Goal: Task Accomplishment & Management: Complete application form

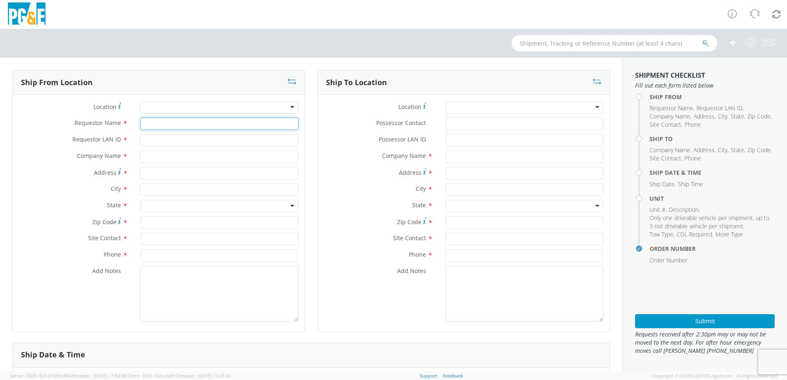
click at [161, 125] on input "Requestor Name *" at bounding box center [219, 124] width 158 height 12
type input "w"
type input "[PERSON_NAME]"
type input "WBM7"
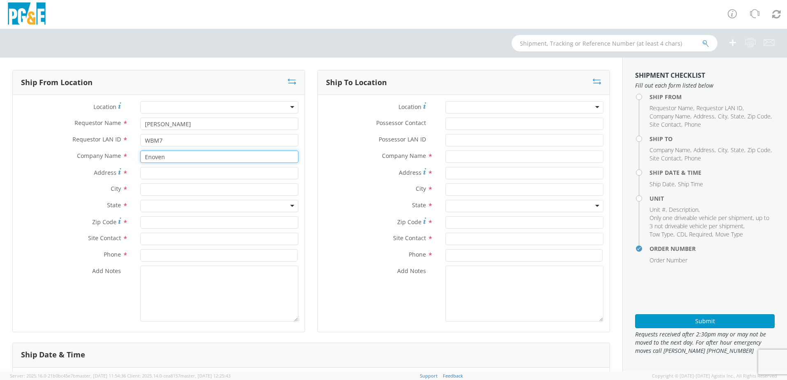
type input "Enoven"
type input "[STREET_ADDRESS]"
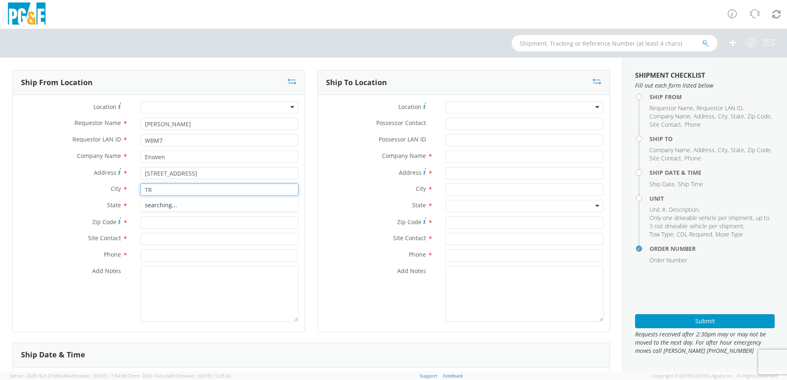
type input "T"
type input "[PERSON_NAME]"
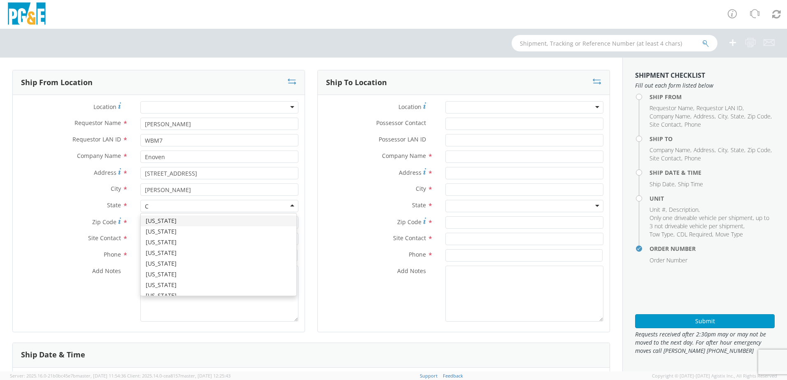
type input "Ca"
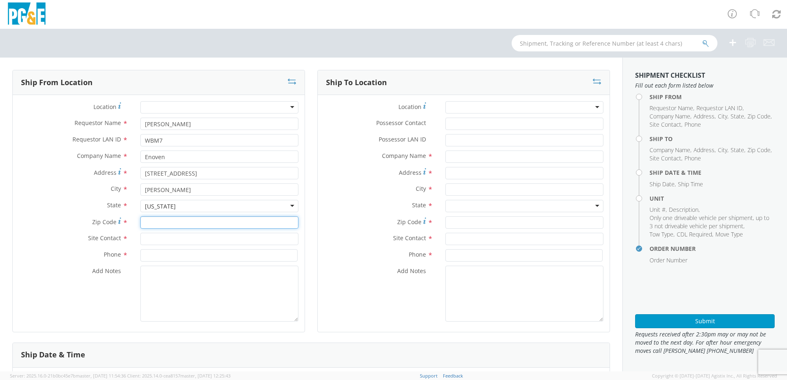
click at [159, 223] on input "Zip Code *" at bounding box center [219, 222] width 158 height 12
type input "96003"
click at [171, 236] on input "text" at bounding box center [219, 239] width 158 height 12
type input "[PERSON_NAME]"
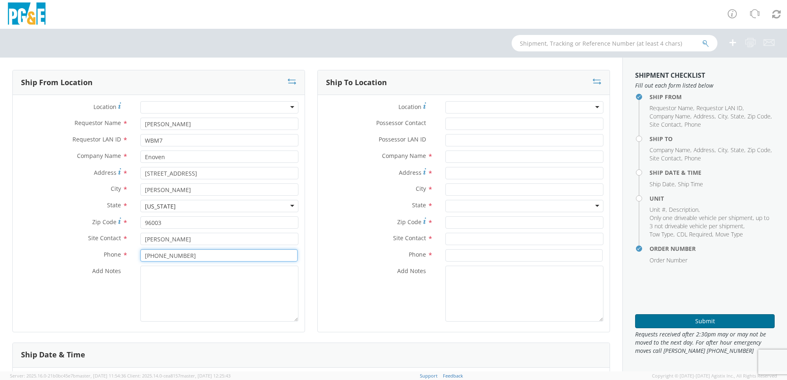
type input "[PHONE_NUMBER]"
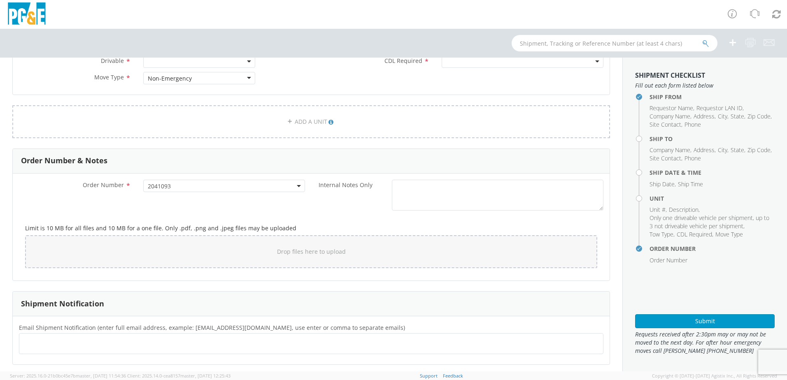
scroll to position [420, 0]
click at [60, 335] on ul at bounding box center [311, 340] width 577 height 14
paste input "[EMAIL_ADDRESS][DOMAIN_NAME]"
type input "[EMAIL_ADDRESS][DOMAIN_NAME]"
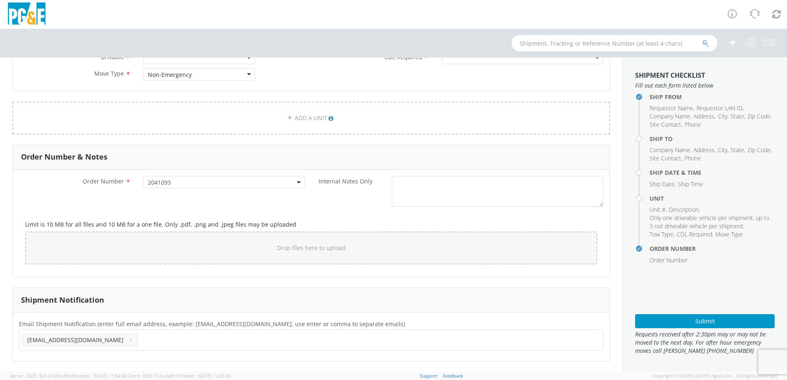
click at [140, 345] on ul "[EMAIL_ADDRESS][DOMAIN_NAME] ×" at bounding box center [311, 340] width 577 height 14
paste input "[EMAIL_ADDRESS][DOMAIN_NAME]"
type input "[EMAIL_ADDRESS][DOMAIN_NAME]"
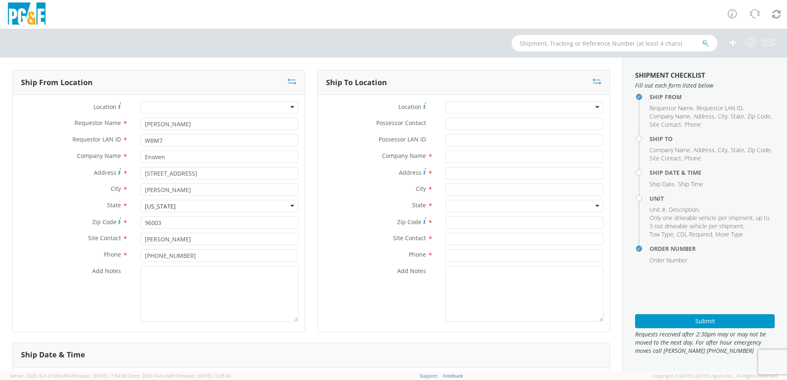
click at [460, 111] on div at bounding box center [524, 107] width 158 height 12
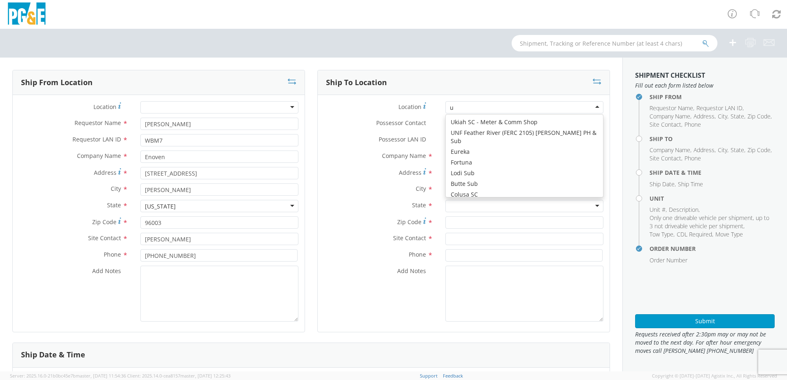
scroll to position [2021, 0]
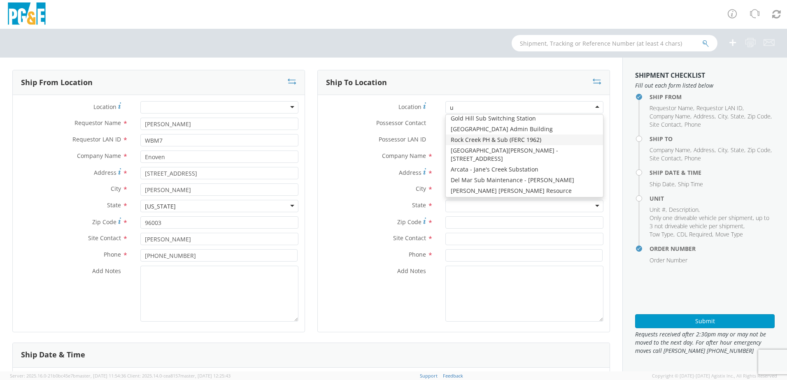
type input "uk"
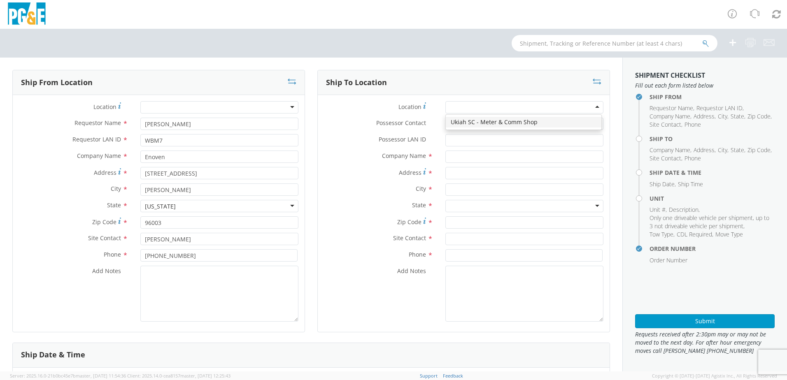
type input "PG&E"
type input "[STREET_ADDRESS]"
type input "UKIAH"
type input "95482"
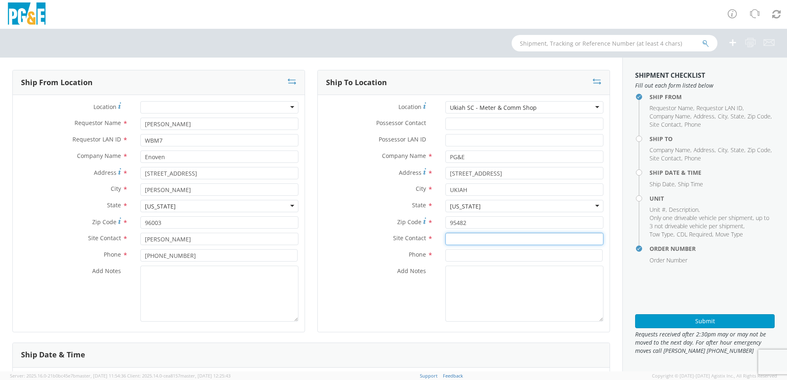
click at [454, 240] on input "text" at bounding box center [524, 239] width 158 height 12
paste input "[PERSON_NAME]"
type input "[PERSON_NAME]"
click at [450, 256] on input at bounding box center [523, 255] width 157 height 12
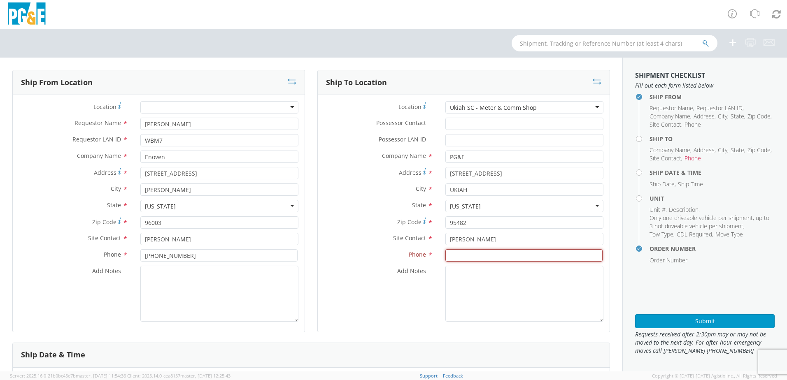
drag, startPoint x: 455, startPoint y: 254, endPoint x: 472, endPoint y: 256, distance: 17.0
click at [455, 254] on input at bounding box center [523, 255] width 157 height 12
paste input "[PHONE_NUMBER]"
type input "[PHONE_NUMBER]"
click at [494, 277] on textarea "ALT CONTACT:" at bounding box center [524, 294] width 158 height 56
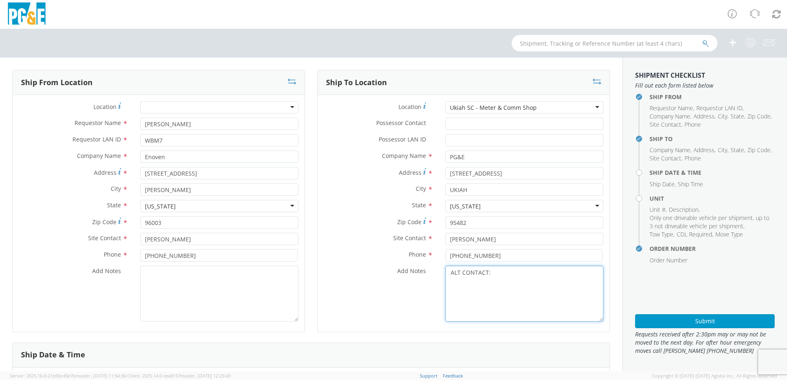
paste textarea "[PERSON_NAME] @ [PHONE_NUMBER]"
click at [485, 278] on textarea "ALT CONTACT: [PERSON_NAME] @ [PHONE_NUMBER] GARAGE:" at bounding box center [524, 294] width 158 height 56
paste textarea "[PHONE_NUMBER]"
type textarea "ALT CONTACT: [PERSON_NAME] @ [PHONE_NUMBER] GARAGE: [PHONE_NUMBER]"
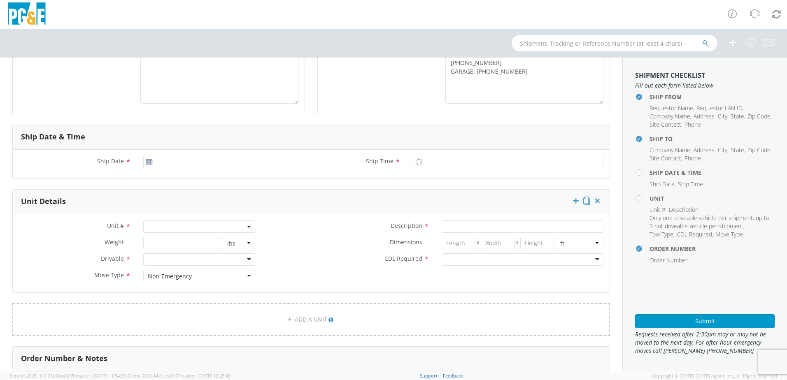
scroll to position [247, 0]
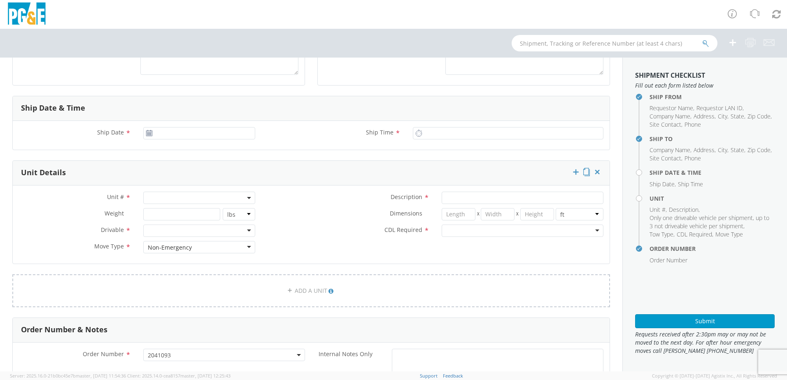
click at [155, 200] on span at bounding box center [199, 198] width 112 height 12
click at [151, 214] on input "search" at bounding box center [198, 211] width 107 height 12
paste input "B44052"
type input "B44052"
type input "PICKUP; 3/4T 4X2"
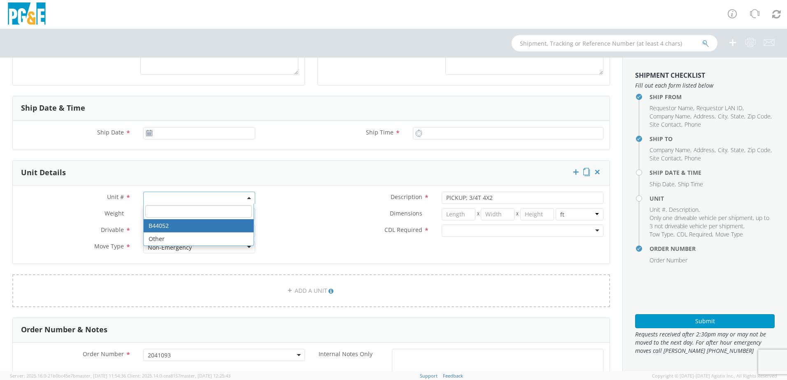
select select "B44052"
select select "? string: ?"
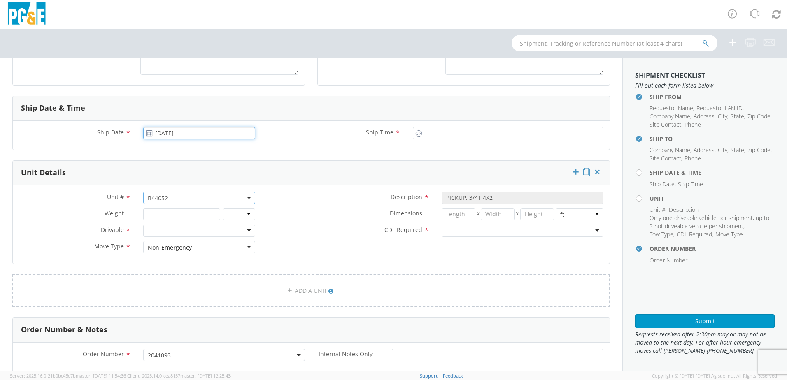
click at [156, 133] on input "[DATE]" at bounding box center [199, 133] width 112 height 12
click at [167, 209] on td "18" at bounding box center [168, 210] width 17 height 12
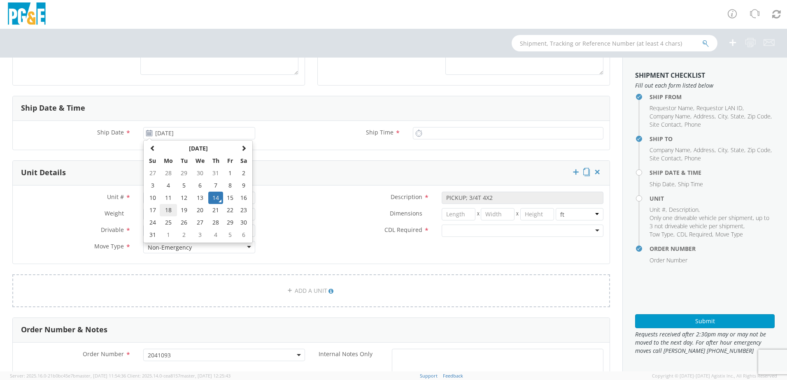
type input "[DATE]"
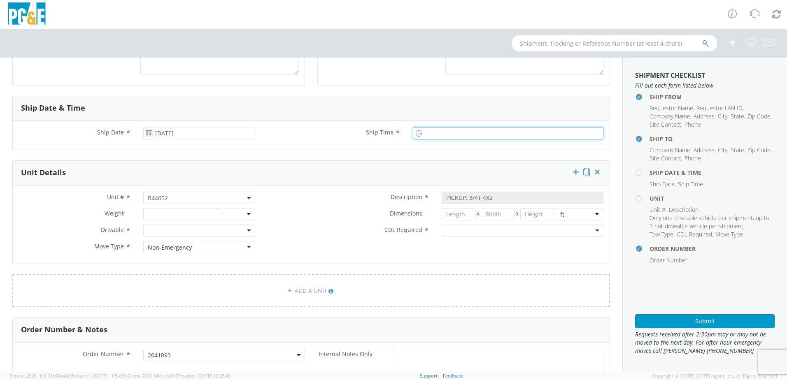
type input "8:00 AM"
click at [434, 135] on input "8:00 AM" at bounding box center [508, 133] width 191 height 12
click at [154, 228] on div at bounding box center [199, 231] width 112 height 12
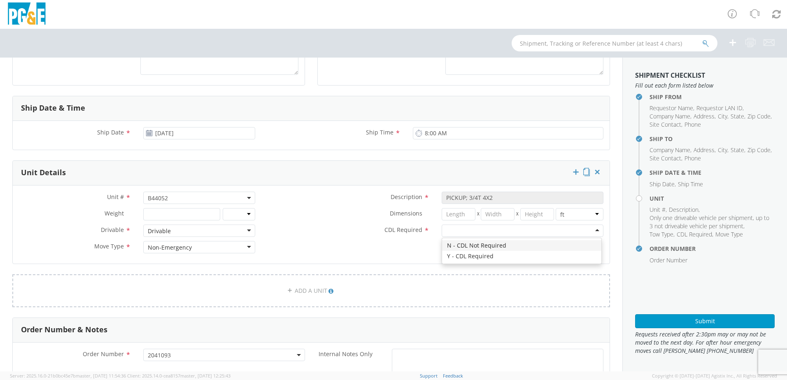
click at [472, 230] on div at bounding box center [523, 231] width 162 height 12
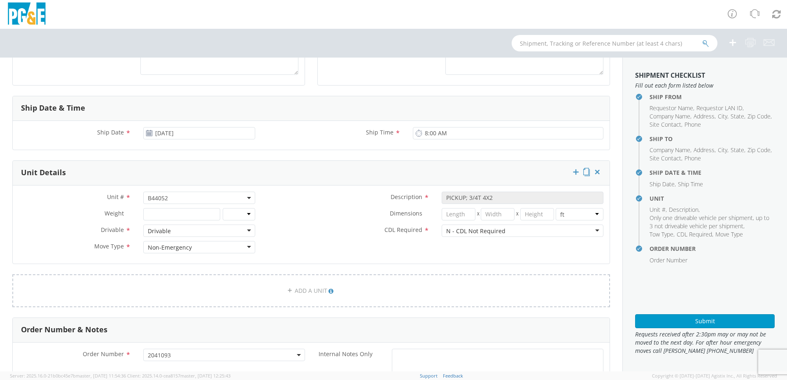
click at [299, 234] on label "CDL Required *" at bounding box center [348, 230] width 174 height 11
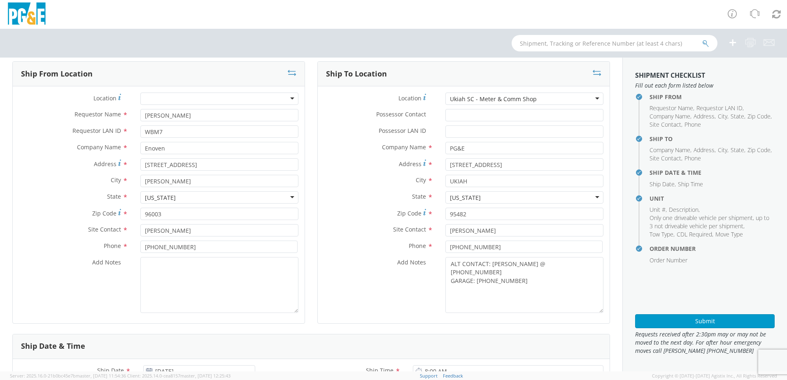
scroll to position [0, 0]
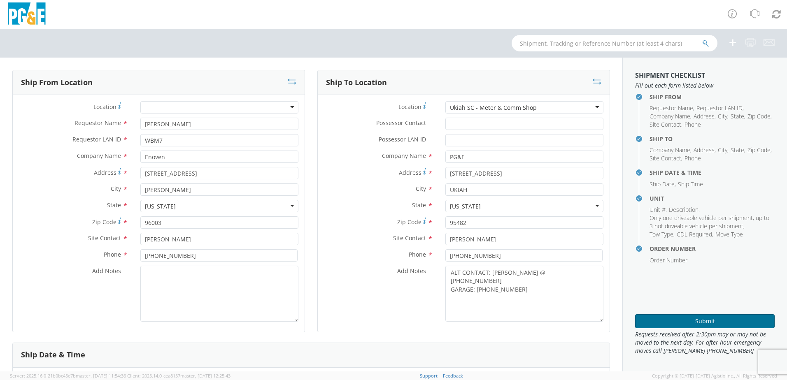
click at [705, 320] on button "Submit" at bounding box center [705, 321] width 140 height 14
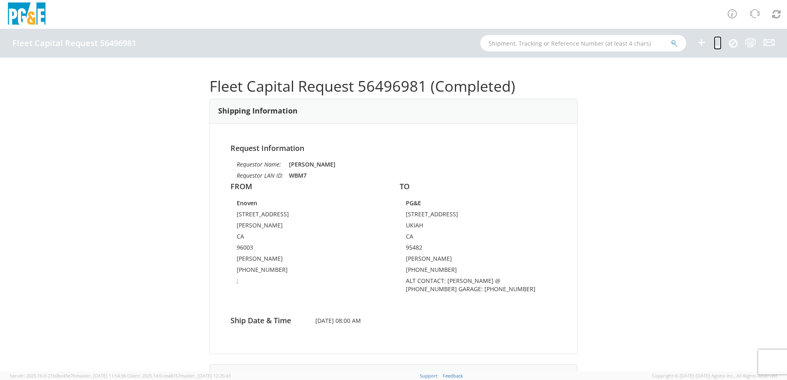
click at [716, 44] on icon at bounding box center [718, 42] width 8 height 10
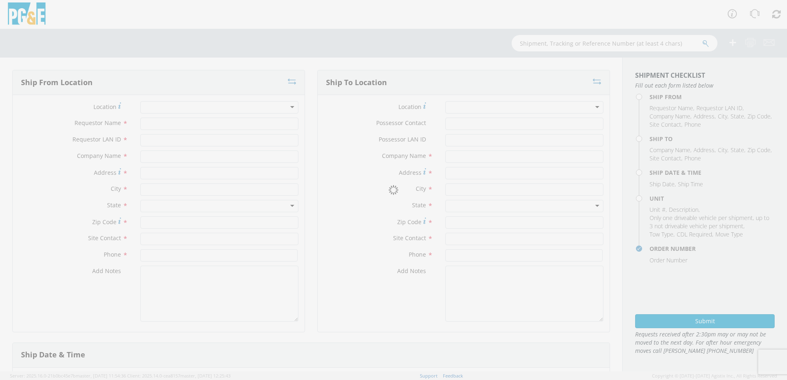
type input "[PERSON_NAME]"
type input "WBM7"
type input "Enoven"
type input "[STREET_ADDRESS]"
type input "[PERSON_NAME]"
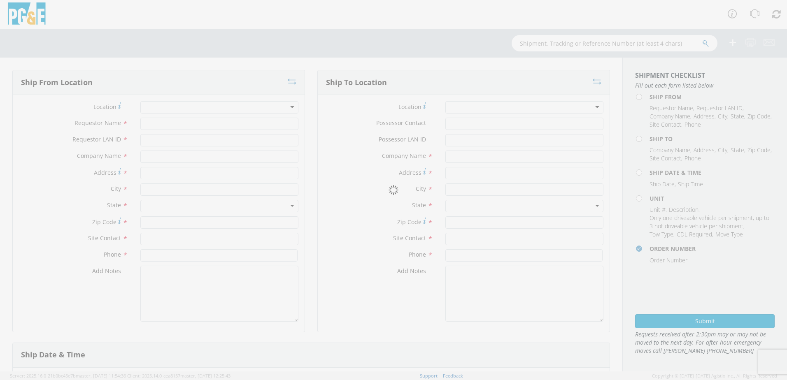
type input "96003"
type input "[PERSON_NAME]"
type input "[PHONE_NUMBER]"
type textarea ";"
type input "PG&E"
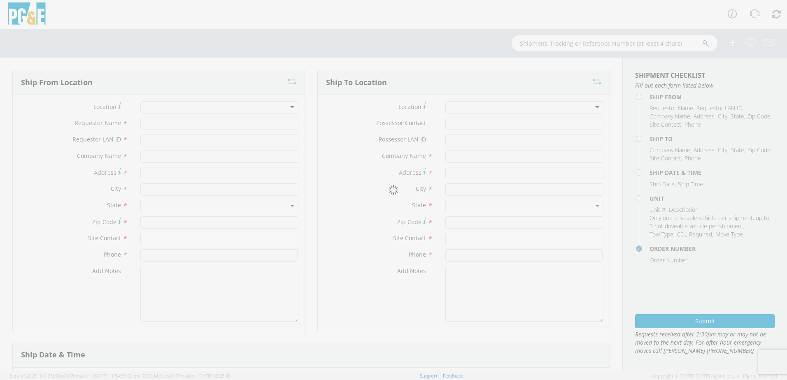
type input "[STREET_ADDRESS]"
type input "UKIAH"
type input "95482"
type input "[PERSON_NAME]"
type input "[PHONE_NUMBER]"
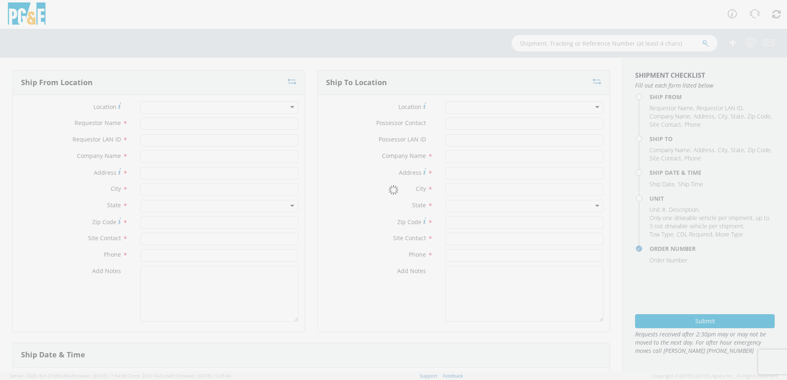
type textarea "ALT CONTACT: [PERSON_NAME] @ [PHONE_NUMBER] GARAGE: [PHONE_NUMBER]"
type input "[DATE]"
type input "8:00 AM"
type input "PICKUP; 3/4T 4X2"
type input "0"
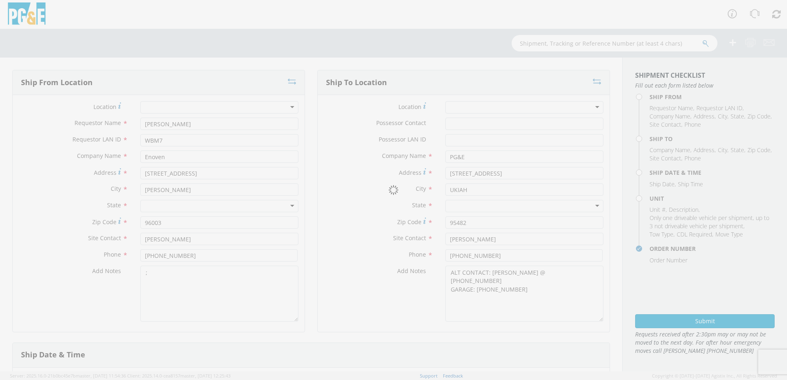
select select "B44052"
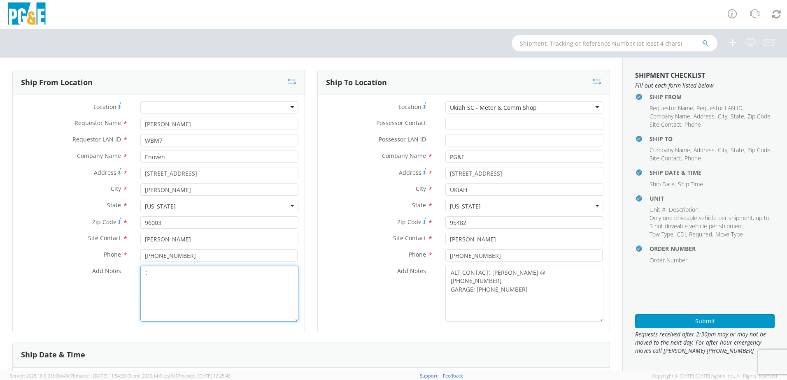
click at [217, 293] on textarea ";" at bounding box center [219, 294] width 158 height 56
click at [547, 107] on div "Ukiah SC - Meter & Comm Shop" at bounding box center [524, 107] width 158 height 12
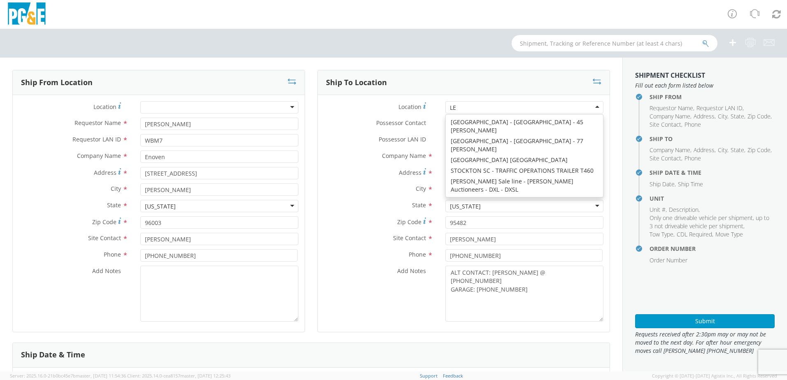
scroll to position [2, 0]
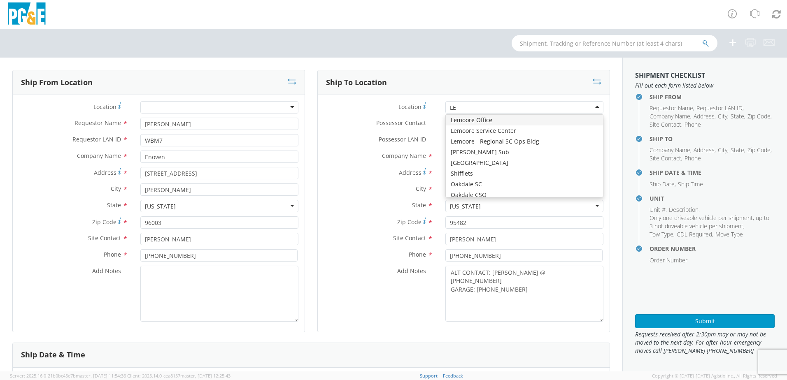
type input "LEM"
type input "1495 Enterprise Dr"
type input "Lemoore"
type input "93245"
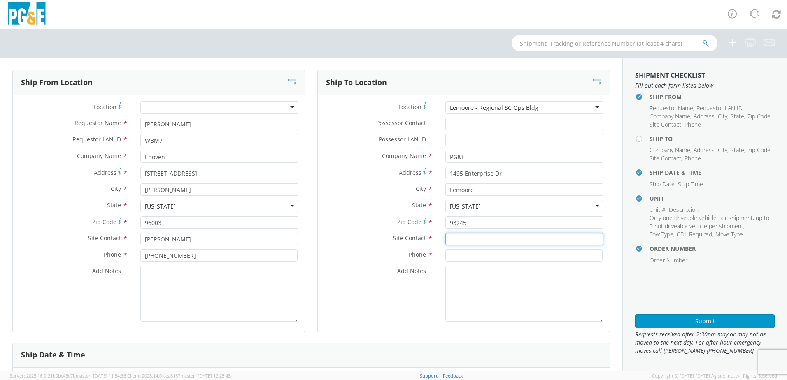
click at [451, 234] on input "text" at bounding box center [524, 239] width 158 height 12
click at [494, 244] on input "text" at bounding box center [524, 239] width 158 height 12
paste input "[PERSON_NAME]"
type input "[PERSON_NAME]"
click at [455, 260] on input at bounding box center [523, 255] width 157 height 12
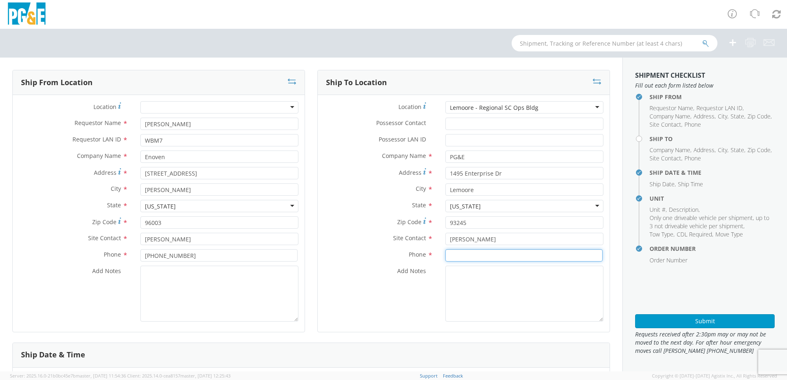
paste input "[PHONE_NUMBER]"
type input "[PHONE_NUMBER]"
click at [498, 271] on textarea "ALT CONTACT:" at bounding box center [524, 294] width 158 height 56
paste textarea "[PERSON_NAME] @ [PHONE_NUMBER]"
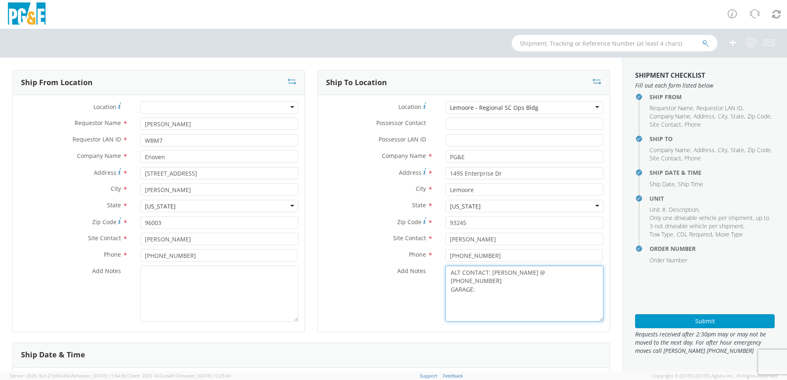
click at [478, 281] on textarea "ALT CONTACT: [PERSON_NAME] @ [PHONE_NUMBER] GARAGE:" at bounding box center [524, 294] width 158 height 56
paste textarea "[PHONE_NUMBER]"
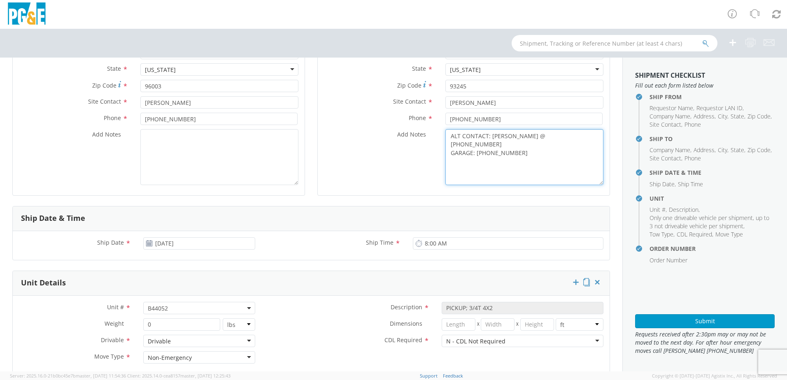
scroll to position [206, 0]
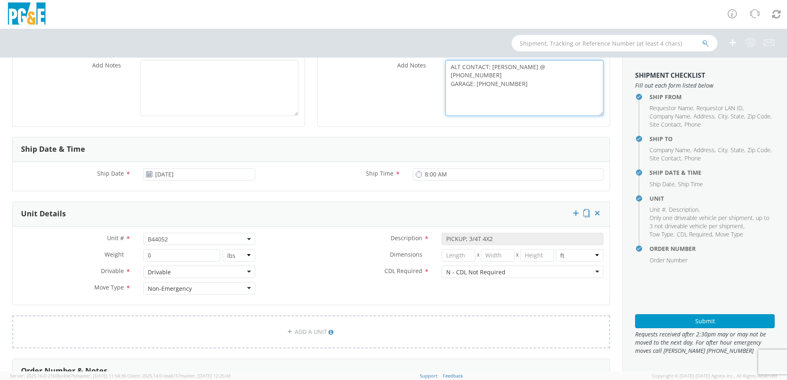
type textarea "ALT CONTACT: [PERSON_NAME] @ [PHONE_NUMBER] GARAGE: [PHONE_NUMBER]"
click at [181, 236] on span "B44052" at bounding box center [199, 239] width 103 height 8
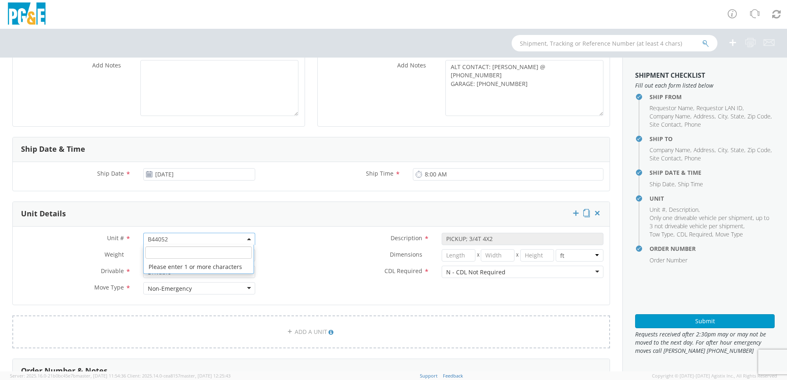
click at [160, 253] on input "search" at bounding box center [198, 253] width 107 height 12
paste input "B44054"
type input "B44054"
select select "B44054"
select select "? string: ?"
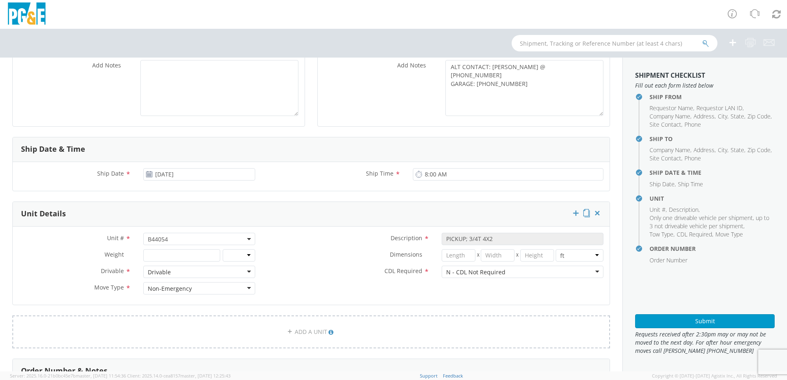
click at [303, 271] on label "CDL Required *" at bounding box center [348, 271] width 174 height 11
click at [682, 319] on button "Submit" at bounding box center [705, 321] width 140 height 14
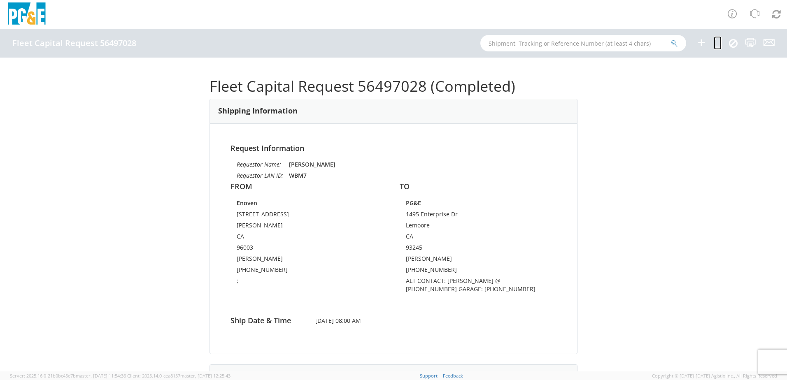
click at [720, 42] on icon at bounding box center [718, 42] width 8 height 10
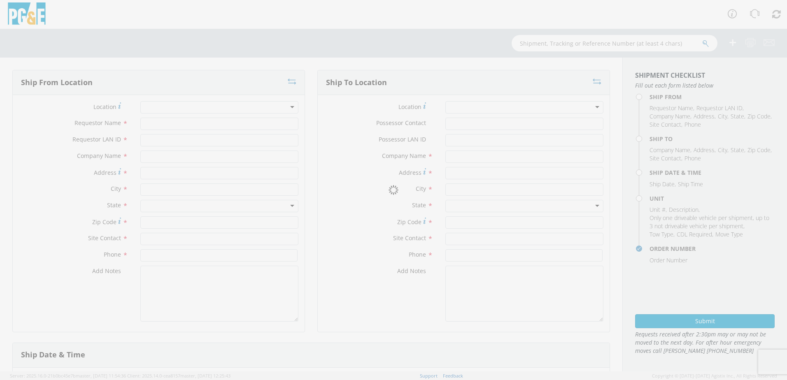
type input "[PERSON_NAME]"
type input "WBM7"
type input "Enoven"
type input "[STREET_ADDRESS]"
type input "[PERSON_NAME]"
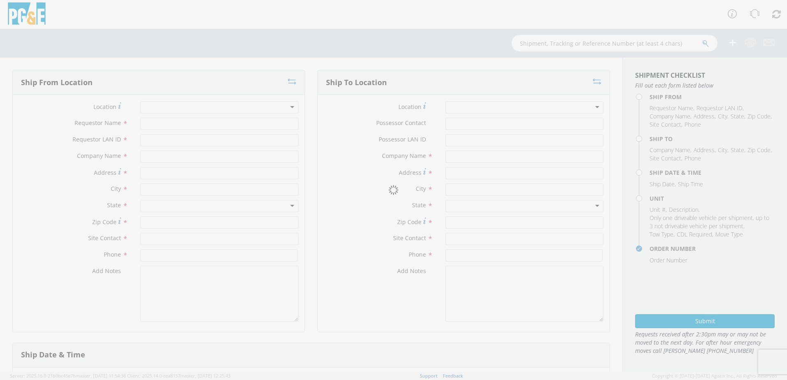
type input "96003"
type input "[PERSON_NAME]"
type input "[PHONE_NUMBER]"
type textarea ";"
type input "PG&E"
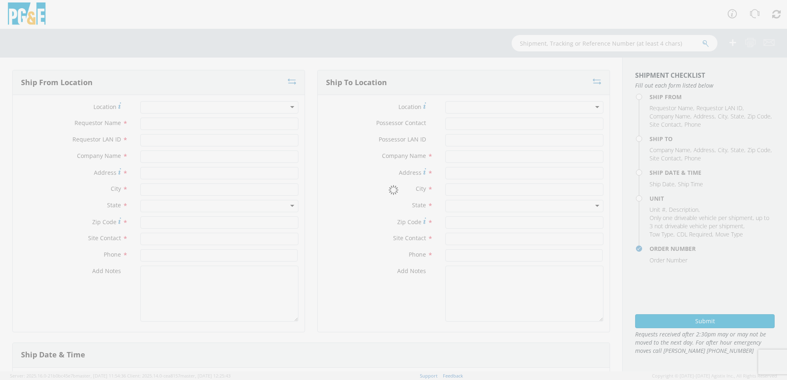
type input "1495 Enterprise Dr"
type input "Lemoore"
type input "93245"
type input "[PERSON_NAME]"
type input "[PHONE_NUMBER]"
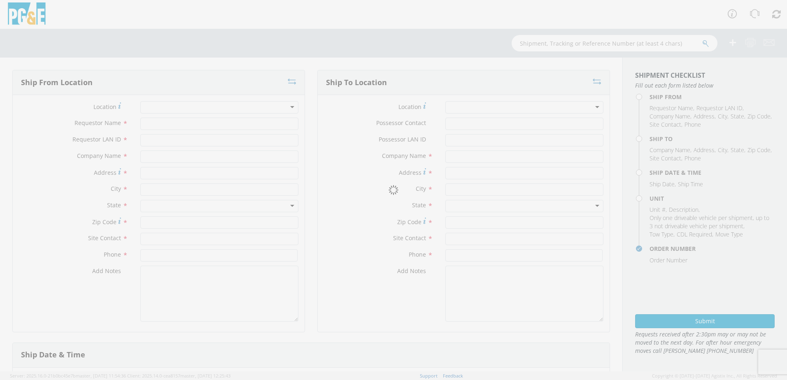
type textarea "ALT CONTACT: [PERSON_NAME] @ [PHONE_NUMBER] GARAGE: [PHONE_NUMBER]"
type input "[DATE]"
type input "8:00 AM"
type input "PICKUP; 3/4T 4X2"
type input "0"
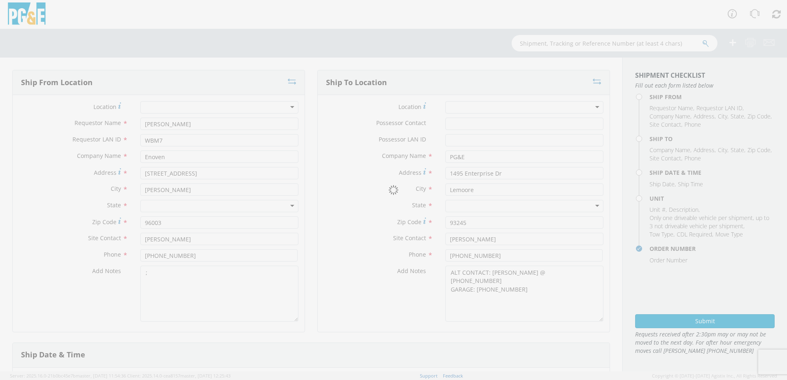
select select "B44054"
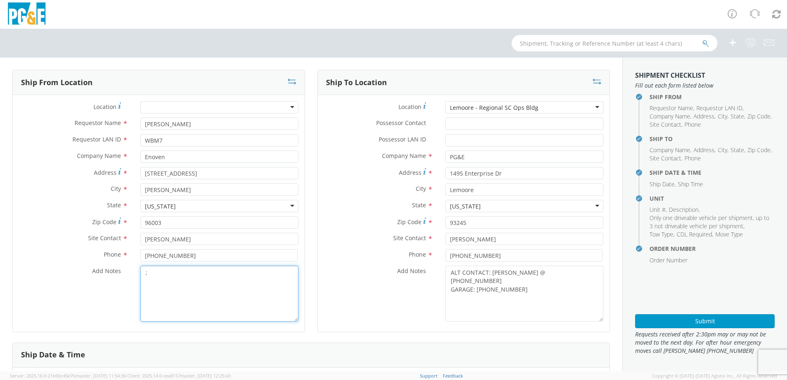
click at [208, 291] on textarea ";" at bounding box center [219, 294] width 158 height 56
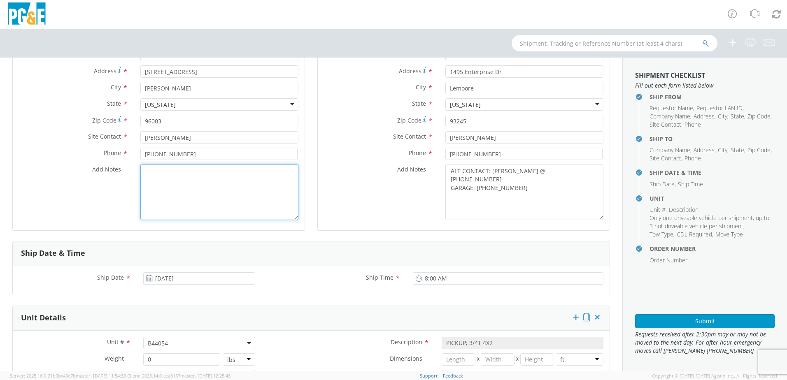
scroll to position [247, 0]
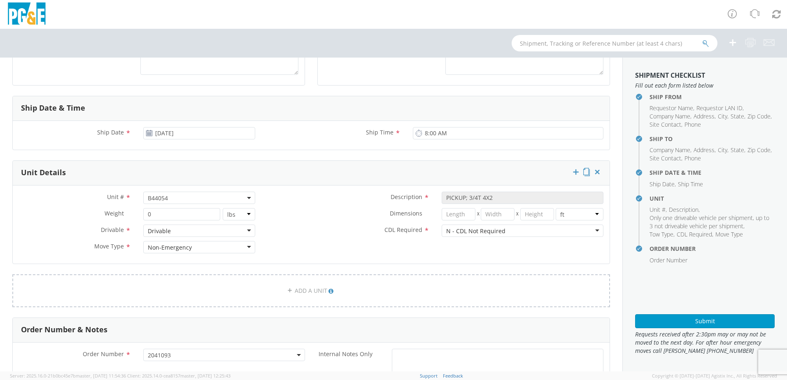
click at [175, 199] on span "B44054" at bounding box center [199, 198] width 103 height 8
click at [170, 208] on input "search" at bounding box center [198, 211] width 107 height 12
paste input "B44077"
type input "B44077"
select select "B44077"
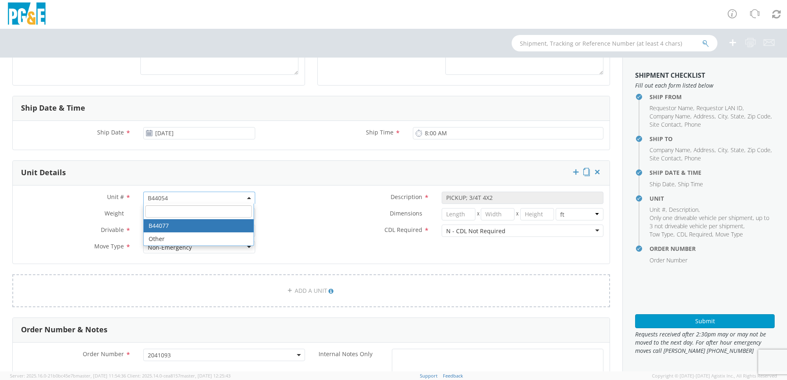
select select "? string: ?"
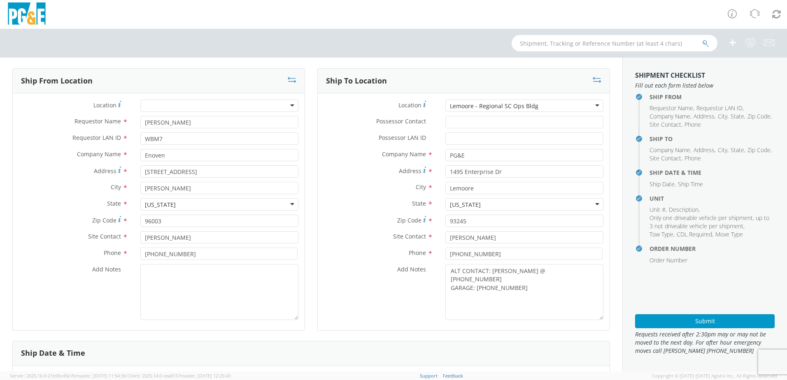
scroll to position [0, 0]
click at [716, 322] on button "Submit" at bounding box center [705, 321] width 140 height 14
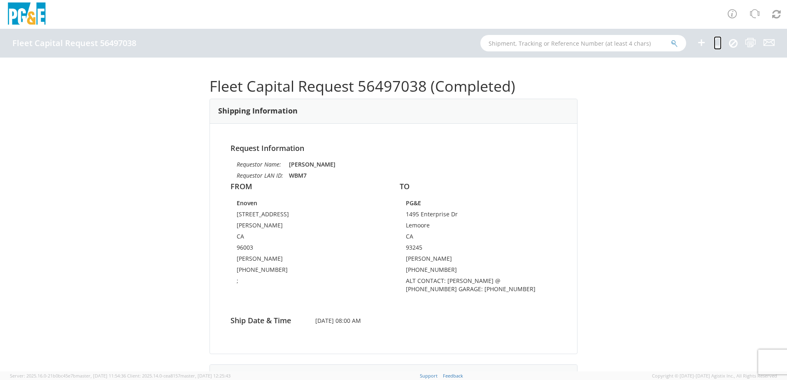
click at [719, 46] on icon at bounding box center [718, 42] width 8 height 10
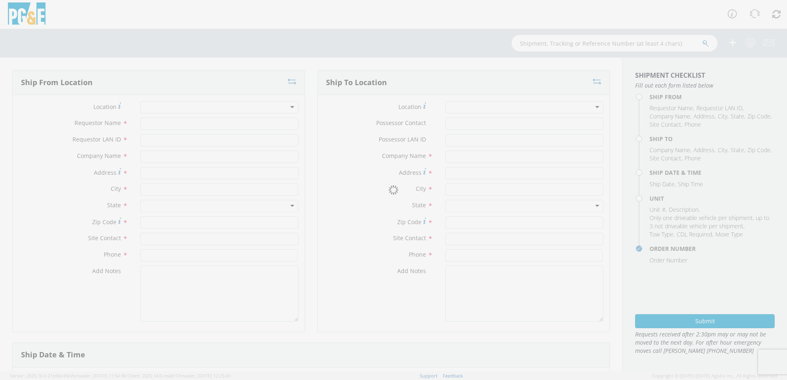
type input "[PERSON_NAME]"
type input "WBM7"
type input "Enoven"
type input "[STREET_ADDRESS]"
type input "[PERSON_NAME]"
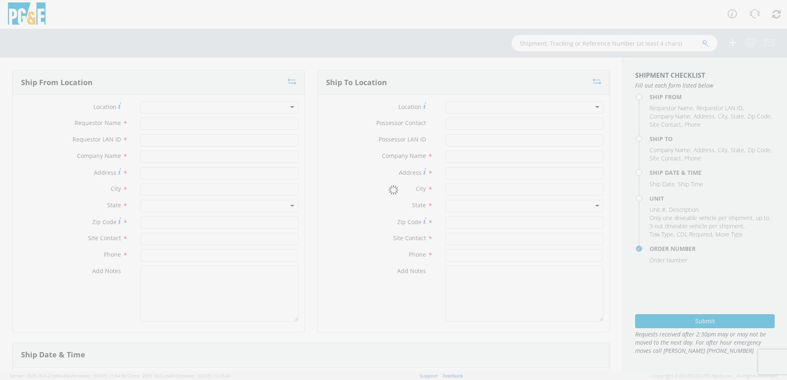
type input "96003"
type input "[PERSON_NAME]"
type input "[PHONE_NUMBER]"
type textarea ";"
type input "PG&E"
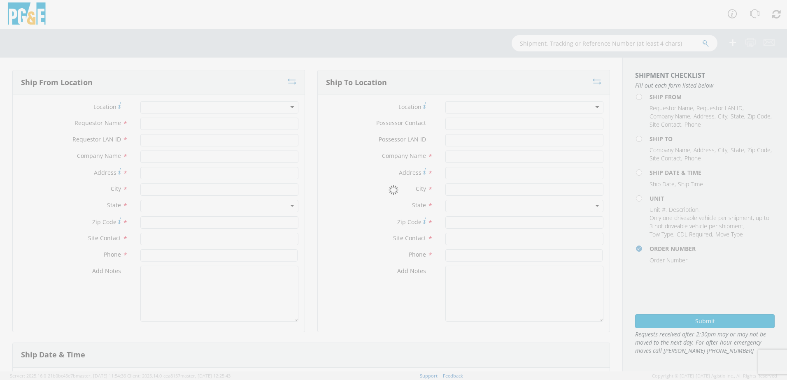
type input "1495 Enterprise Dr"
type input "Lemoore"
type input "93245"
type input "[PERSON_NAME]"
type input "[PHONE_NUMBER]"
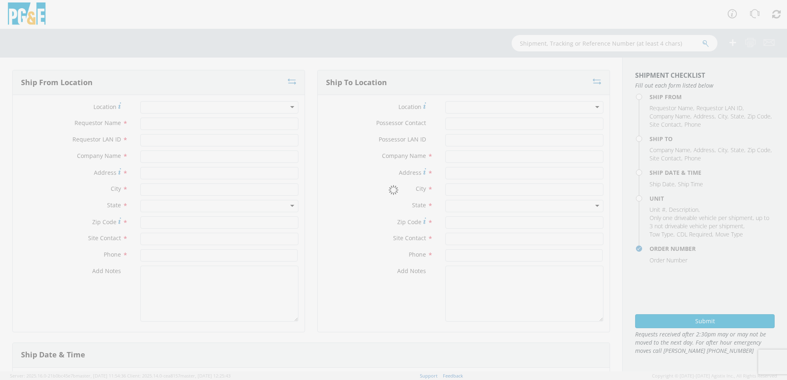
type textarea "ALT CONTACT: [PERSON_NAME] @ [PHONE_NUMBER] GARAGE: [PHONE_NUMBER]"
type input "[DATE]"
type input "8:00 AM"
type input "PICKUP; 3/4T 4X2"
type input "0"
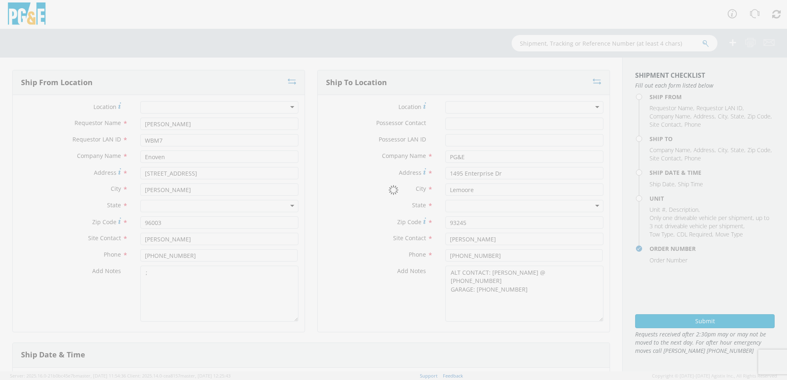
select select "B44077"
select select "2041093"
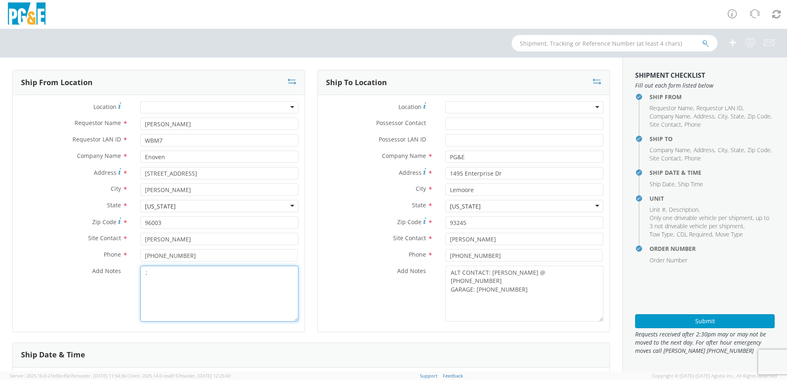
click at [226, 294] on textarea ";" at bounding box center [219, 294] width 158 height 56
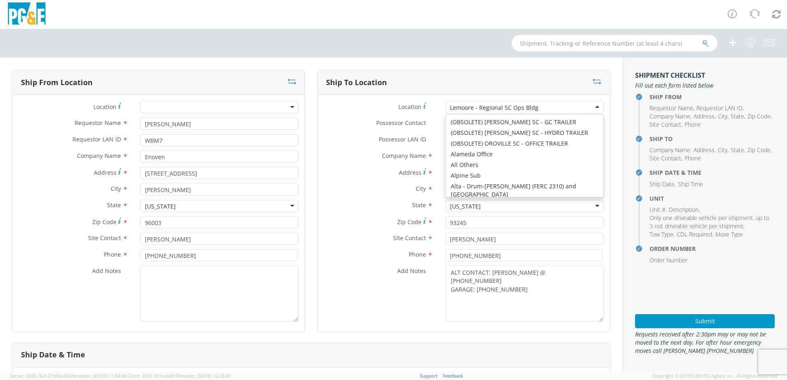
click at [571, 107] on div "Lemoore - Regional SC Ops Bldg" at bounding box center [524, 107] width 158 height 12
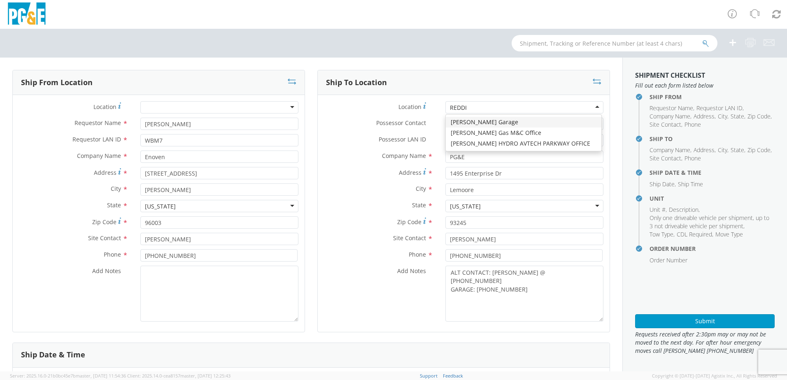
type input "[PERSON_NAME]"
type input "[STREET_ADDRESS]"
type input "[PERSON_NAME]"
type input "96002"
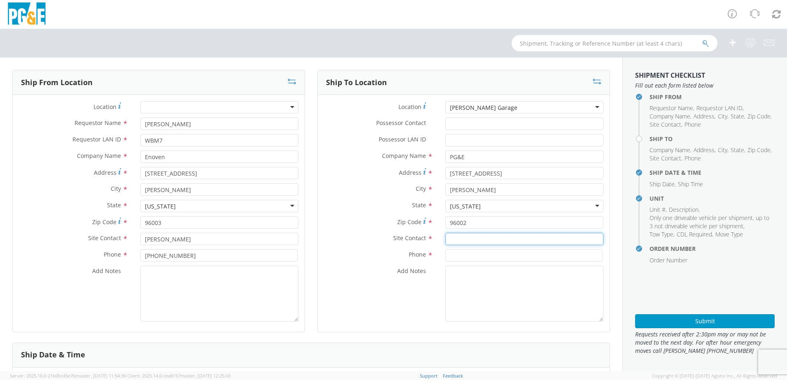
click at [453, 239] on input "text" at bounding box center [524, 239] width 158 height 12
paste input "[PERSON_NAME]"
type input "[PERSON_NAME]"
click at [455, 258] on input at bounding box center [523, 255] width 157 height 12
paste input "[PHONE_NUMBER]"
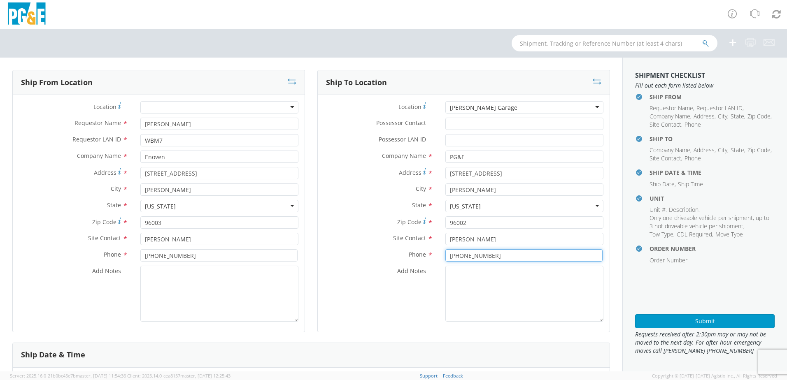
type input "[PHONE_NUMBER]"
click at [451, 277] on textarea "Add Notes *" at bounding box center [524, 294] width 158 height 56
click at [529, 284] on textarea "ALT CONTACT:" at bounding box center [524, 294] width 158 height 56
paste textarea "[PERSON_NAME] @ [PHONE_NUMBER]"
click at [518, 290] on textarea "ALT CONTACT: [PERSON_NAME] @ [PHONE_NUMBER] GARAGE:" at bounding box center [524, 294] width 158 height 56
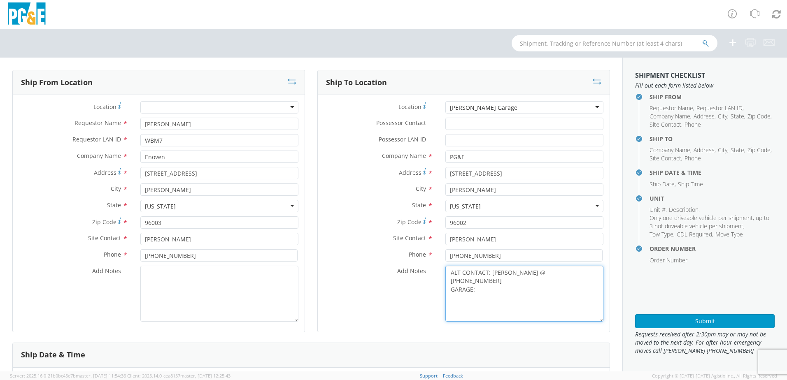
paste textarea "[PHONE_NUMBER]"
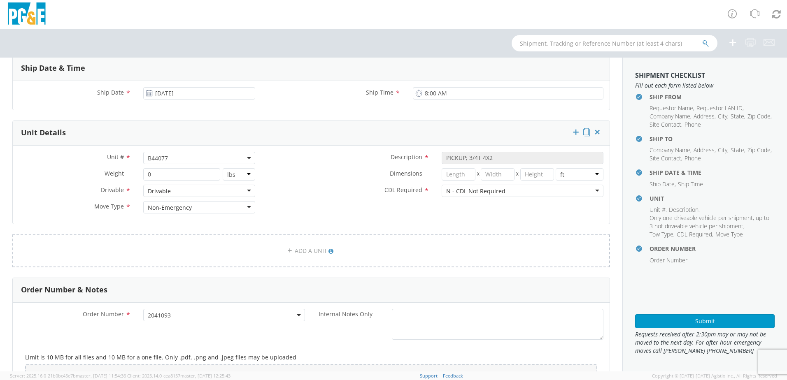
scroll to position [288, 0]
type textarea "ALT CONTACT: [PERSON_NAME] @ [PHONE_NUMBER] GARAGE: [PHONE_NUMBER]"
click at [183, 151] on span "B44077" at bounding box center [199, 157] width 112 height 12
click at [172, 166] on input "search" at bounding box center [198, 170] width 107 height 12
paste input "B44055"
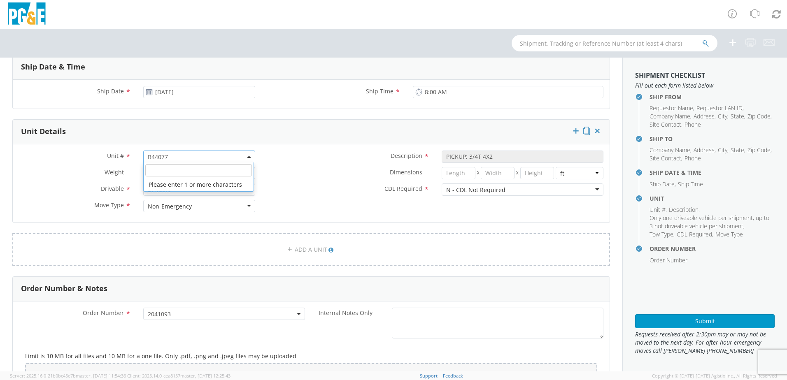
type input "B44055"
select select "B44055"
select select "? string: ?"
click at [295, 176] on label "Dimensions *" at bounding box center [348, 172] width 174 height 11
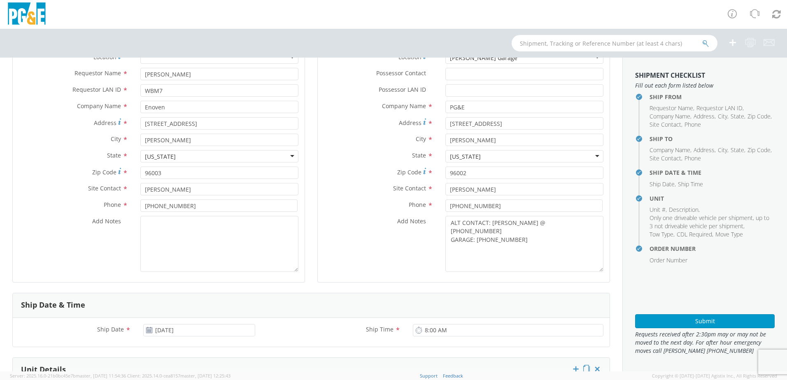
scroll to position [9, 0]
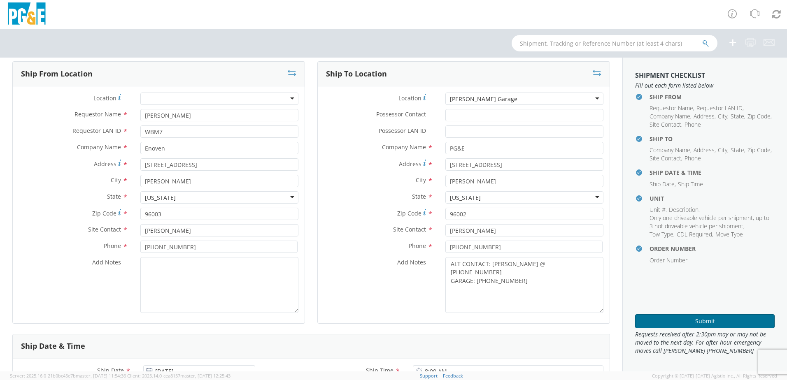
click at [686, 317] on button "Submit" at bounding box center [705, 321] width 140 height 14
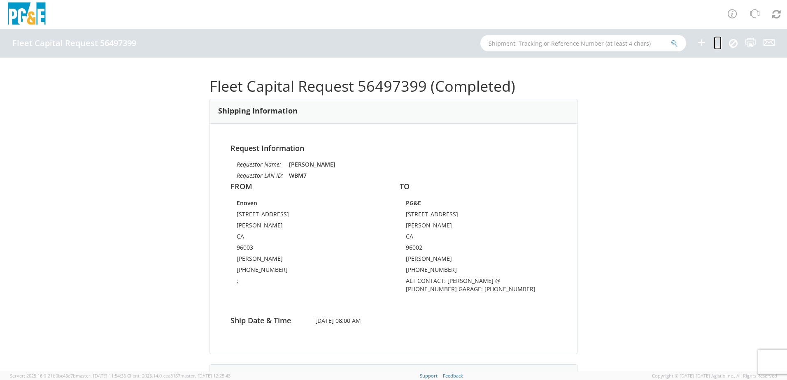
click at [719, 40] on icon at bounding box center [718, 42] width 8 height 10
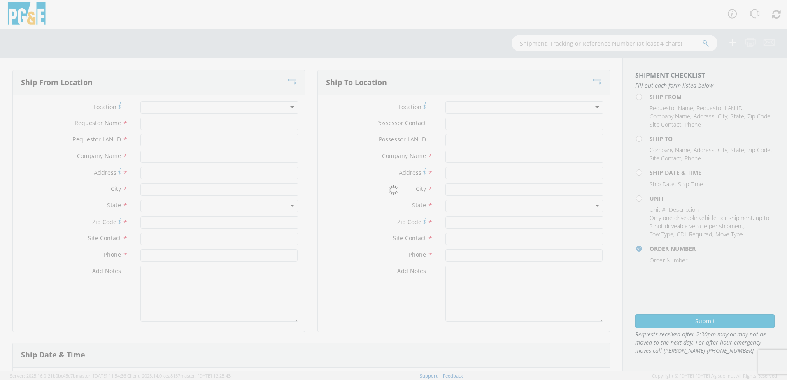
type input "[PERSON_NAME]"
type input "WBM7"
type input "Enoven"
type input "[STREET_ADDRESS]"
type input "[PERSON_NAME]"
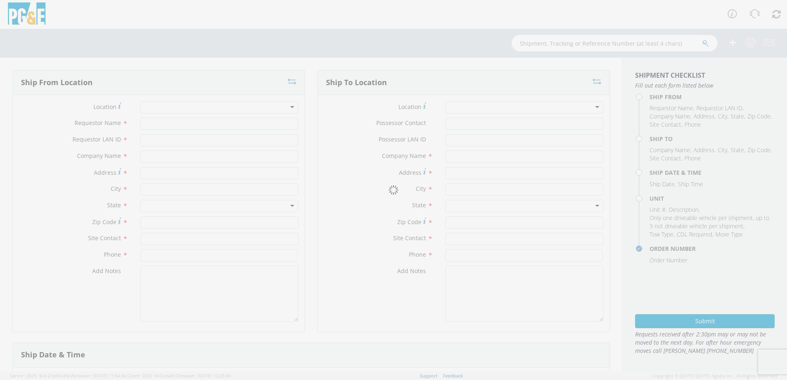
type input "96003"
type input "[PERSON_NAME]"
type input "[PHONE_NUMBER]"
type textarea ";"
type input "PG&E"
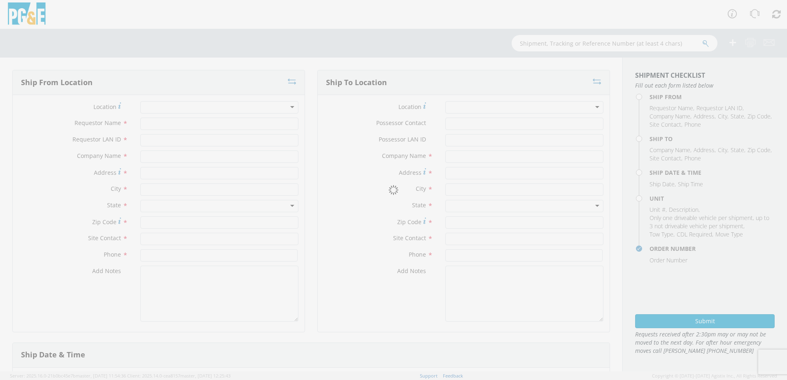
type input "[STREET_ADDRESS]"
type input "[PERSON_NAME]"
type input "96002"
type input "[PERSON_NAME]"
type input "[PHONE_NUMBER]"
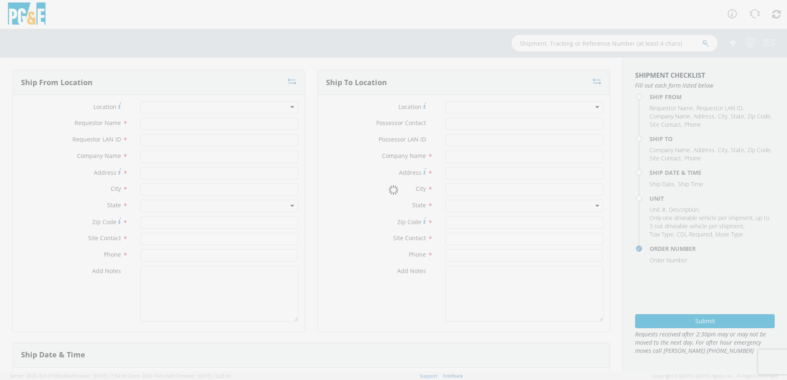
type textarea "ALT CONTACT: [PERSON_NAME] @ [PHONE_NUMBER] GARAGE: [PHONE_NUMBER]"
type input "[DATE]"
type input "8:00 AM"
type input "PICKUP; 3/4T 4X2"
type input "0"
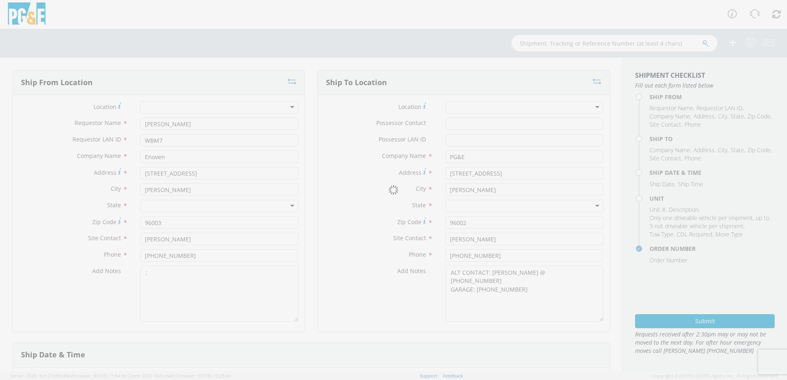
select select "B44055"
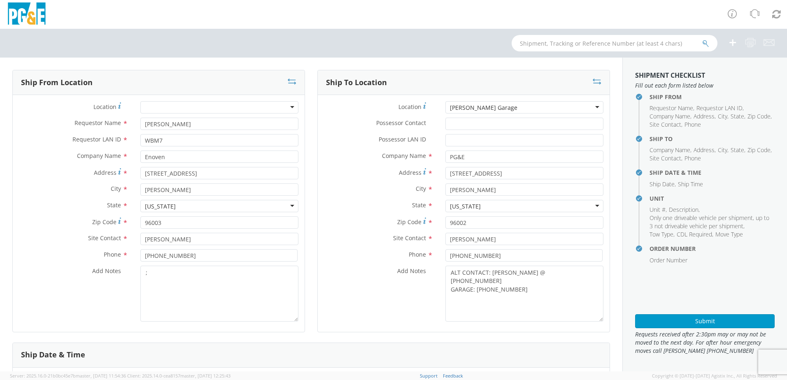
drag, startPoint x: 545, startPoint y: 106, endPoint x: 541, endPoint y: 109, distance: 5.0
click at [543, 109] on div "[PERSON_NAME] Garage" at bounding box center [524, 107] width 158 height 12
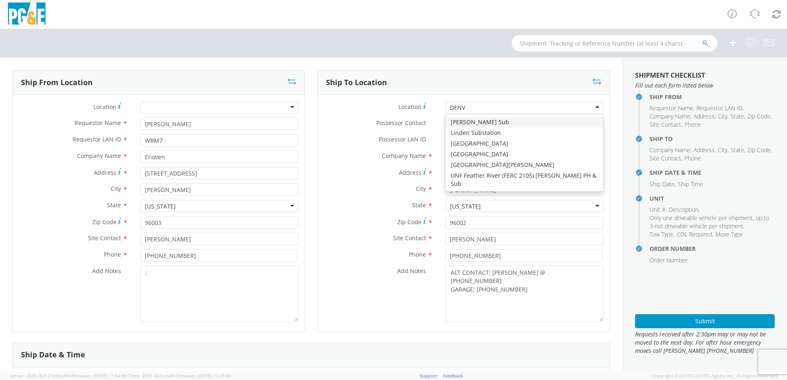
type input "DENVA"
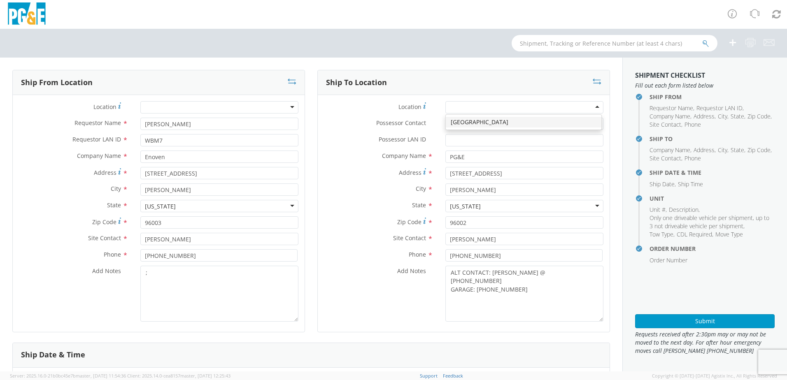
type input "Raleigh Rd & [PERSON_NAME] Blvd"
type input "[GEOGRAPHIC_DATA][PERSON_NAME]"
type input "95124"
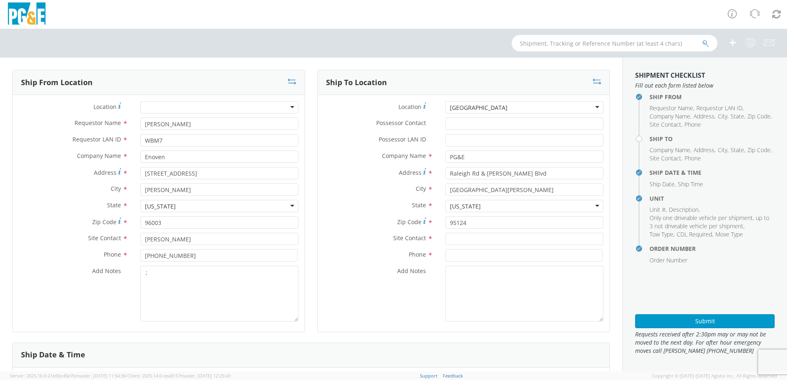
click at [494, 109] on div "[GEOGRAPHIC_DATA]" at bounding box center [479, 108] width 58 height 8
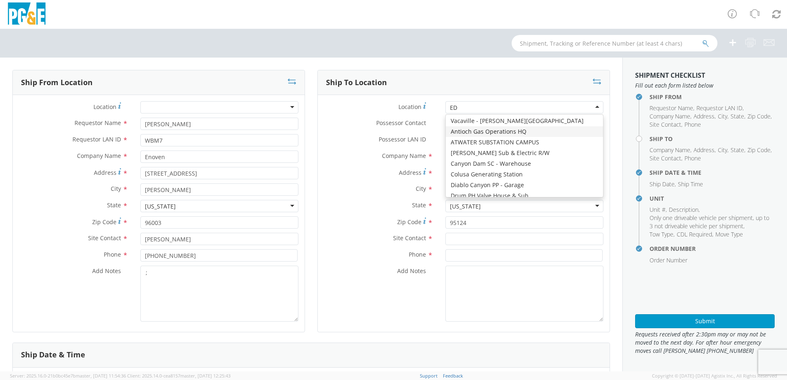
type input "[PERSON_NAME]"
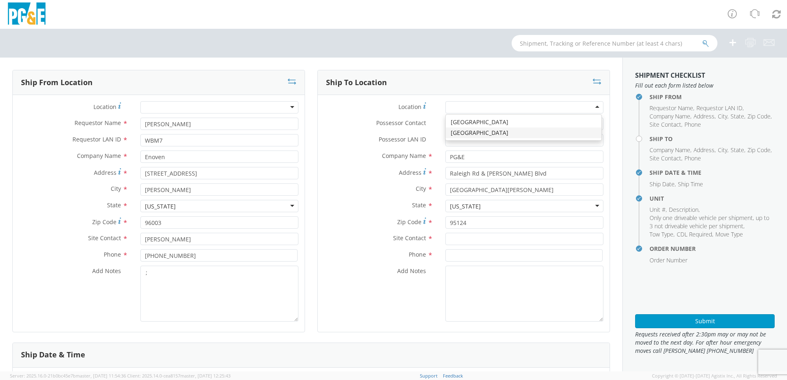
type input "[STREET_ADDRESS]"
type input "Hayward"
type input "94545"
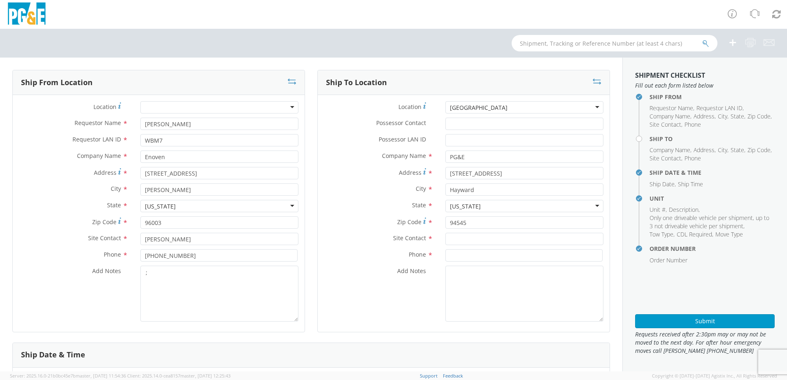
click at [471, 102] on div "[GEOGRAPHIC_DATA]" at bounding box center [524, 107] width 158 height 12
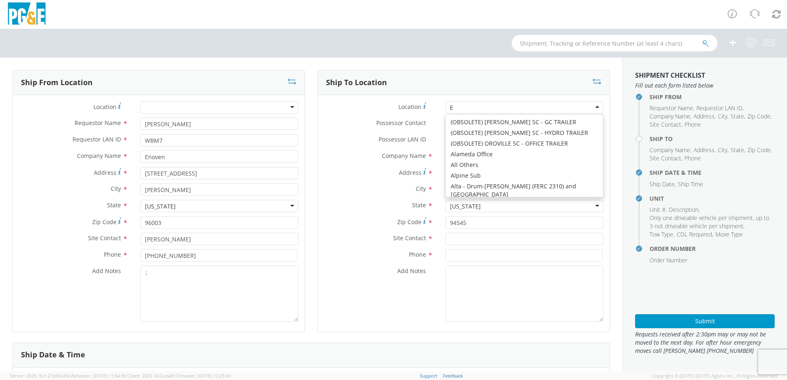
type input "ED"
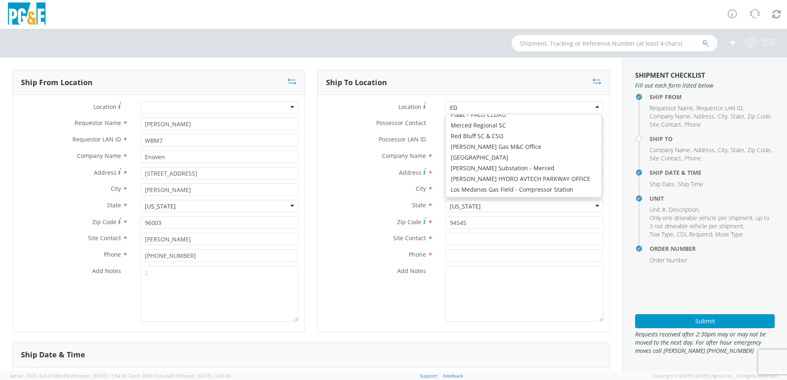
scroll to position [2, 0]
type input "Raleigh Rd & [PERSON_NAME] Blvd"
type input "[GEOGRAPHIC_DATA][PERSON_NAME]"
type input "95124"
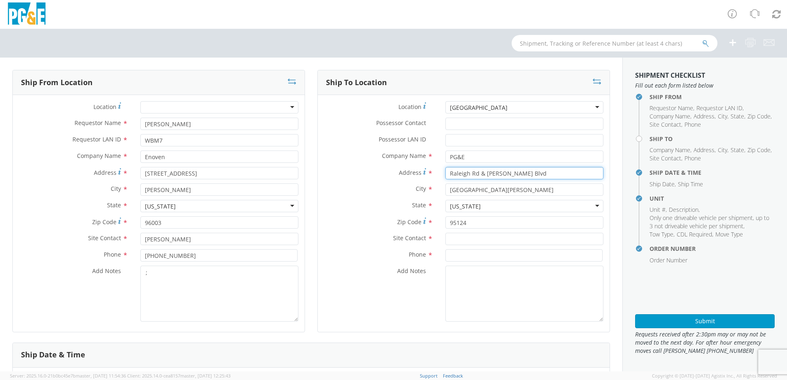
drag, startPoint x: 521, startPoint y: 174, endPoint x: 430, endPoint y: 176, distance: 90.6
click at [430, 176] on div "Address * [GEOGRAPHIC_DATA][PERSON_NAME]" at bounding box center [464, 173] width 292 height 12
type input "6"
type input "[STREET_ADDRESS][PERSON_NAME]"
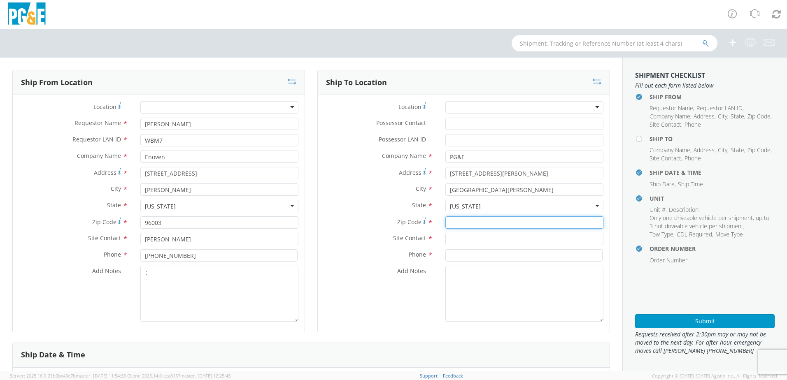
click at [445, 220] on input "Zip Code *" at bounding box center [524, 222] width 158 height 12
type input "95119"
click at [458, 238] on input "text" at bounding box center [524, 239] width 158 height 12
paste input "[PERSON_NAME]"
type input "[PERSON_NAME]"
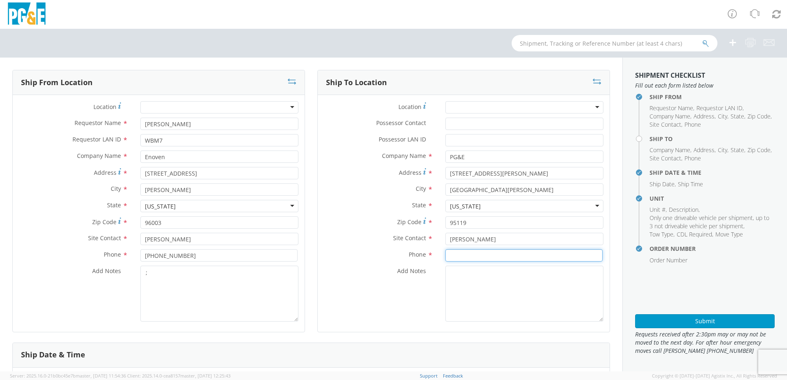
drag, startPoint x: 444, startPoint y: 254, endPoint x: 452, endPoint y: 252, distance: 8.5
click at [445, 254] on input at bounding box center [523, 255] width 157 height 12
paste input "[PHONE_NUMBER]"
type input "[PHONE_NUMBER]"
click at [509, 282] on textarea "ALT CONTACT:" at bounding box center [524, 294] width 158 height 56
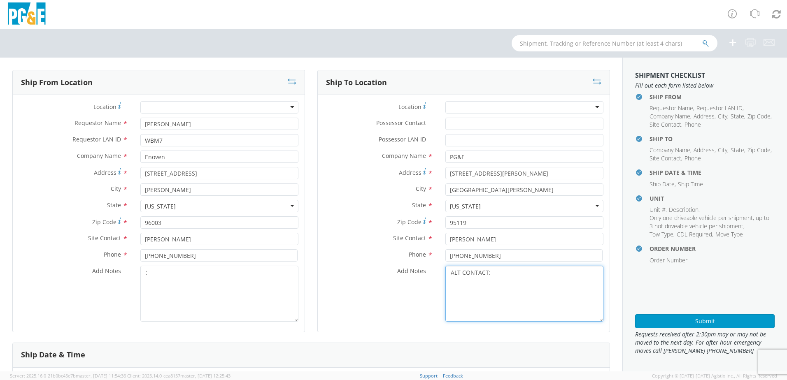
paste textarea "[PERSON_NAME] @ [PHONE_NUMBER]"
click at [498, 283] on textarea "ALT CONTACT: [PERSON_NAME] @ [PHONE_NUMBER] GARAGE:" at bounding box center [524, 294] width 158 height 56
paste textarea "[PHONE_NUMBER]"
type textarea "ALT CONTACT: [PERSON_NAME] @ [PHONE_NUMBER] GARAGE: [PHONE_NUMBER]"
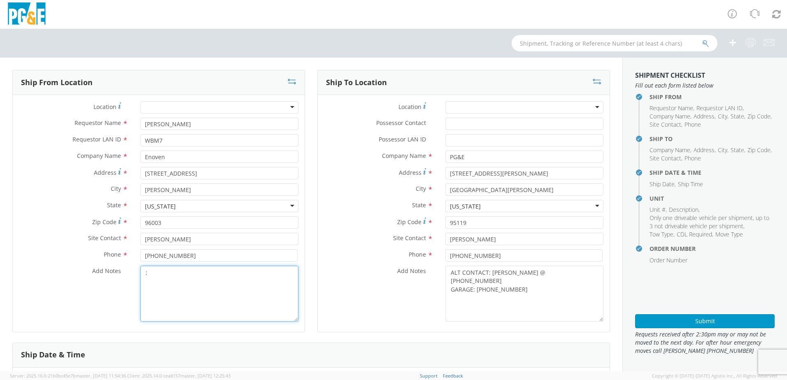
click at [198, 280] on textarea ";" at bounding box center [219, 294] width 158 height 56
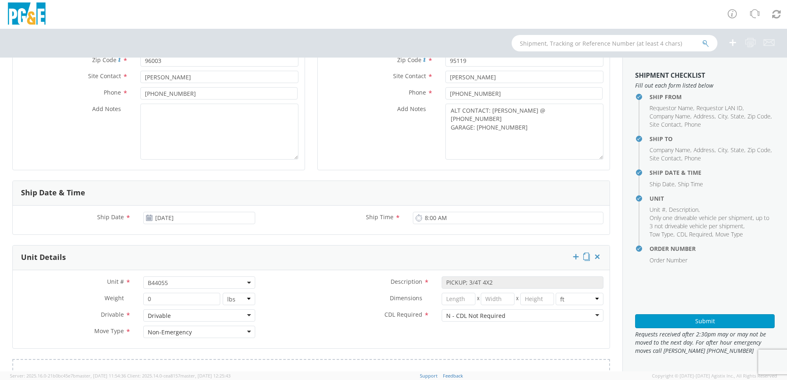
scroll to position [165, 0]
click at [169, 280] on span "B44055" at bounding box center [199, 281] width 103 height 8
click at [161, 293] on input "search" at bounding box center [198, 294] width 107 height 12
paste input "B44057"
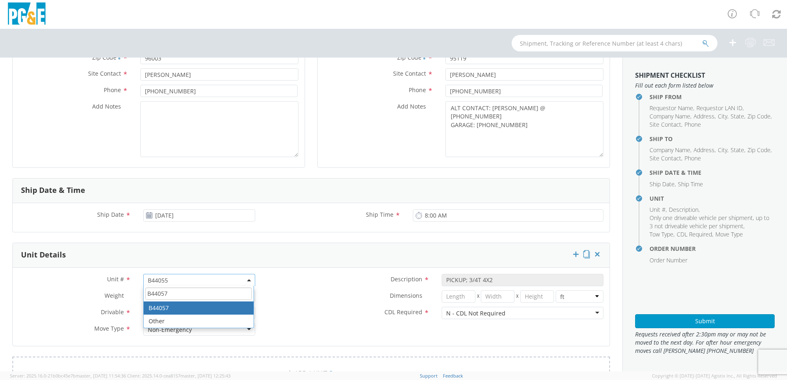
type input "B44057"
select select "B44057"
select select "? string: ?"
click at [311, 306] on div "Dimensions * X X in cm ft" at bounding box center [435, 299] width 348 height 16
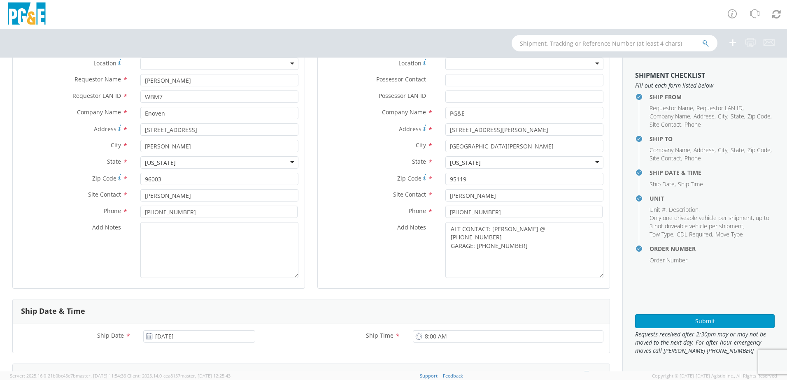
scroll to position [288, 0]
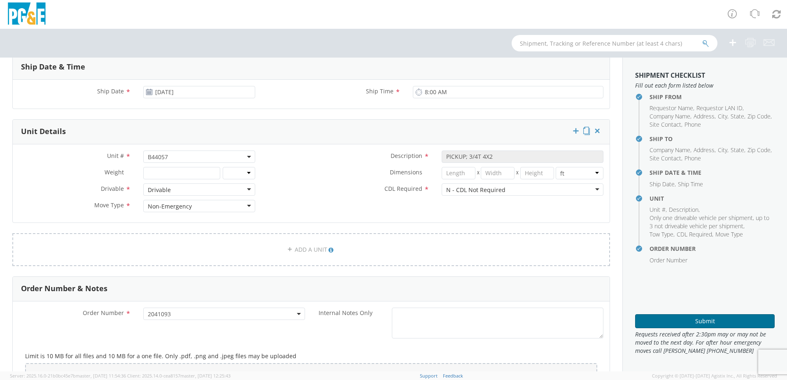
click at [670, 316] on button "Submit" at bounding box center [705, 321] width 140 height 14
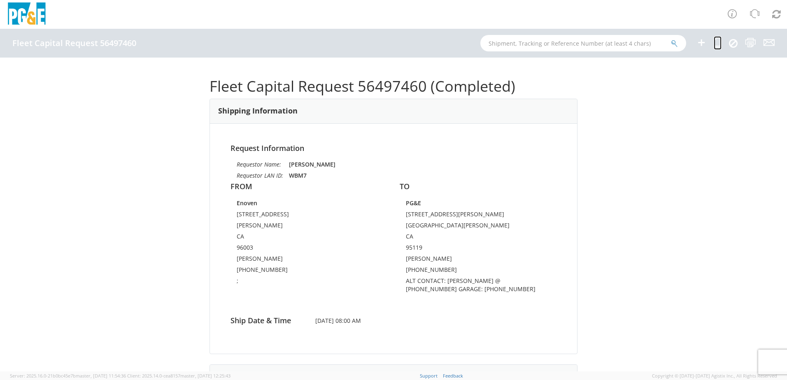
click at [720, 41] on icon at bounding box center [718, 42] width 8 height 10
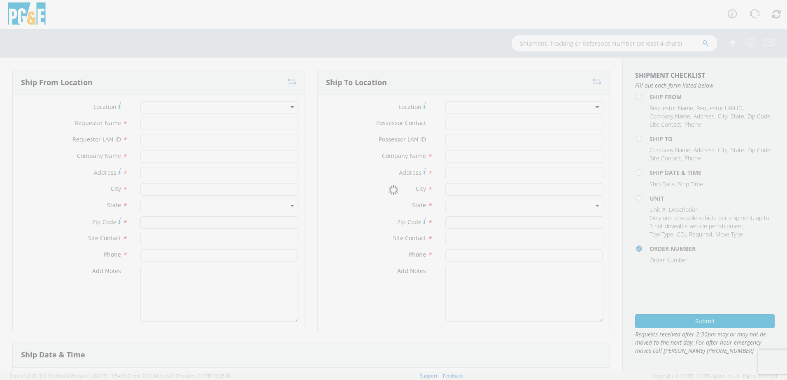
type input "[PERSON_NAME]"
type input "WBM7"
type input "Enoven"
type input "[STREET_ADDRESS]"
type input "[PERSON_NAME]"
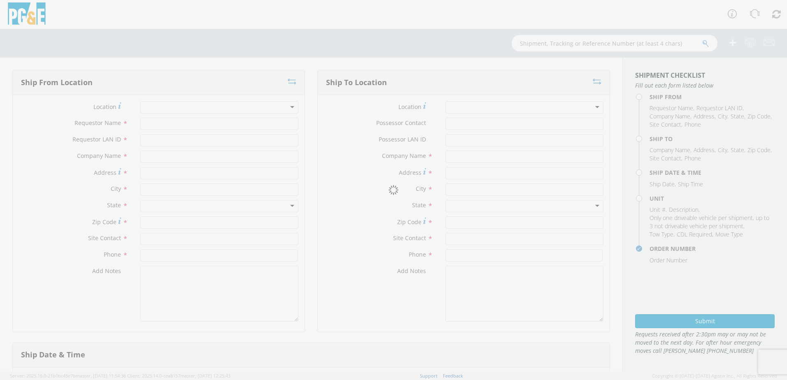
type input "96003"
type input "[PERSON_NAME]"
type input "[PHONE_NUMBER]"
type textarea ";"
type input "PG&E"
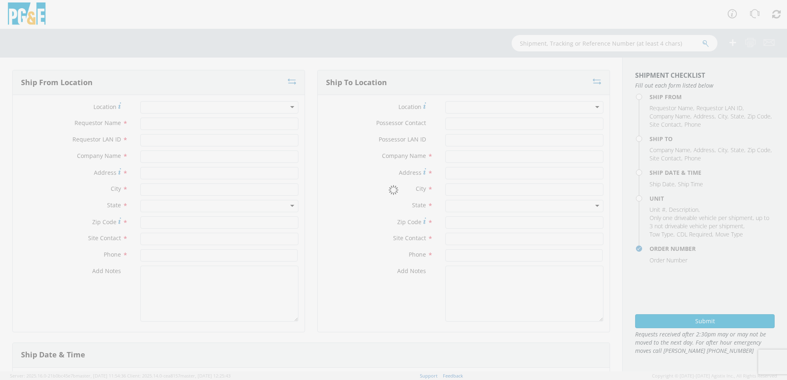
type input "[STREET_ADDRESS][PERSON_NAME]"
type input "[GEOGRAPHIC_DATA][PERSON_NAME]"
type input "95119"
type input "[PERSON_NAME]"
type input "[PHONE_NUMBER]"
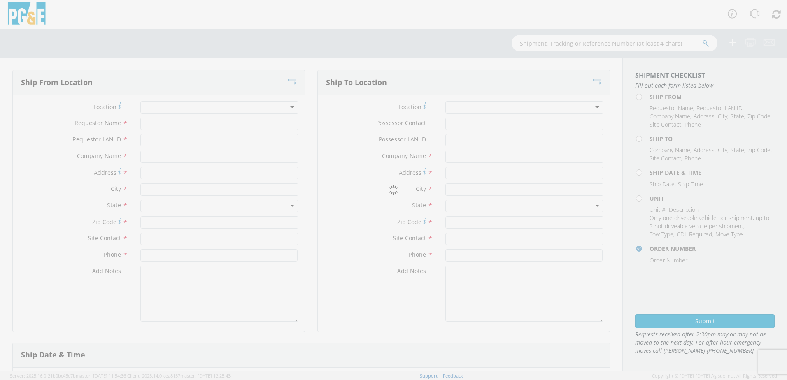
type textarea "ALT CONTACT: [PERSON_NAME] @ [PHONE_NUMBER] GARAGE: [PHONE_NUMBER]"
type input "[DATE]"
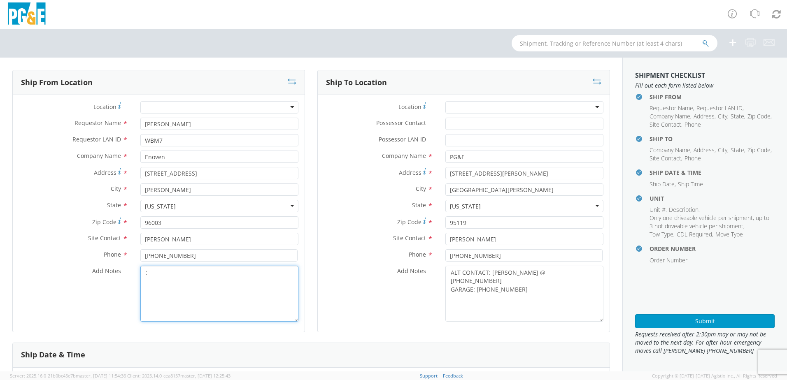
click at [194, 279] on textarea ";" at bounding box center [219, 294] width 158 height 56
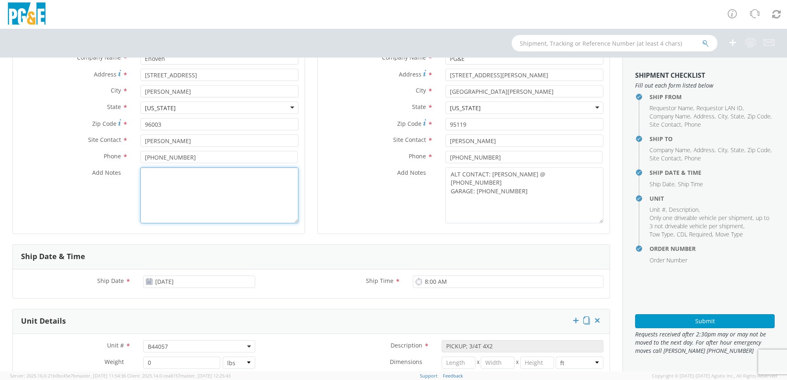
scroll to position [206, 0]
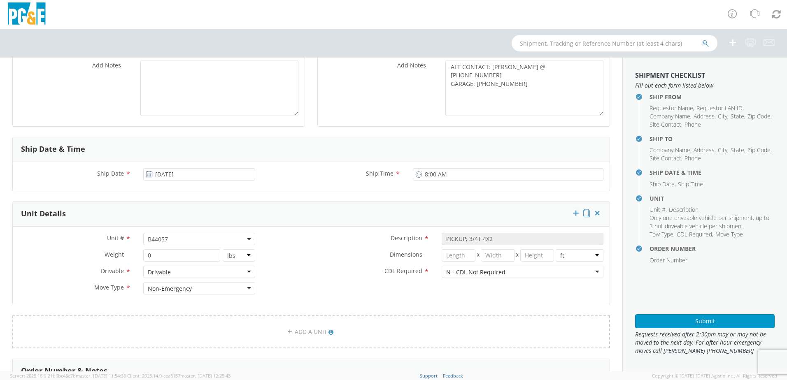
click at [167, 242] on span "B44057" at bounding box center [199, 239] width 103 height 8
click at [164, 255] on input "search" at bounding box center [198, 253] width 107 height 12
paste input "B44127"
click at [303, 259] on label "Dimensions *" at bounding box center [348, 254] width 174 height 11
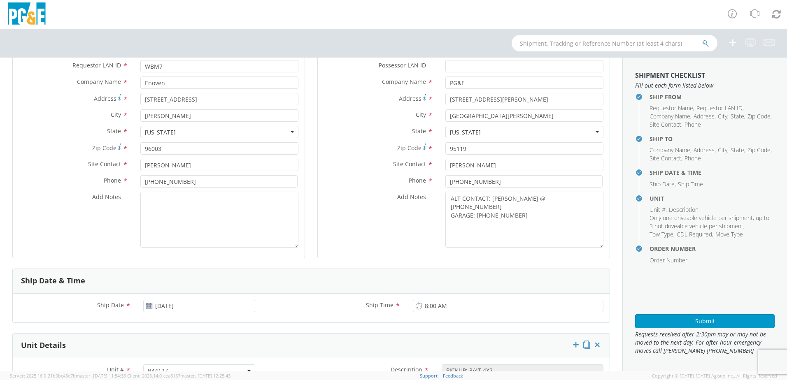
scroll to position [0, 0]
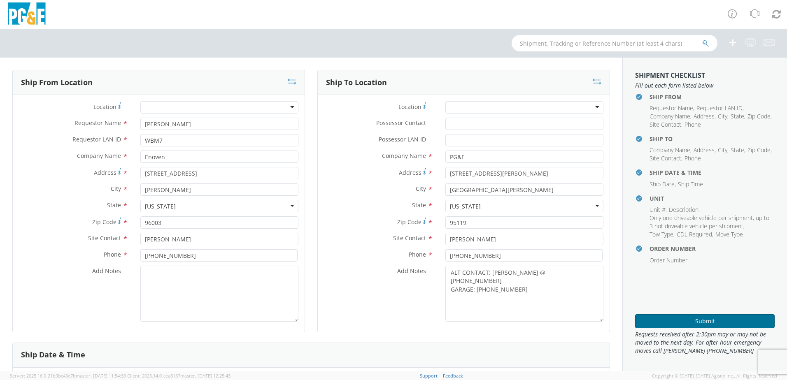
click at [690, 321] on button "Submit" at bounding box center [705, 321] width 140 height 14
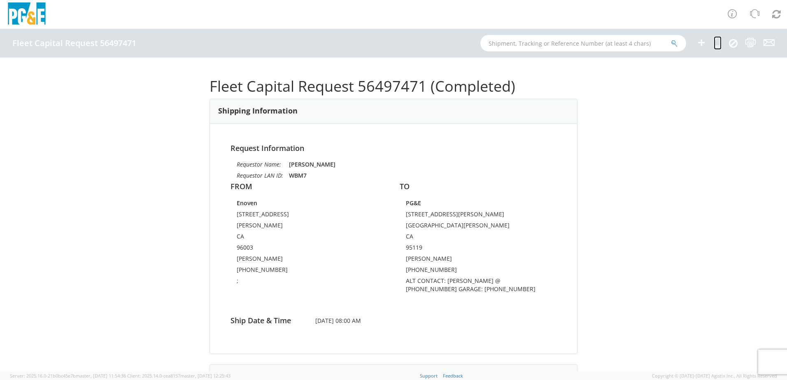
click at [719, 43] on icon at bounding box center [718, 42] width 8 height 10
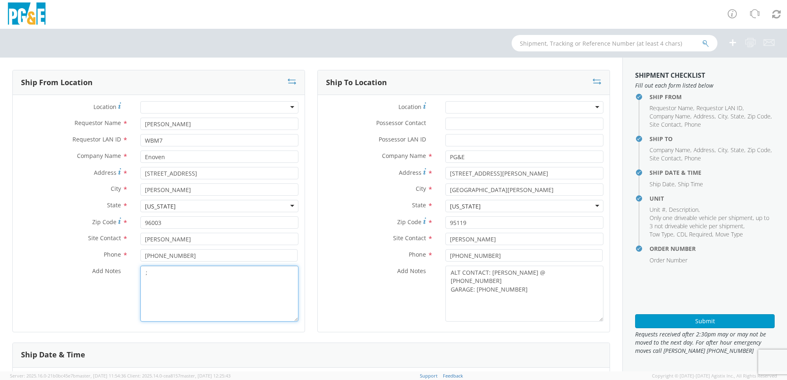
click at [199, 286] on textarea ";" at bounding box center [219, 294] width 158 height 56
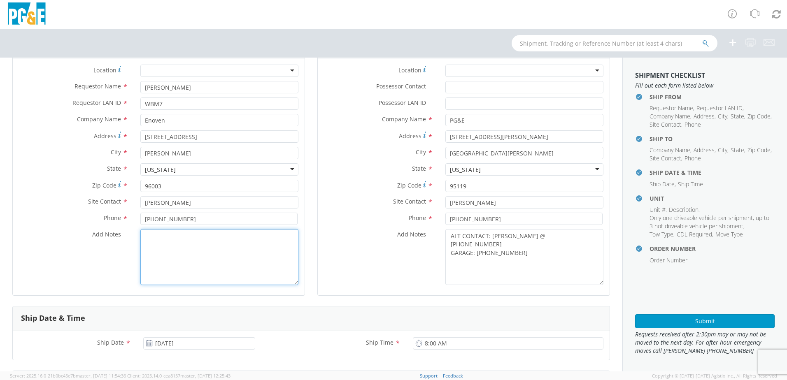
scroll to position [288, 0]
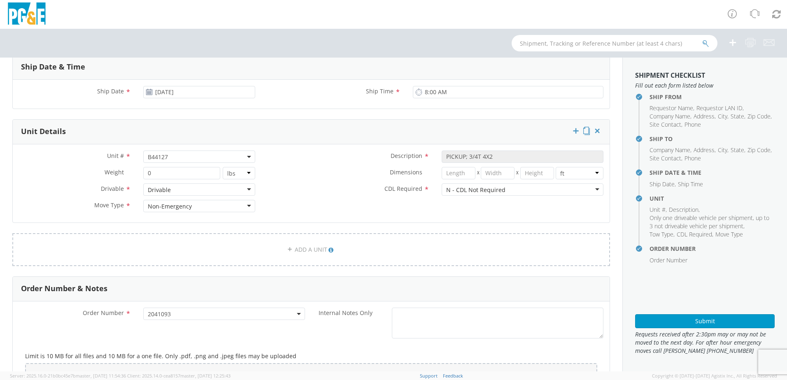
click at [170, 158] on span "B44127" at bounding box center [199, 157] width 103 height 8
click at [162, 167] on input "search" at bounding box center [198, 170] width 107 height 12
paste input "B44085"
click at [706, 323] on button "Submit" at bounding box center [705, 321] width 140 height 14
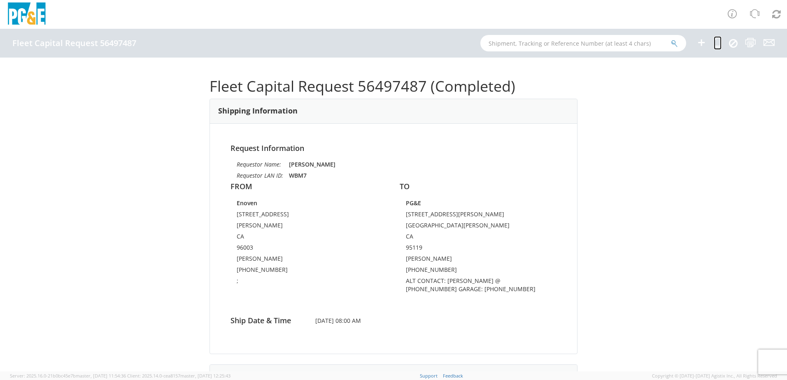
click at [717, 42] on icon at bounding box center [718, 42] width 8 height 10
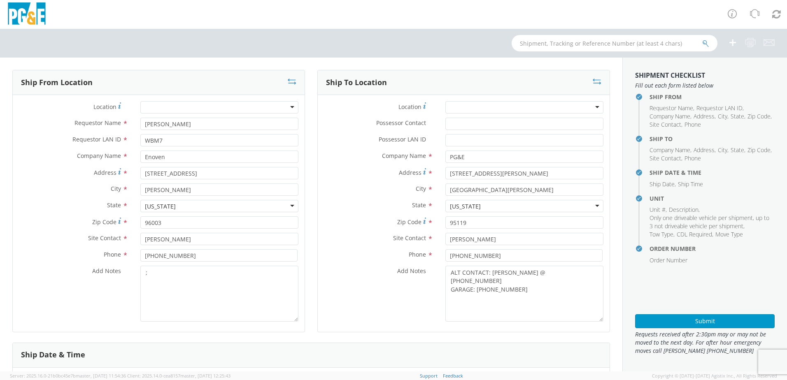
click at [452, 101] on div "Location * (OBSOLETE) [PERSON_NAME] SC - GC TRAILER (OBSOLETE) [GEOGRAPHIC_DATA…" at bounding box center [464, 213] width 292 height 237
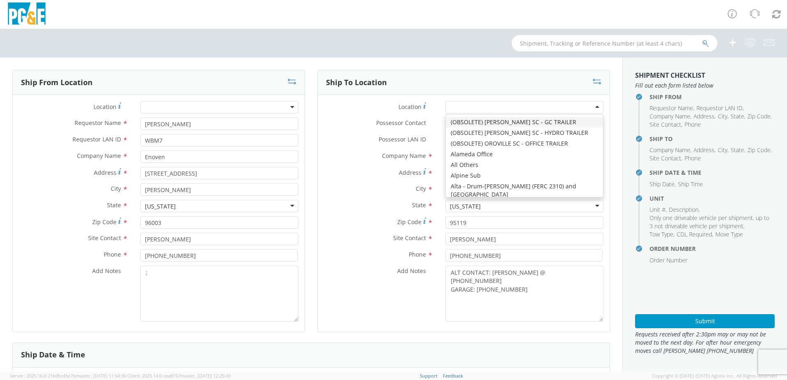
click at [457, 107] on div at bounding box center [524, 107] width 158 height 12
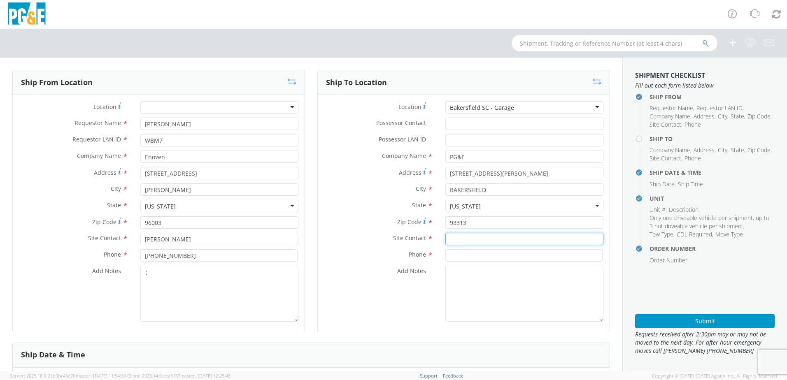
click at [464, 244] on input "text" at bounding box center [524, 239] width 158 height 12
paste input "[PERSON_NAME]"
click at [448, 252] on input at bounding box center [523, 255] width 157 height 12
paste input "[PHONE_NUMBER]"
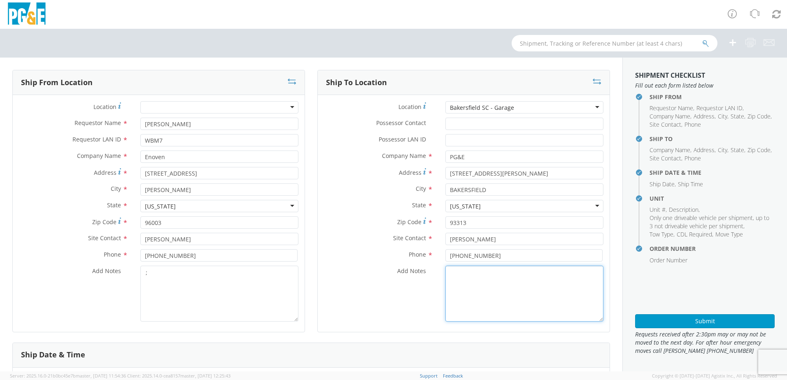
click at [465, 298] on textarea "Add Notes *" at bounding box center [524, 294] width 158 height 56
drag, startPoint x: 486, startPoint y: 268, endPoint x: 490, endPoint y: 270, distance: 4.6
click at [486, 268] on textarea "ALT CONTACT:" at bounding box center [524, 294] width 158 height 56
click at [500, 272] on textarea "ALT CONTACT:" at bounding box center [524, 294] width 158 height 56
paste textarea "[PERSON_NAME] @ [PHONE_NUMBER]"
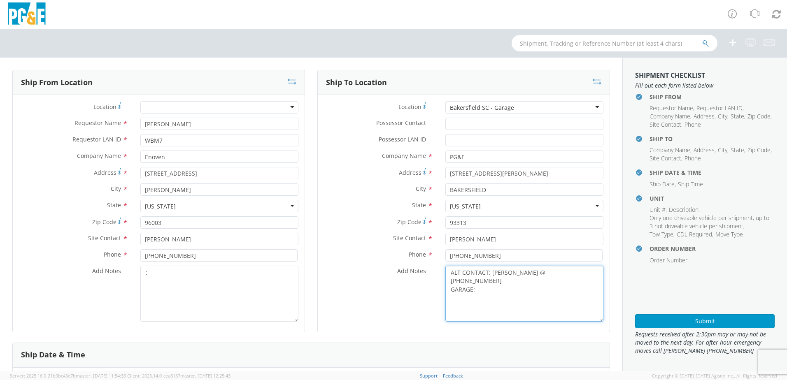
click at [503, 281] on textarea "ALT CONTACT: [PERSON_NAME] @ [PHONE_NUMBER] GARAGE:" at bounding box center [524, 294] width 158 height 56
paste textarea "[PHONE_NUMBER]"
click at [209, 287] on textarea ";" at bounding box center [219, 294] width 158 height 56
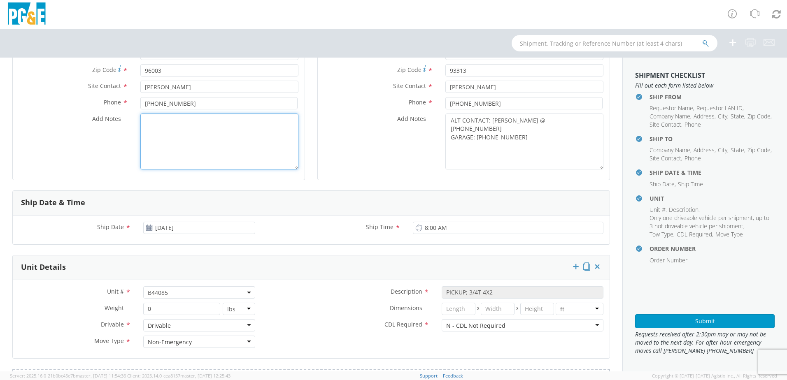
scroll to position [165, 0]
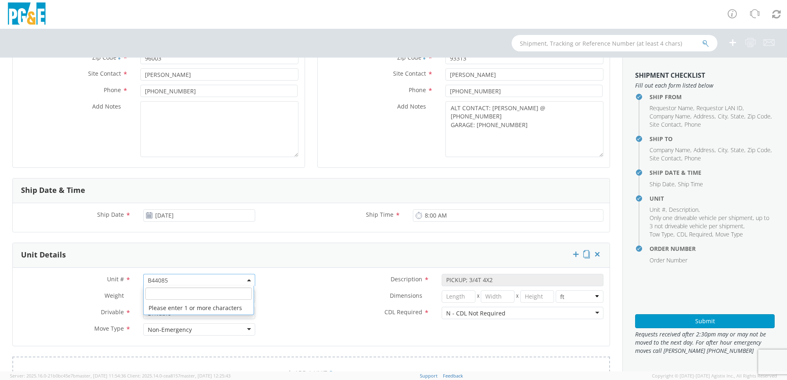
click at [182, 278] on span "B44085" at bounding box center [199, 281] width 103 height 8
click at [165, 292] on input "search" at bounding box center [198, 294] width 107 height 12
paste input "B44060"
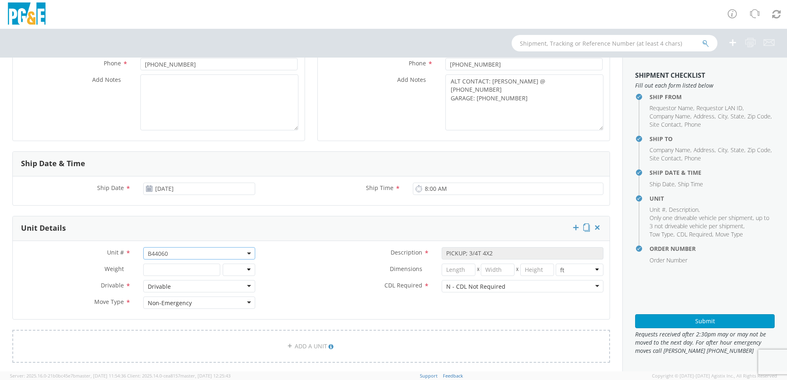
scroll to position [206, 0]
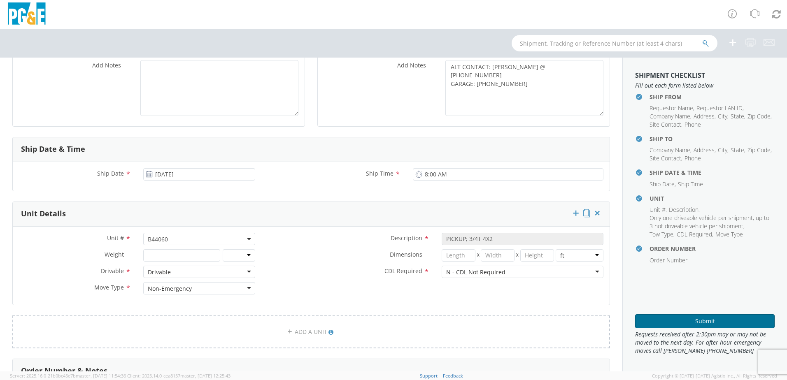
click at [703, 321] on button "Submit" at bounding box center [705, 321] width 140 height 14
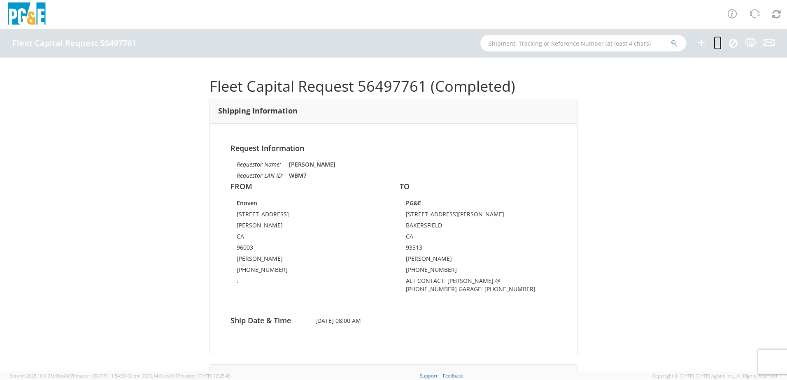
click at [717, 45] on icon at bounding box center [718, 42] width 8 height 10
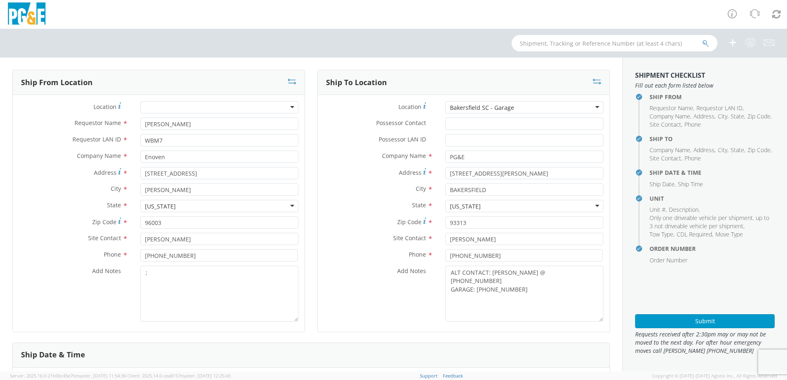
click at [519, 107] on div "Bakersfield SC - Garage" at bounding box center [524, 107] width 158 height 12
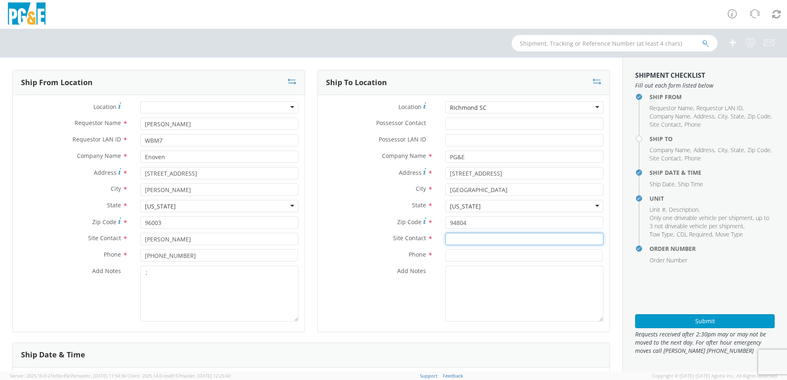
click at [467, 241] on input "text" at bounding box center [524, 239] width 158 height 12
paste input "[PERSON_NAME]"
click at [454, 253] on input at bounding box center [523, 255] width 157 height 12
paste input "[PHONE_NUMBER]"
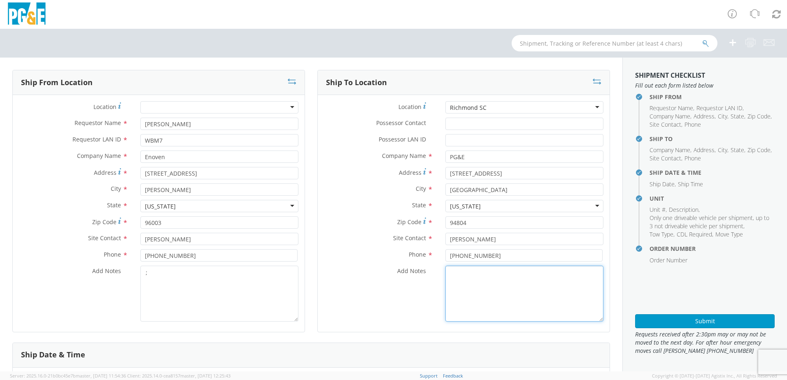
click at [522, 284] on textarea "Add Notes *" at bounding box center [524, 294] width 158 height 56
click at [514, 276] on textarea "ALT CONTACT:" at bounding box center [524, 294] width 158 height 56
paste textarea "[PERSON_NAME] @ [PHONE_NUMBER]"
click at [493, 303] on textarea "ALT CONTACT: [PERSON_NAME] @ [PHONE_NUMBER] GARAGE:" at bounding box center [524, 294] width 158 height 56
paste textarea "[PHONE_NUMBER]"
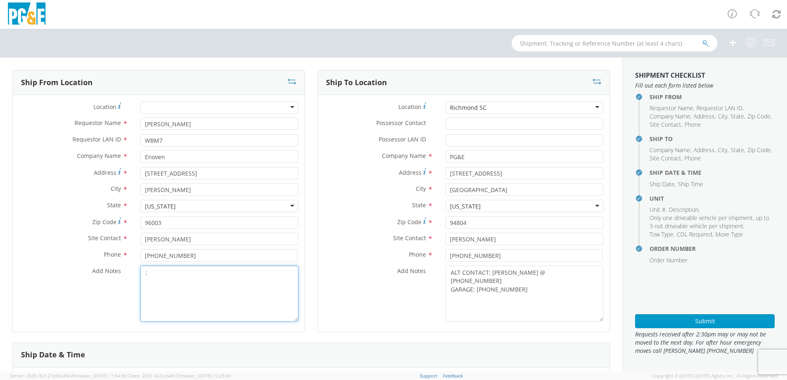
click at [241, 291] on textarea ";" at bounding box center [219, 294] width 158 height 56
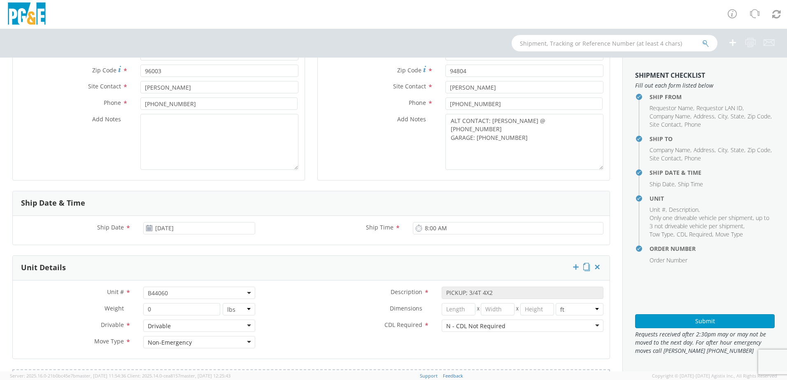
scroll to position [165, 0]
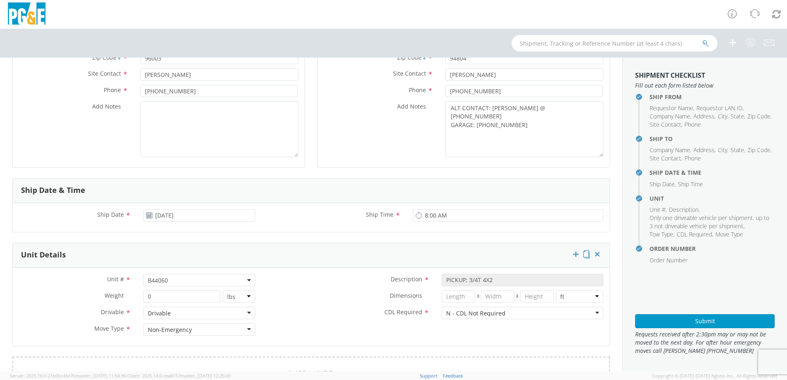
drag, startPoint x: 183, startPoint y: 280, endPoint x: 178, endPoint y: 284, distance: 6.7
click at [183, 280] on span "B44060" at bounding box center [199, 281] width 103 height 8
click at [170, 295] on input "search" at bounding box center [198, 294] width 107 height 12
paste input "B44065"
click at [313, 308] on label "CDL Required *" at bounding box center [348, 312] width 174 height 11
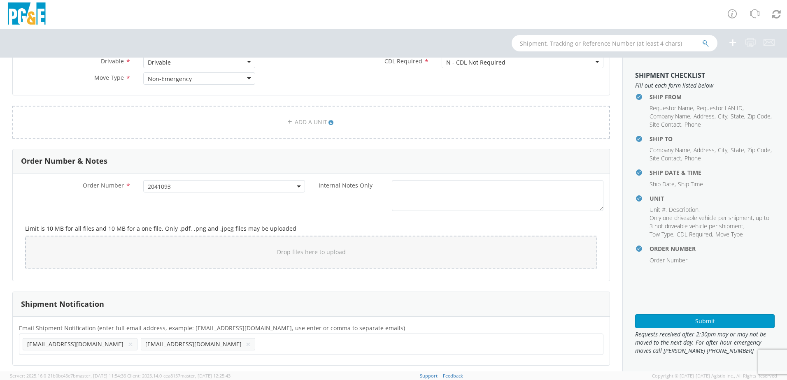
scroll to position [420, 0]
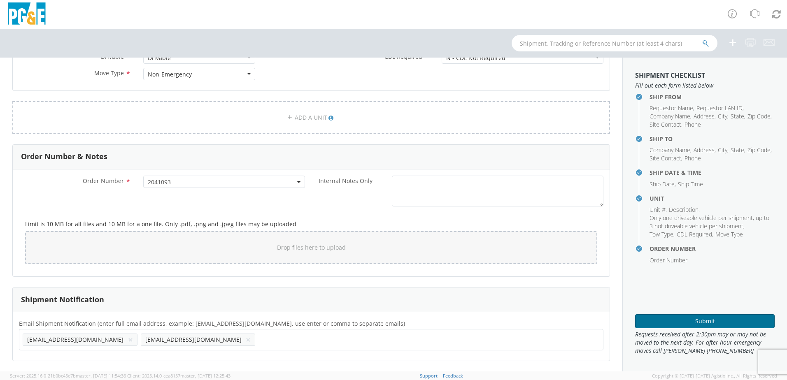
click at [700, 322] on button "Submit" at bounding box center [705, 321] width 140 height 14
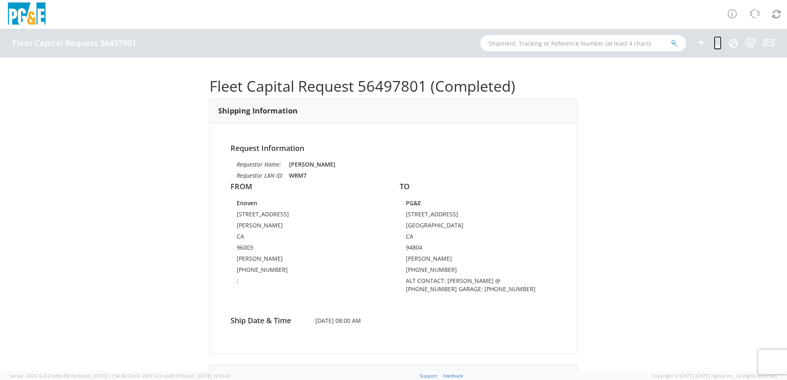
click at [718, 44] on icon at bounding box center [718, 42] width 8 height 10
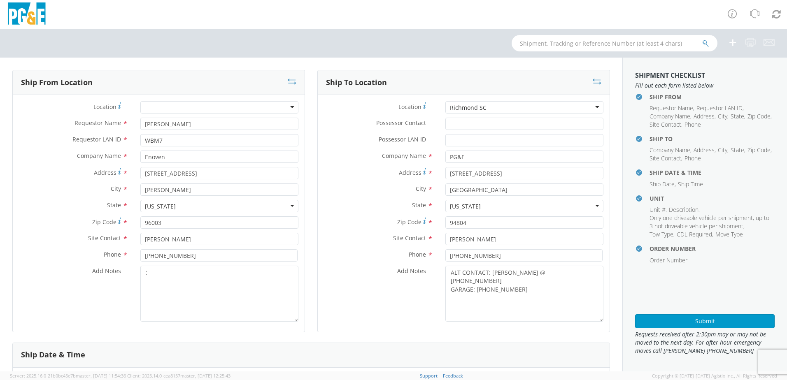
click at [491, 109] on div "Richmond SC" at bounding box center [524, 107] width 158 height 12
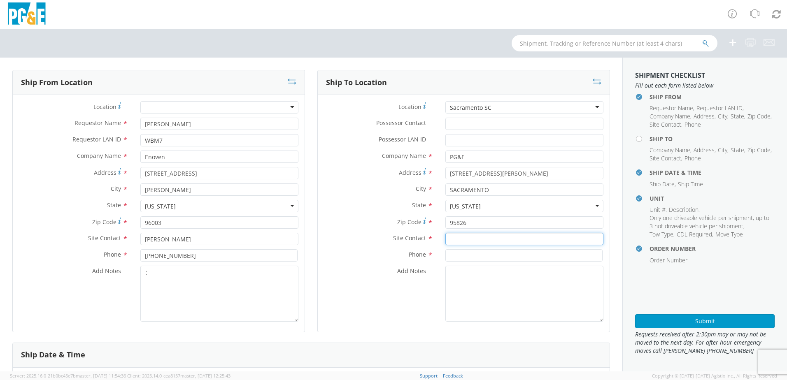
click at [453, 242] on input "text" at bounding box center [524, 239] width 158 height 12
paste input "[PERSON_NAME]"
drag, startPoint x: 447, startPoint y: 254, endPoint x: 488, endPoint y: 240, distance: 42.7
click at [449, 254] on input at bounding box center [523, 255] width 157 height 12
paste input "[PHONE_NUMBER]"
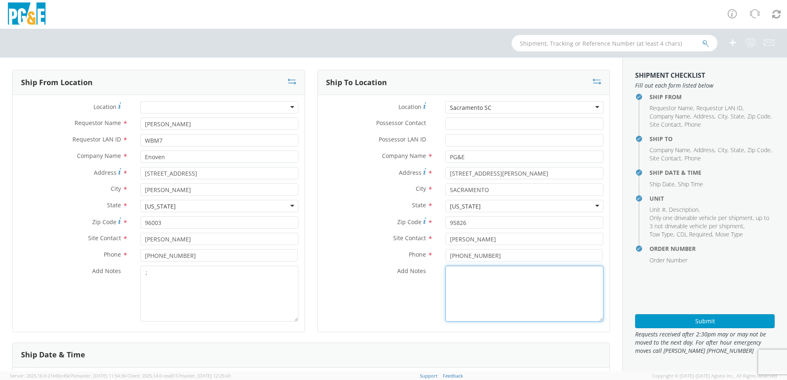
click at [461, 281] on textarea "Add Notes *" at bounding box center [524, 294] width 158 height 56
click at [497, 276] on textarea "ALT CONTACT:" at bounding box center [524, 294] width 158 height 56
paste textarea "LP THANDI @ [PHONE_NUMBER]"
click at [534, 288] on textarea "ALT CONTACT: LP THANDI @ [PHONE_NUMBER] GARAGE:" at bounding box center [524, 294] width 158 height 56
paste textarea "[PHONE_NUMBER]"
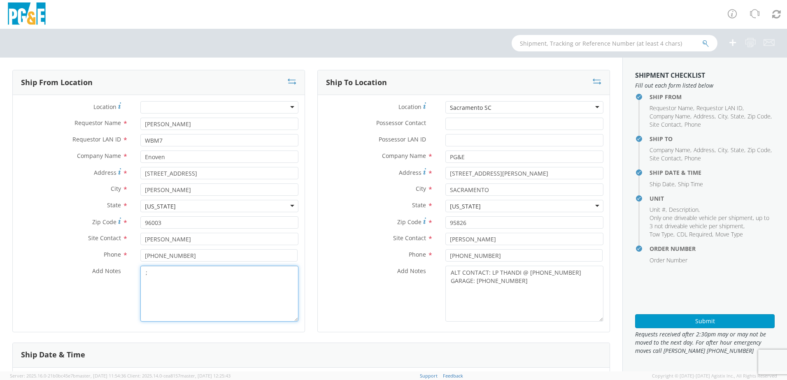
click at [226, 282] on textarea ";" at bounding box center [219, 294] width 158 height 56
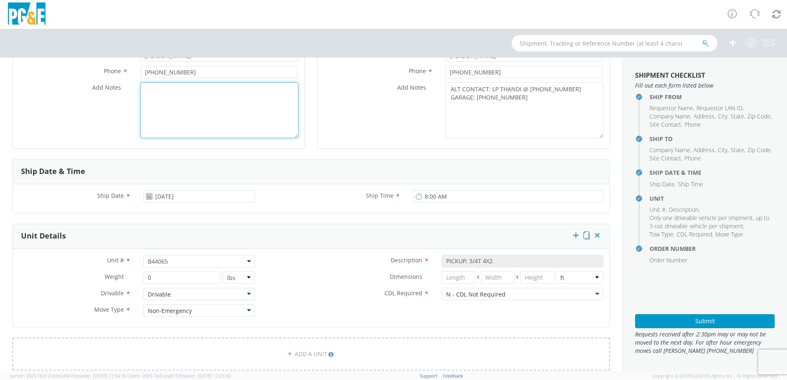
scroll to position [206, 0]
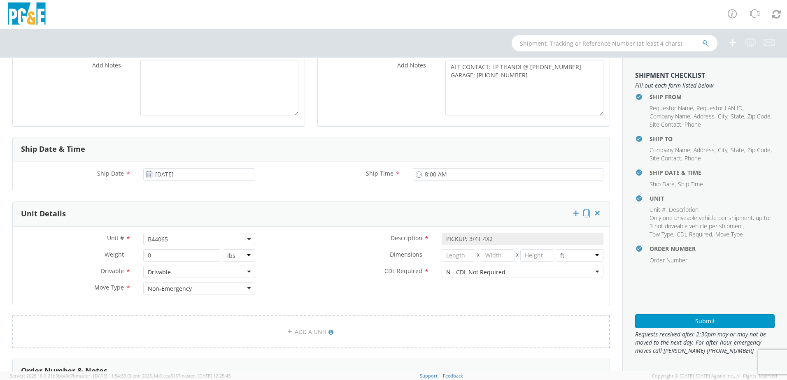
click at [194, 242] on span "B44065" at bounding box center [199, 239] width 103 height 8
click at [165, 250] on input "search" at bounding box center [198, 253] width 107 height 12
paste input "B44068"
click at [333, 255] on label "Dimensions *" at bounding box center [348, 254] width 174 height 11
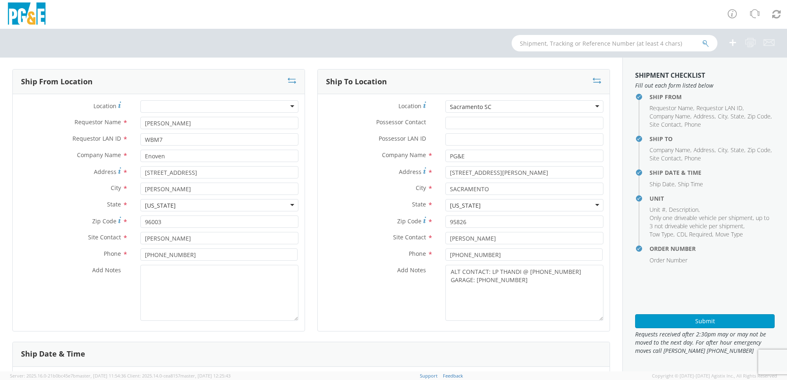
scroll to position [0, 0]
click at [687, 321] on button "Submit" at bounding box center [705, 321] width 140 height 14
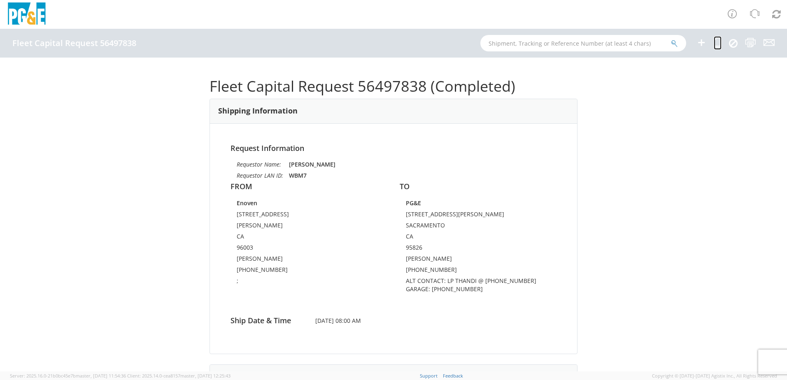
click at [714, 40] on icon at bounding box center [718, 42] width 8 height 10
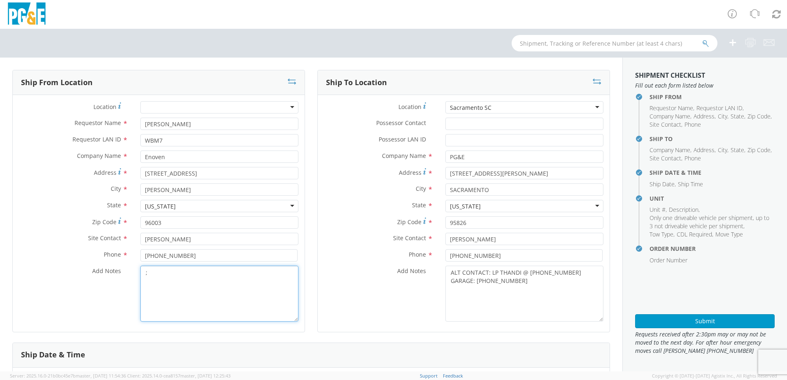
click at [186, 280] on textarea ";" at bounding box center [219, 294] width 158 height 56
click at [494, 107] on div "Sacramento SC" at bounding box center [524, 107] width 158 height 12
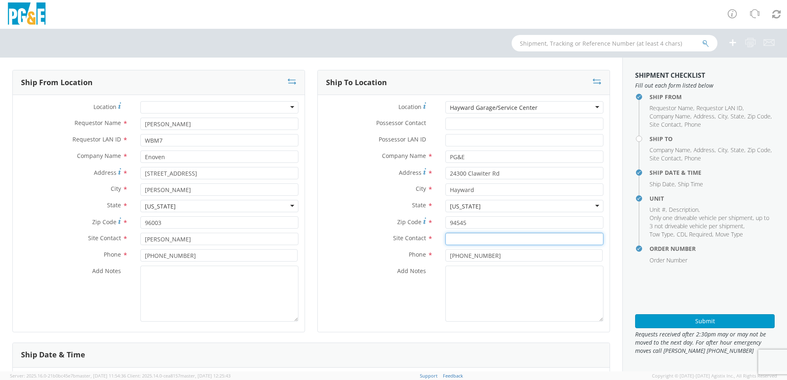
click at [454, 234] on input "text" at bounding box center [524, 239] width 158 height 12
paste input "[PERSON_NAME]"
drag, startPoint x: 486, startPoint y: 255, endPoint x: 323, endPoint y: 255, distance: 162.6
click at [323, 255] on div "Phone * [PHONE_NUMBER]" at bounding box center [464, 255] width 292 height 12
paste input "514-4146"
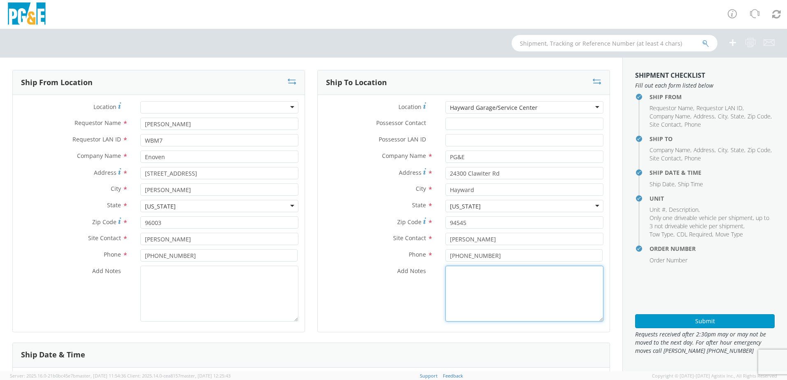
click at [451, 275] on textarea "Add Notes *" at bounding box center [524, 294] width 158 height 56
click at [494, 274] on textarea "ALT CONTACT:" at bounding box center [524, 294] width 158 height 56
paste textarea "[PERSON_NAME] @ [PHONE_NUMBER]"
click at [484, 284] on textarea "ALT CONTACT: [PERSON_NAME] @ [PHONE_NUMBER] GARAGE:" at bounding box center [524, 294] width 158 height 56
paste textarea "[PHONE_NUMBER]"
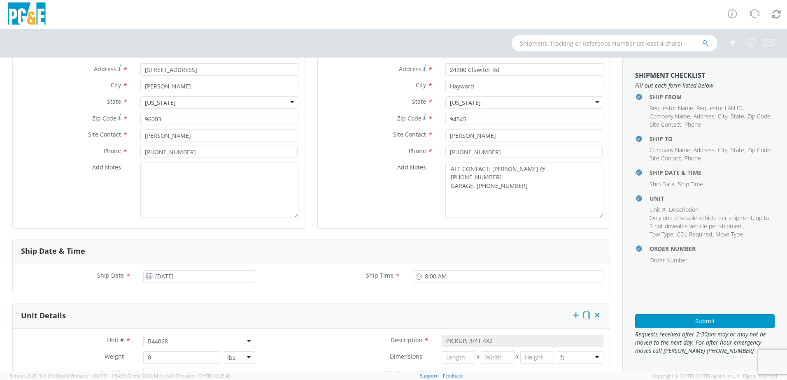
scroll to position [206, 0]
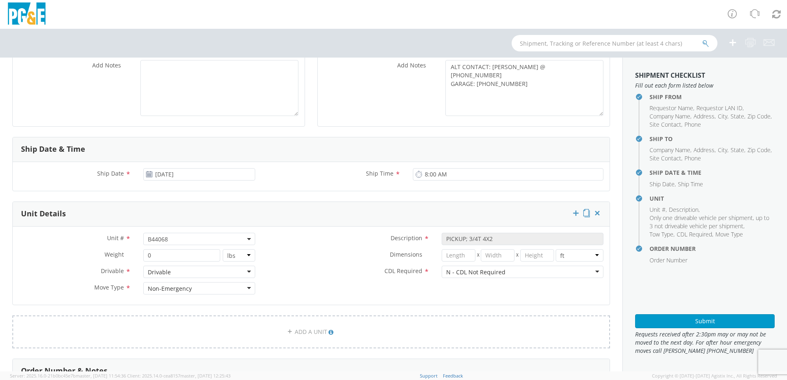
click at [174, 237] on span "B44068" at bounding box center [199, 239] width 103 height 8
click at [165, 252] on input "search" at bounding box center [198, 253] width 107 height 12
paste input "B44072"
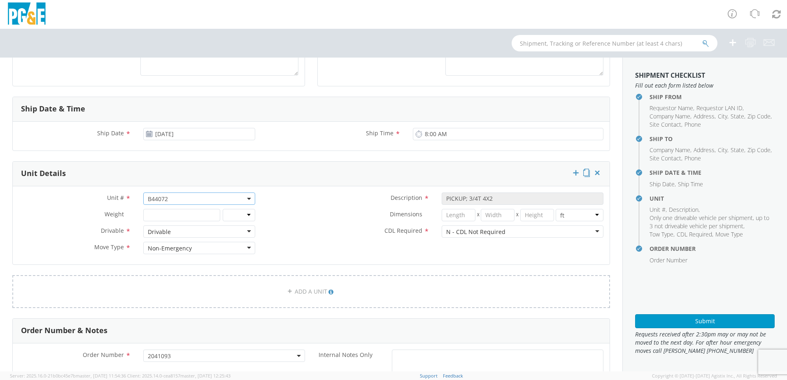
scroll to position [247, 0]
click at [703, 323] on button "Submit" at bounding box center [705, 321] width 140 height 14
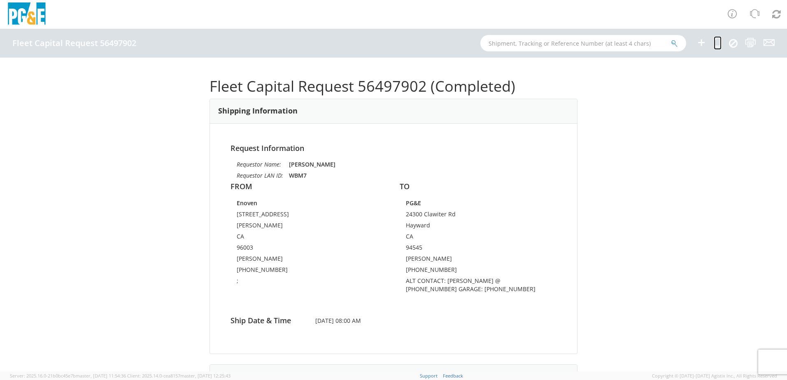
click at [717, 46] on icon at bounding box center [718, 42] width 8 height 10
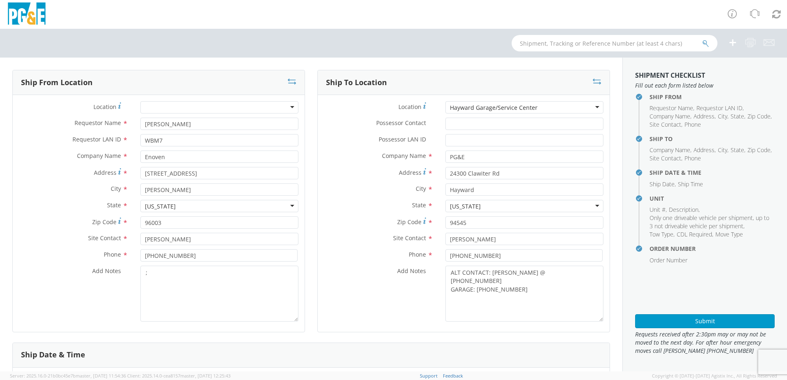
click at [544, 111] on div "Hayward Garage/Service Center" at bounding box center [524, 107] width 158 height 12
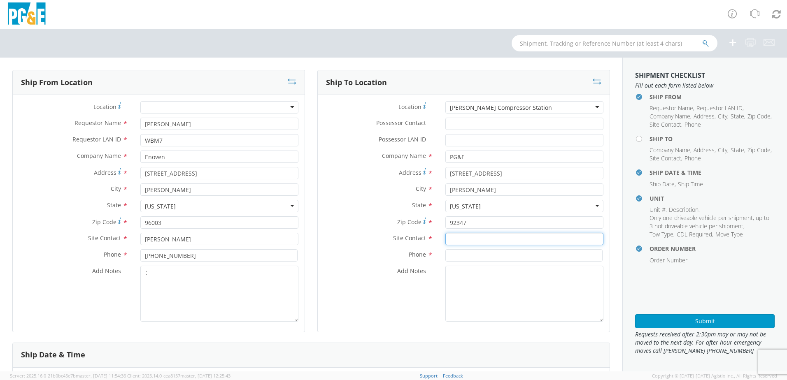
click at [450, 237] on input "text" at bounding box center [524, 239] width 158 height 12
click at [445, 238] on input "text" at bounding box center [524, 239] width 158 height 12
paste input "[PERSON_NAME]"
click at [445, 260] on input at bounding box center [523, 255] width 157 height 12
paste input "[PHONE_NUMBER]"
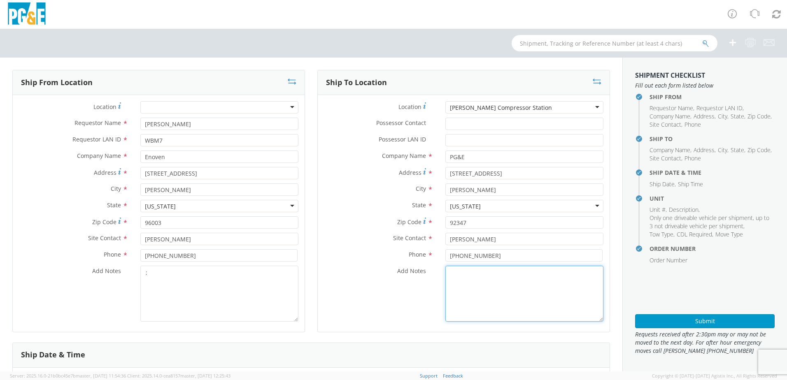
click at [510, 294] on textarea "Add Notes *" at bounding box center [524, 294] width 158 height 56
click at [521, 277] on textarea "ALT CONTACT:" at bounding box center [524, 294] width 158 height 56
paste textarea "[PERSON_NAME] @ [PHONE_NUMBER]"
click at [501, 282] on textarea "ALT CONTACT: [PERSON_NAME] @ [PHONE_NUMBER] GARAGE:" at bounding box center [524, 294] width 158 height 56
paste textarea "[PHONE_NUMBER]"
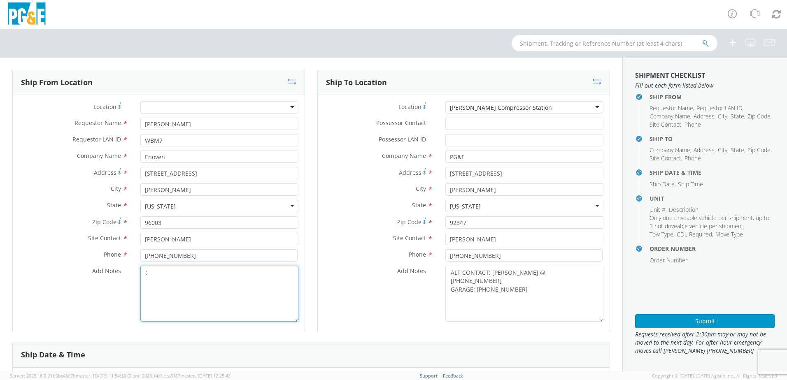
click at [231, 279] on textarea ";" at bounding box center [219, 294] width 158 height 56
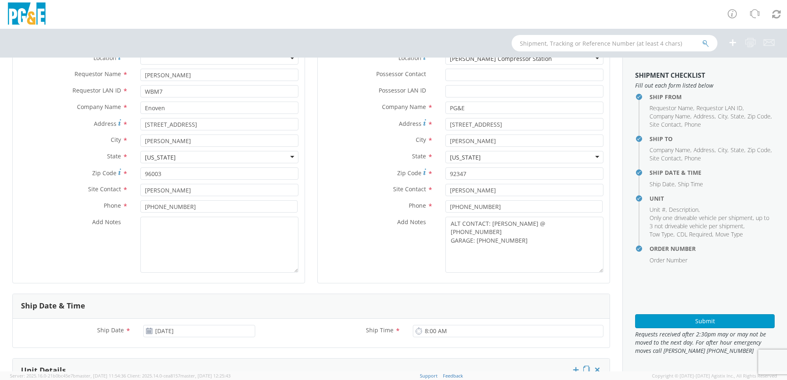
scroll to position [165, 0]
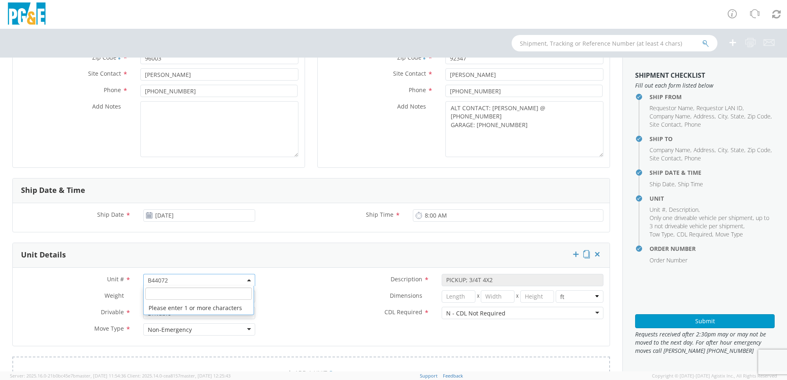
click at [172, 282] on span "B44072" at bounding box center [199, 281] width 103 height 8
click at [162, 290] on input "search" at bounding box center [198, 294] width 107 height 12
paste input "B44082"
click at [285, 295] on label "Dimensions *" at bounding box center [348, 296] width 174 height 11
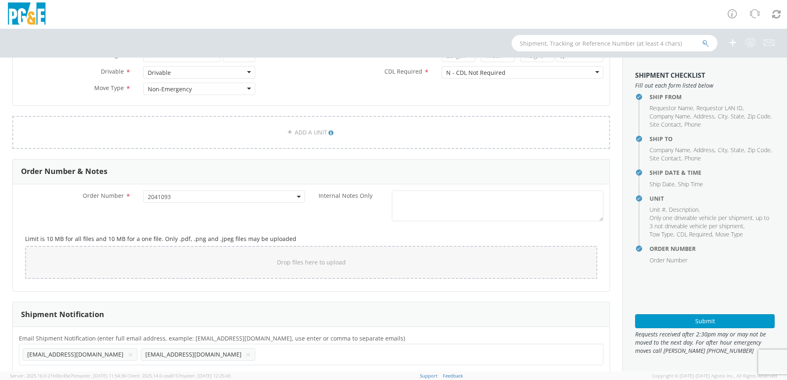
scroll to position [412, 0]
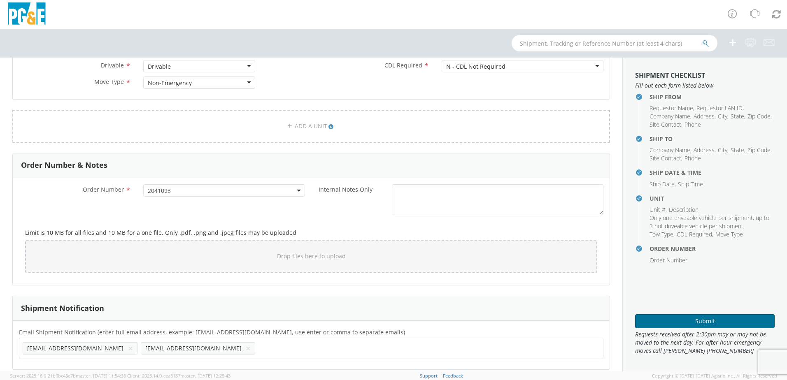
click at [685, 322] on button "Submit" at bounding box center [705, 321] width 140 height 14
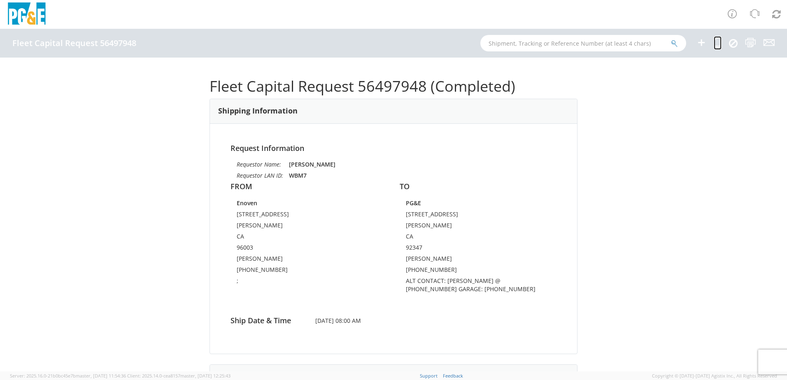
click at [721, 47] on icon at bounding box center [718, 42] width 8 height 10
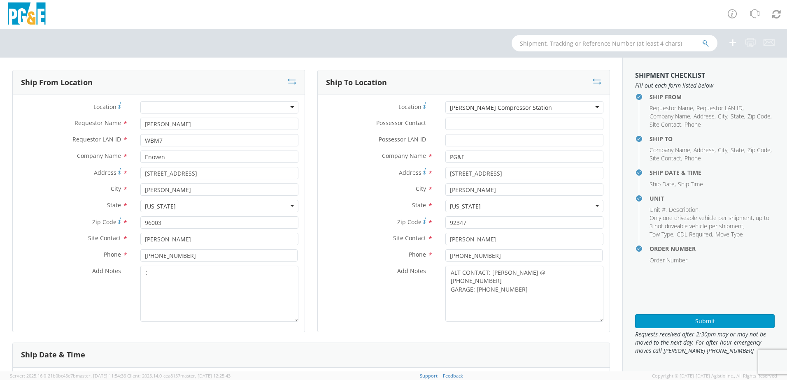
click at [526, 107] on div "[PERSON_NAME] Compressor Station" at bounding box center [524, 107] width 158 height 12
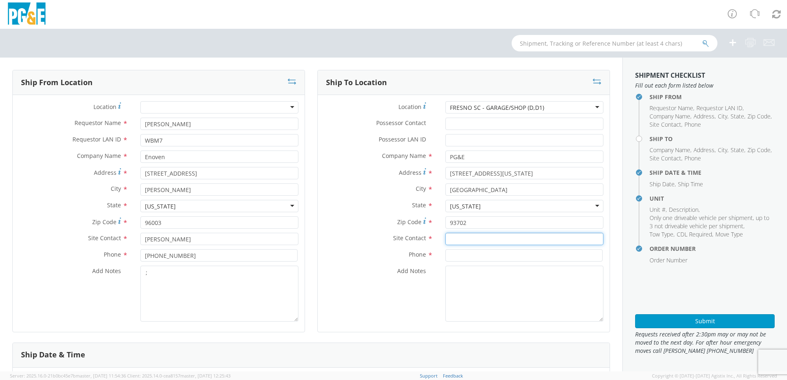
click at [451, 241] on input "text" at bounding box center [524, 239] width 158 height 12
paste input "[PERSON_NAME]"
click at [458, 256] on input at bounding box center [523, 255] width 157 height 12
paste input "[PHONE_NUMBER]"
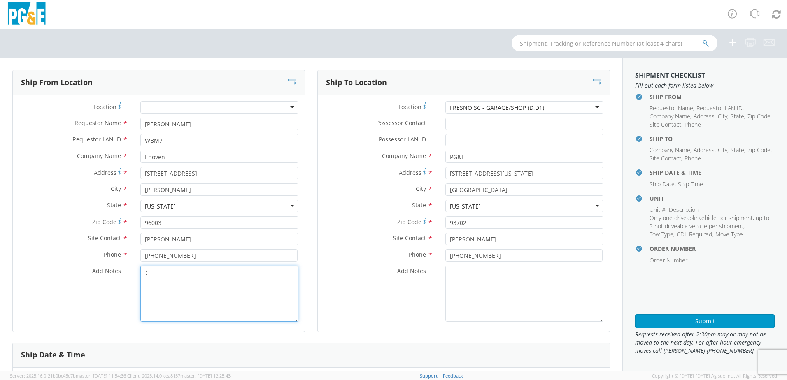
drag, startPoint x: 188, startPoint y: 280, endPoint x: 564, endPoint y: 357, distance: 384.0
click at [189, 280] on textarea ";" at bounding box center [219, 294] width 158 height 56
click at [459, 273] on textarea "Add Notes *" at bounding box center [524, 294] width 158 height 56
click at [512, 275] on textarea "ALT CONTACT:" at bounding box center [524, 294] width 158 height 56
paste textarea "[PERSON_NAME] @ [PHONE_NUMBER]"
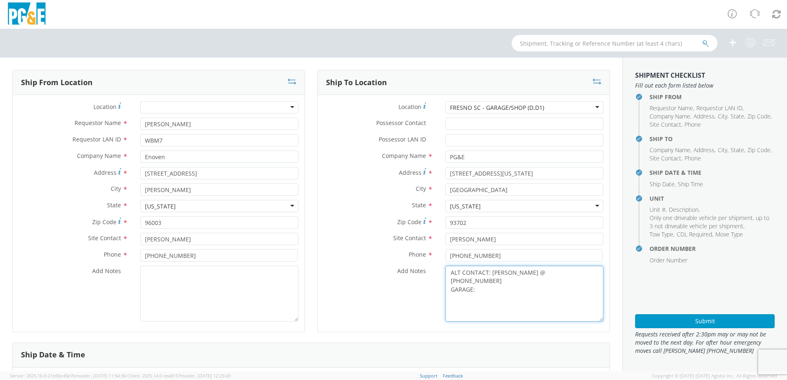
click at [492, 279] on textarea "ALT CONTACT: [PERSON_NAME] @ [PHONE_NUMBER] GARAGE:" at bounding box center [524, 294] width 158 height 56
paste textarea "[PHONE_NUMBER]"
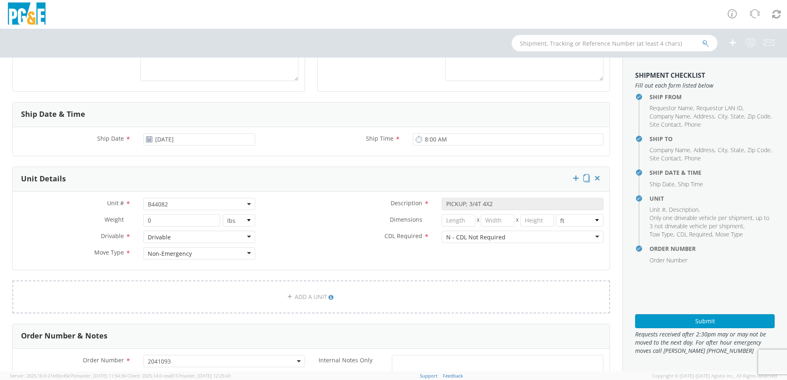
scroll to position [288, 0]
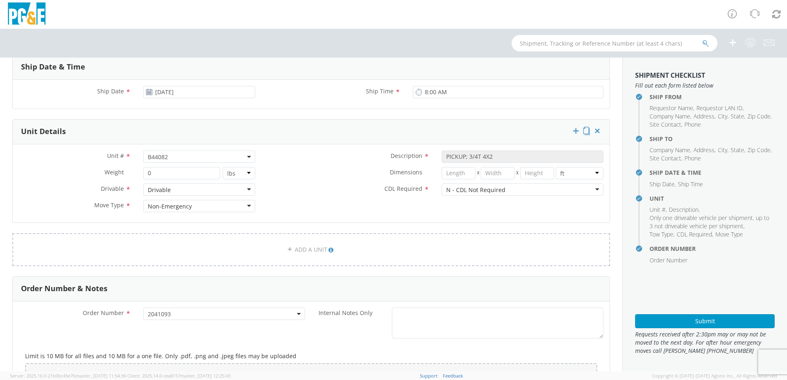
click at [176, 158] on span "B44082" at bounding box center [199, 157] width 103 height 8
click at [165, 168] on input "search" at bounding box center [198, 170] width 107 height 12
paste input "B44096"
click at [284, 182] on div "Dimensions * X X in cm ft" at bounding box center [435, 175] width 348 height 16
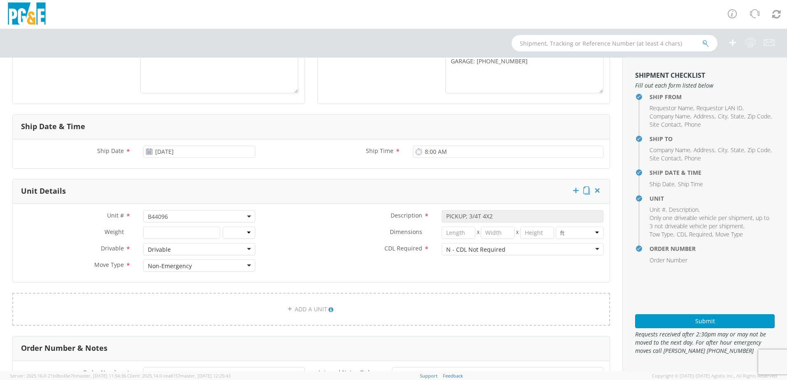
scroll to position [173, 0]
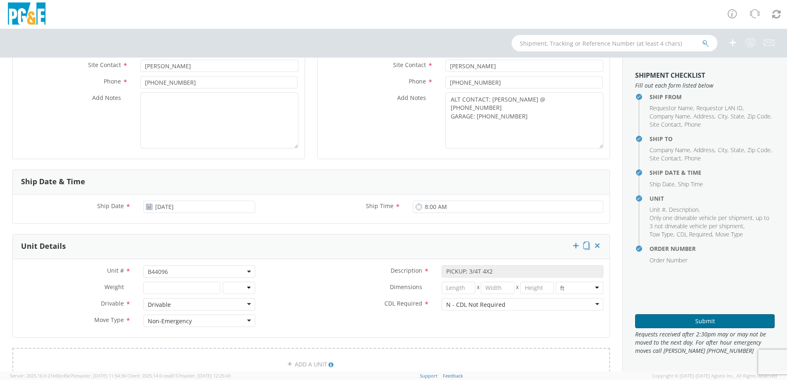
click at [727, 315] on button "Submit" at bounding box center [705, 321] width 140 height 14
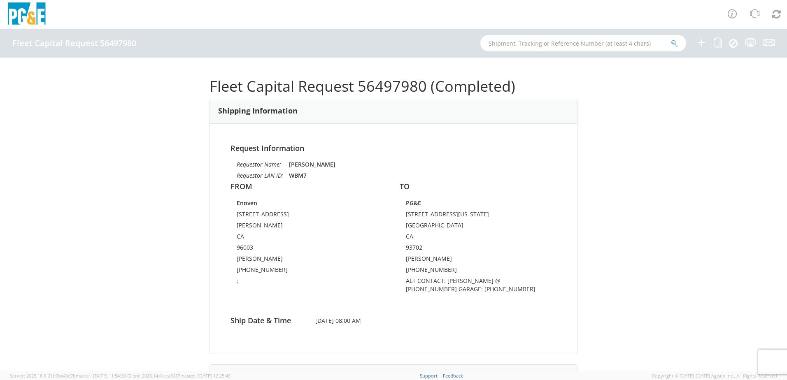
click at [717, 50] on li at bounding box center [718, 43] width 8 height 29
click at [716, 42] on icon at bounding box center [718, 42] width 8 height 10
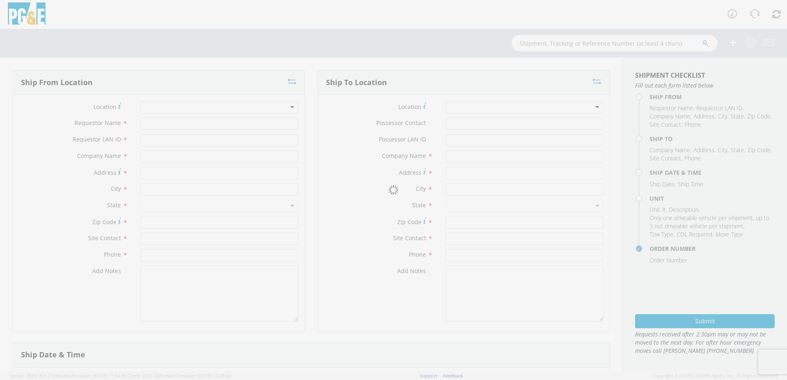
type input "[PERSON_NAME]"
type input "WBM7"
type input "Enoven"
type input "[STREET_ADDRESS]"
type input "[PERSON_NAME]"
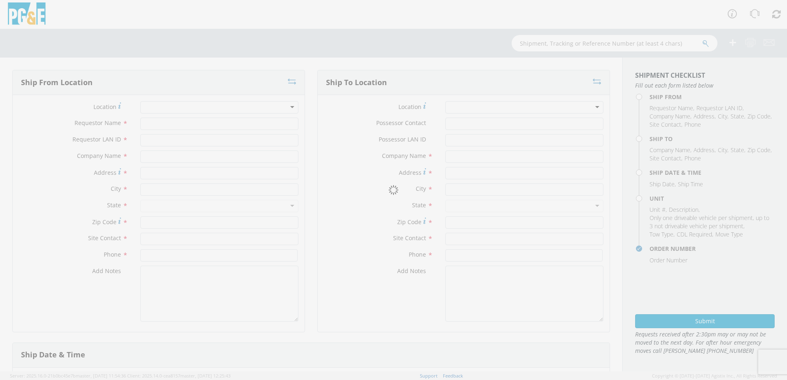
type input "96003"
type input "[PERSON_NAME]"
type input "[PHONE_NUMBER]"
type textarea ";"
type input "PG&E"
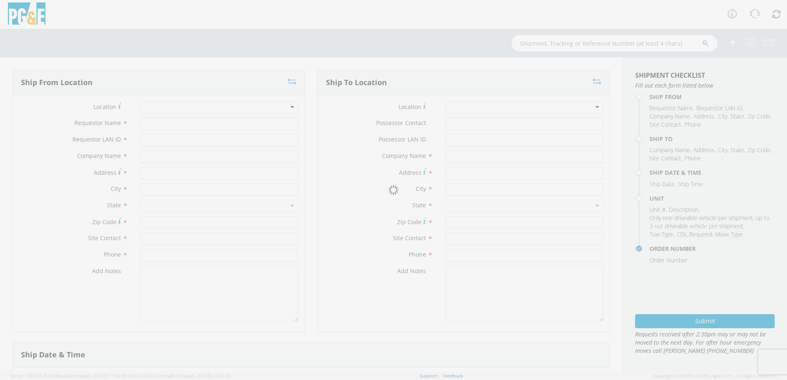
type input "[STREET_ADDRESS][US_STATE]"
type input "[GEOGRAPHIC_DATA]"
type input "93702"
type input "[PERSON_NAME]"
type input "[PHONE_NUMBER]"
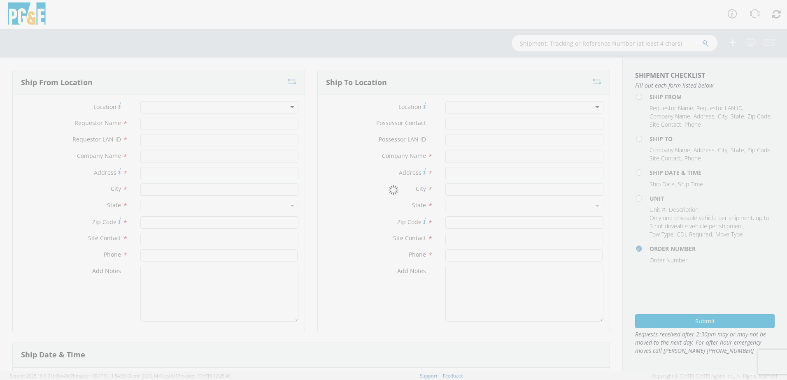
type textarea "ALT CONTACT: [PERSON_NAME] @ [PHONE_NUMBER] GARAGE: [PHONE_NUMBER]"
type input "[DATE]"
type input "8:00 AM"
type input "PICKUP; 3/4T 4X2"
type input "0"
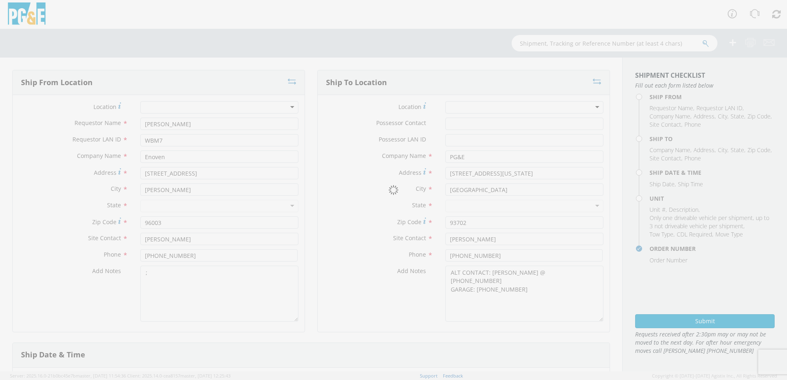
select select "B44096"
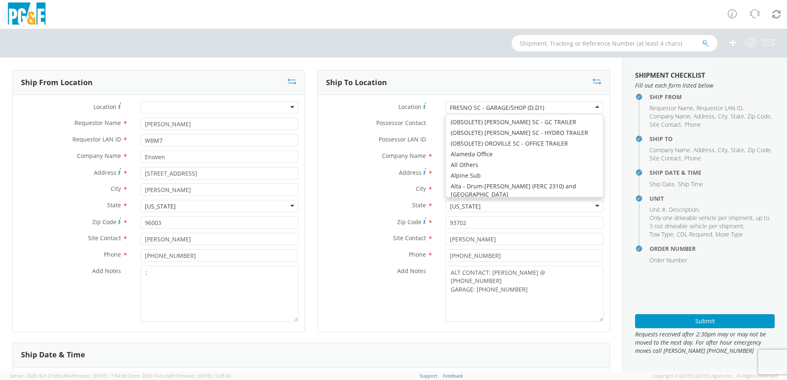
click at [561, 103] on div "FRESNO SC - GARAGE/SHOP (D,D1)" at bounding box center [524, 107] width 158 height 12
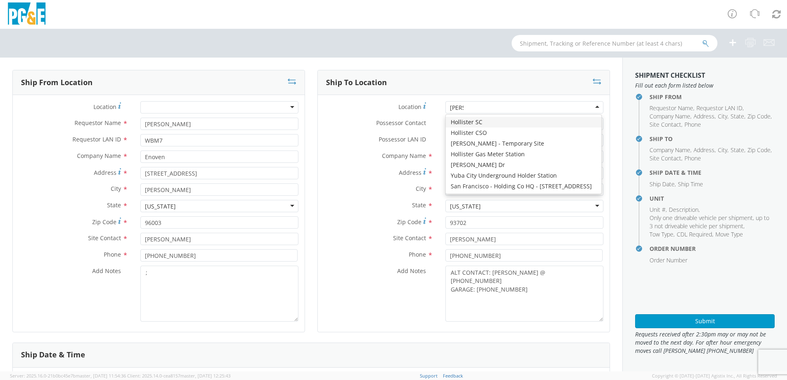
type input "HOLLI"
type input "100 Sally St"
type input "Hollister"
type input "95023"
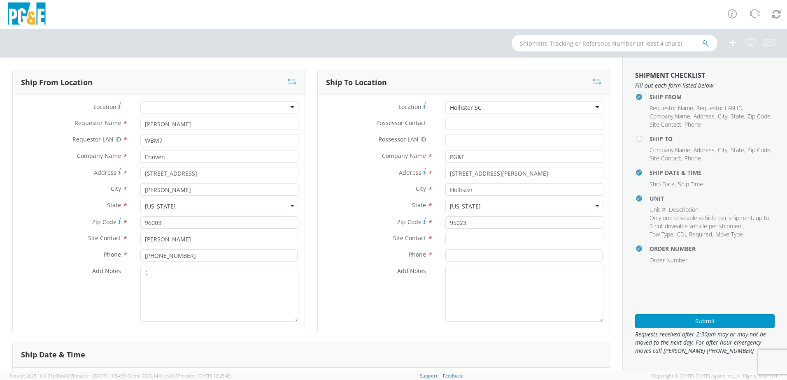
click at [590, 107] on div "Hollister SC" at bounding box center [524, 107] width 158 height 12
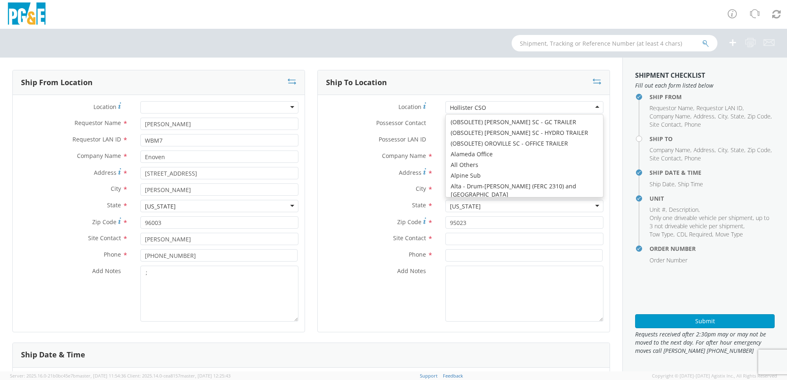
click at [496, 106] on div "Hollister CSO" at bounding box center [524, 107] width 158 height 12
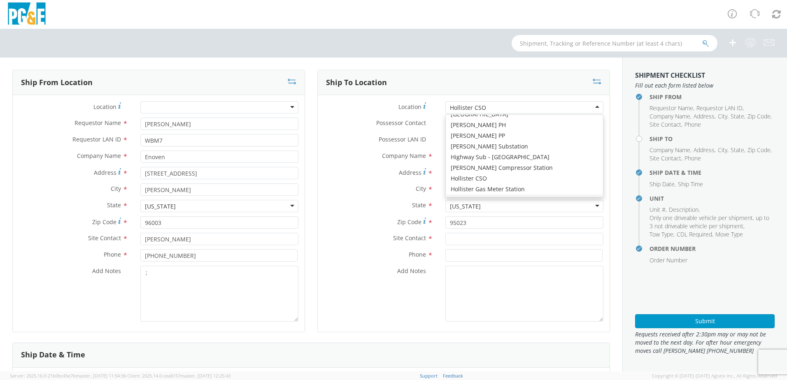
scroll to position [1889, 0]
type input "100 Sally St"
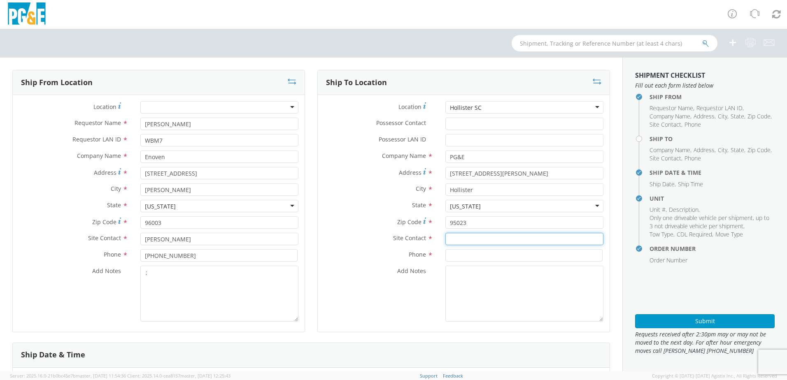
click at [445, 239] on input "text" at bounding box center [524, 239] width 158 height 12
paste input "Luis Urbina"
type input "Luis Urbina"
click at [449, 255] on input at bounding box center [523, 255] width 157 height 12
paste input "831-801-0329"
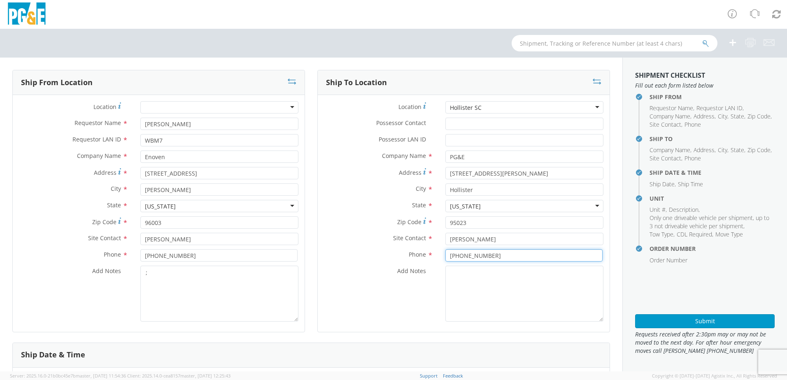
type input "831-801-0329"
click at [208, 293] on textarea ";" at bounding box center [219, 294] width 158 height 56
click at [496, 284] on textarea "Add Notes *" at bounding box center [524, 294] width 158 height 56
click at [517, 279] on textarea "ALT CONTACT:" at bounding box center [524, 294] width 158 height 56
paste textarea "JERRY SALAZAR @ 831-235-0384"
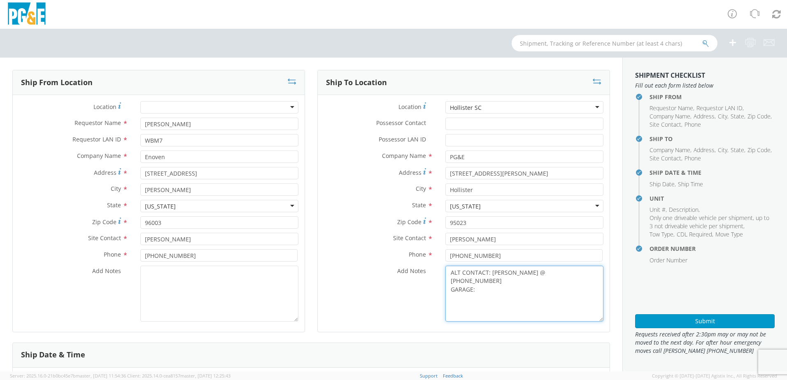
click at [528, 287] on textarea "ALT CONTACT: JERRY SALAZAR @ 831-235-0384 GARAGE:" at bounding box center [524, 294] width 158 height 56
paste textarea "831-635-2212"
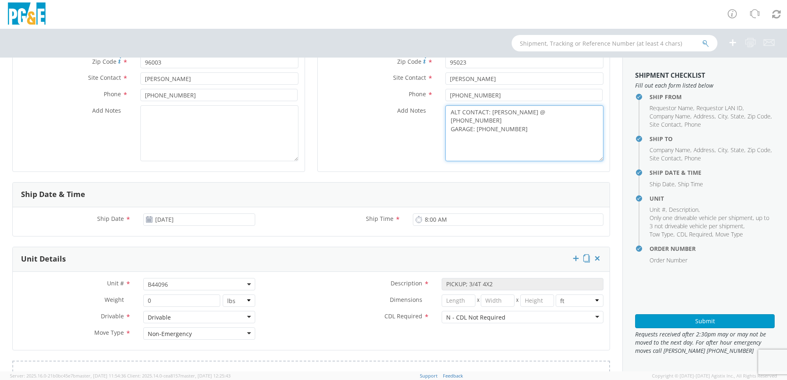
scroll to position [206, 0]
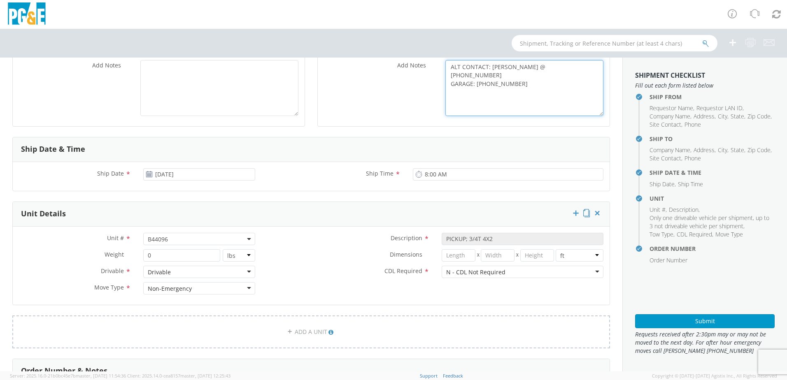
type textarea "ALT CONTACT: JERRY SALAZAR @ 831-235-0384 GARAGE: 831-635-2212"
drag, startPoint x: 181, startPoint y: 236, endPoint x: 175, endPoint y: 243, distance: 9.3
click at [181, 236] on span "B44096" at bounding box center [199, 239] width 103 height 8
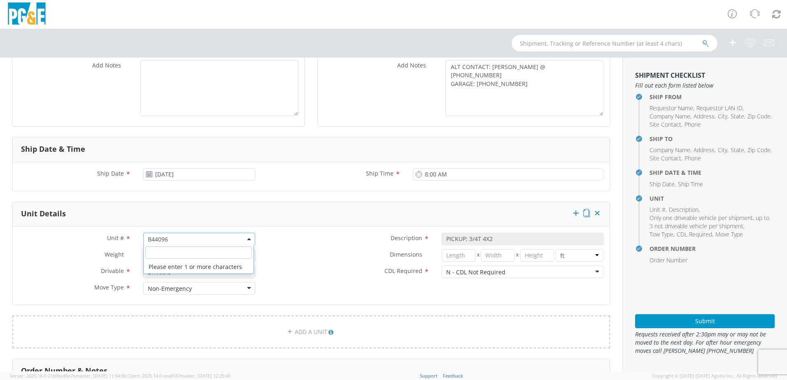
click at [151, 252] on input "search" at bounding box center [198, 253] width 107 height 12
paste input "B44097"
type input "B44097"
select select "B44097"
select select "? string: ?"
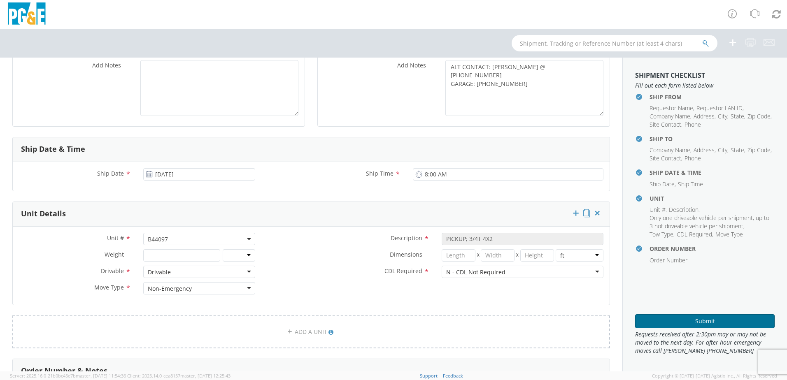
click at [703, 325] on button "Submit" at bounding box center [705, 321] width 140 height 14
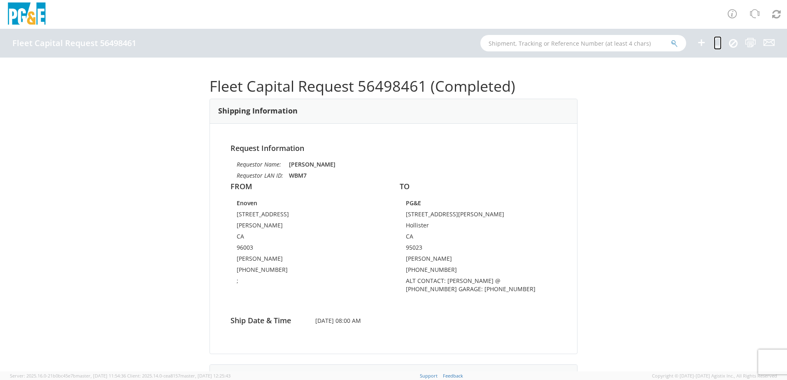
click at [717, 44] on icon at bounding box center [718, 42] width 8 height 10
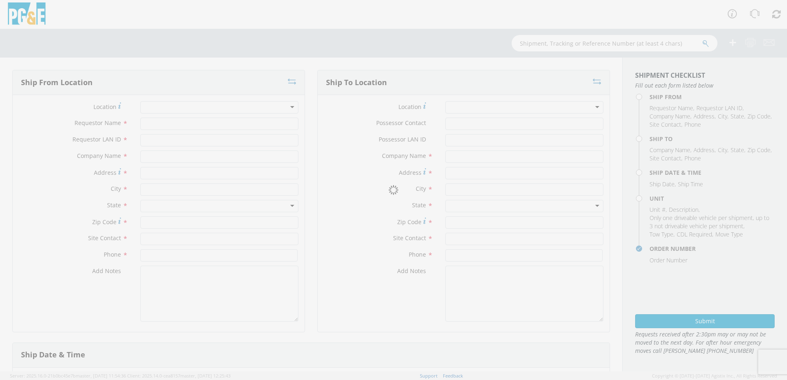
type input "[PERSON_NAME]"
type input "WBM7"
type input "Enoven"
type input "[STREET_ADDRESS]"
type input "[PERSON_NAME]"
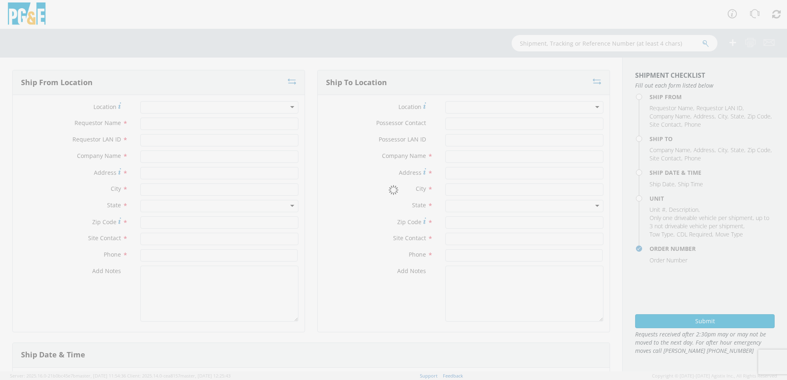
type input "96003"
type input "[PERSON_NAME]"
type input "[PHONE_NUMBER]"
type textarea ";"
type input "PG&E"
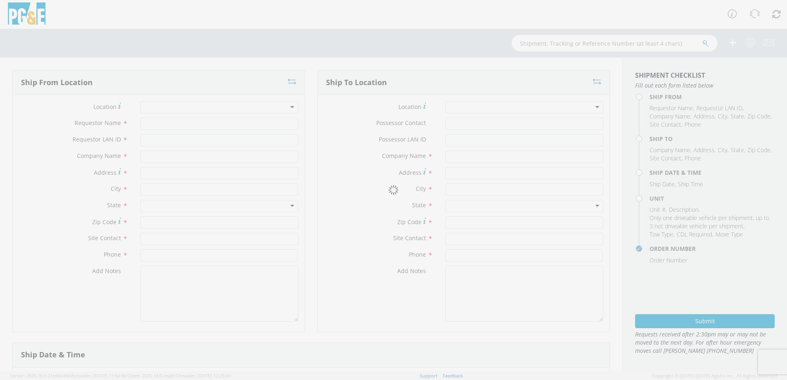
type input "100 Sally St"
type input "Hollister"
type input "95023"
type input "Luis Urbina"
type input "831-801-0329"
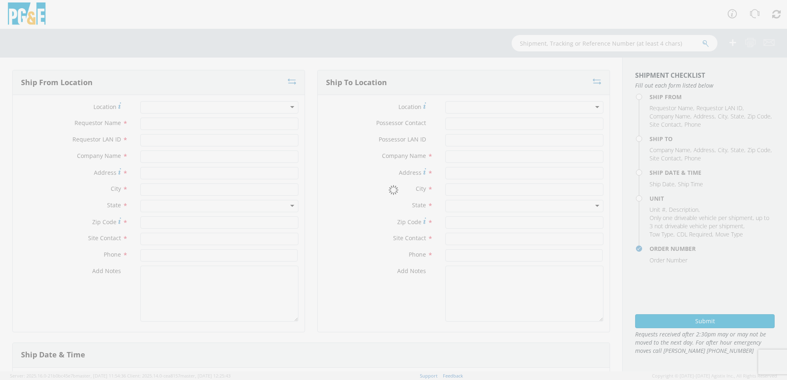
type textarea "ALT CONTACT: JERRY SALAZAR @ 831-235-0384 GARAGE: 831-635-2212"
type input "[DATE]"
type input "8:00 AM"
type input "PICKUP; 3/4T 4X2"
type input "0"
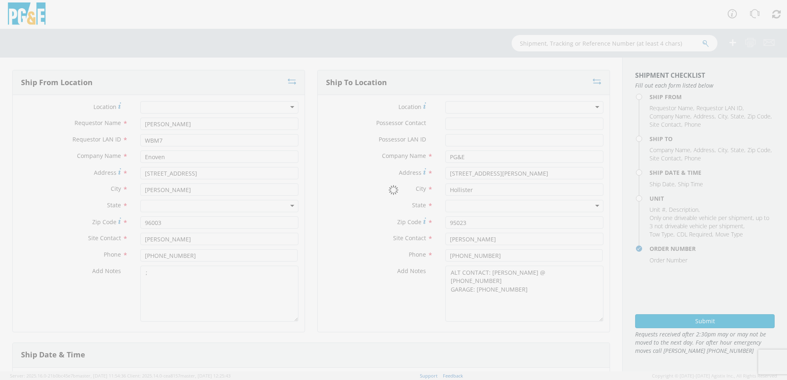
select select "B44097"
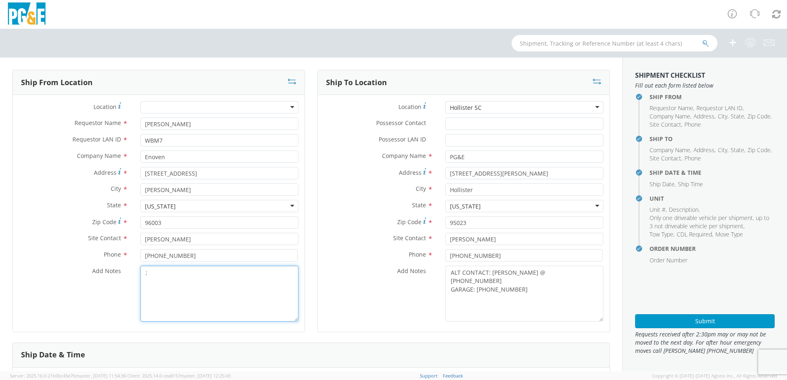
click at [226, 292] on textarea ";" at bounding box center [219, 294] width 158 height 56
drag, startPoint x: 493, startPoint y: 114, endPoint x: 493, endPoint y: 110, distance: 4.5
click at [493, 114] on div "Location * Hollister SC Hollister SC (OBSOLETE) BURNEY SC - GC TRAILER (OBSOLET…" at bounding box center [464, 109] width 292 height 16
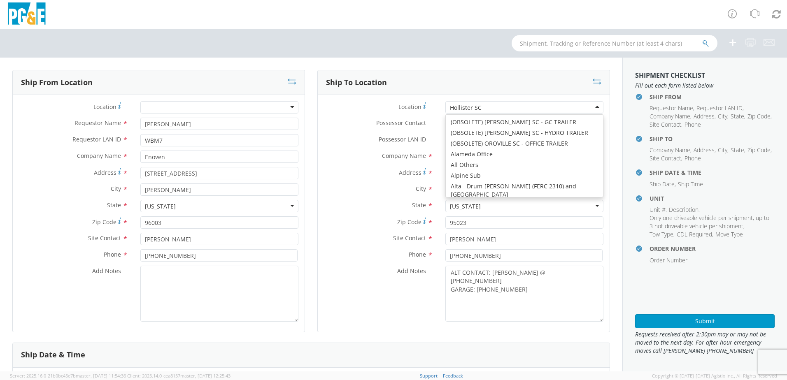
click at [492, 109] on div "Hollister SC" at bounding box center [524, 107] width 158 height 12
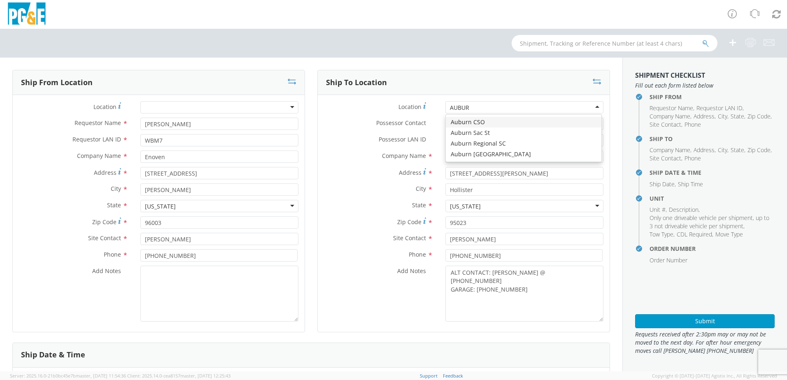
type input "AUBURN"
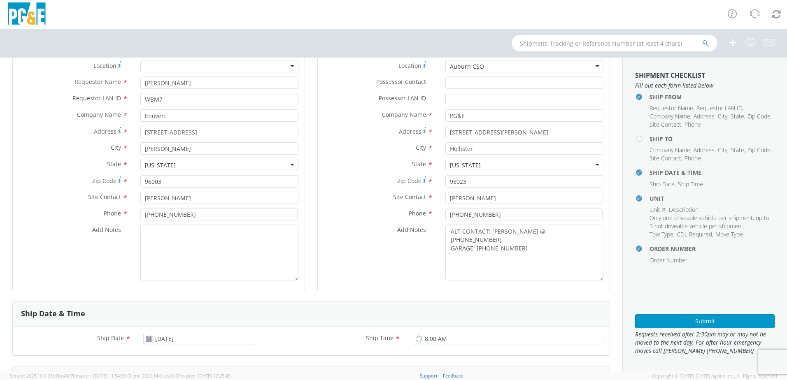
type input "1050 HIGH STREET"
type input "AUBURN"
type input "95603"
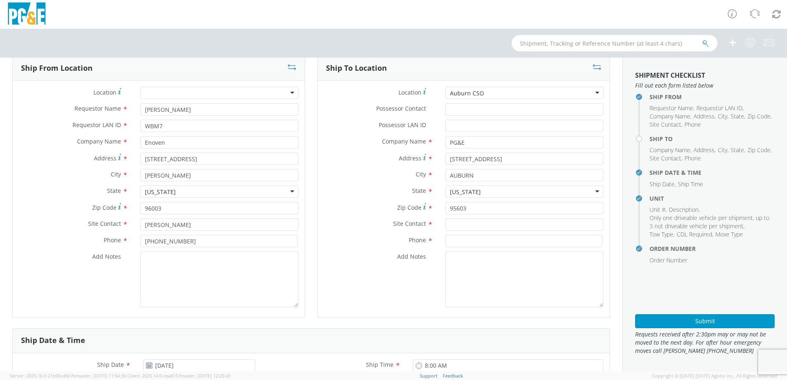
scroll to position [0, 0]
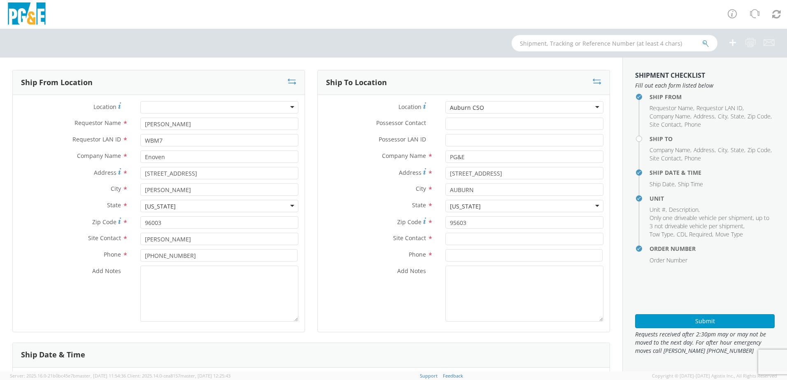
click at [482, 104] on div "Auburn CSO" at bounding box center [524, 107] width 158 height 12
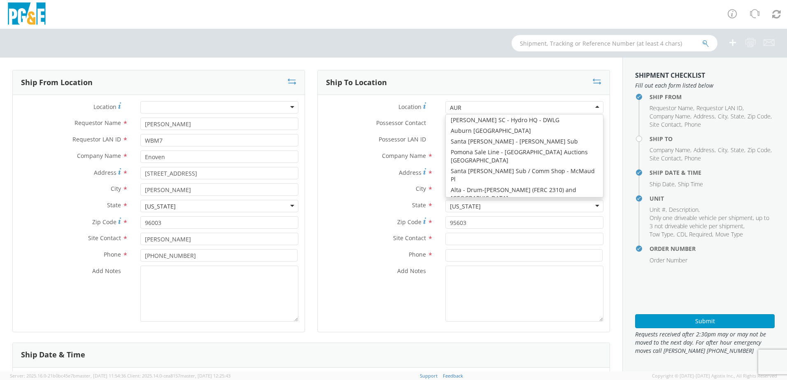
scroll to position [2, 0]
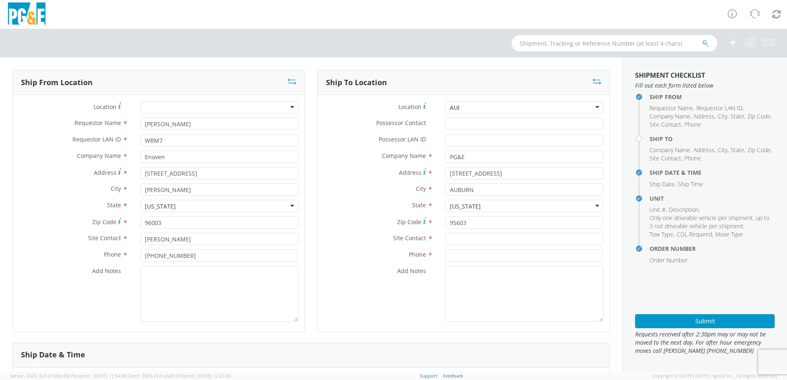
type input "AUBU"
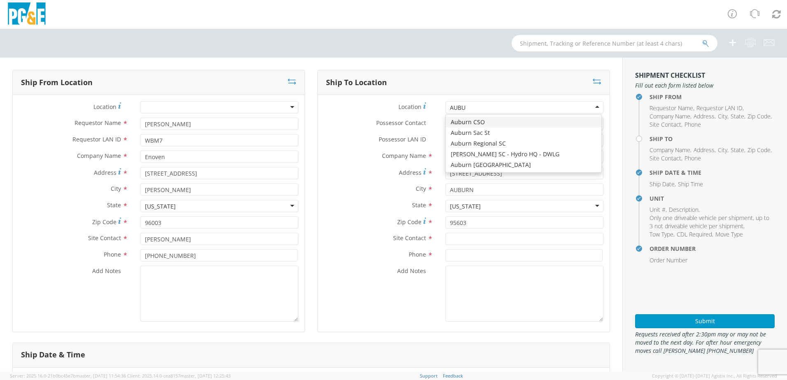
scroll to position [0, 0]
type input "333 SACRAMENTO STREET"
type input "530-906-7667"
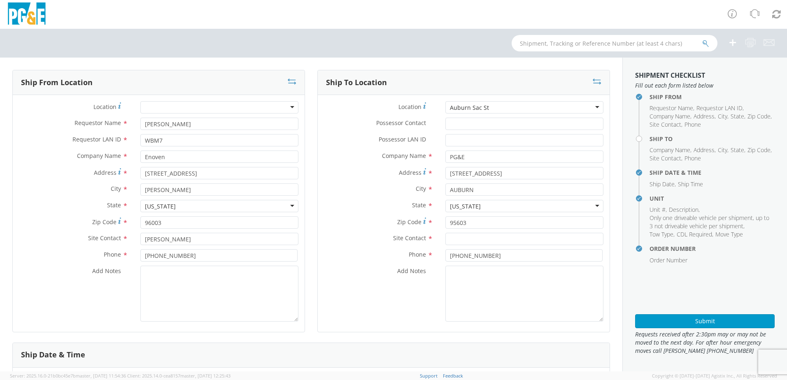
click at [484, 107] on div "Auburn Sac St" at bounding box center [524, 107] width 158 height 12
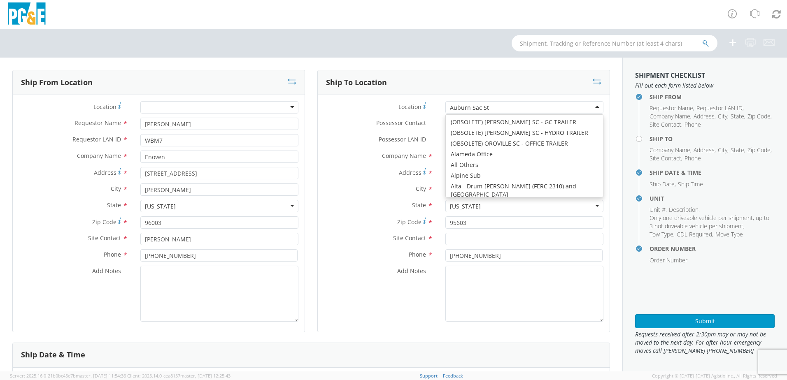
type input "12840 BILL CLARK WAY"
type input "95602"
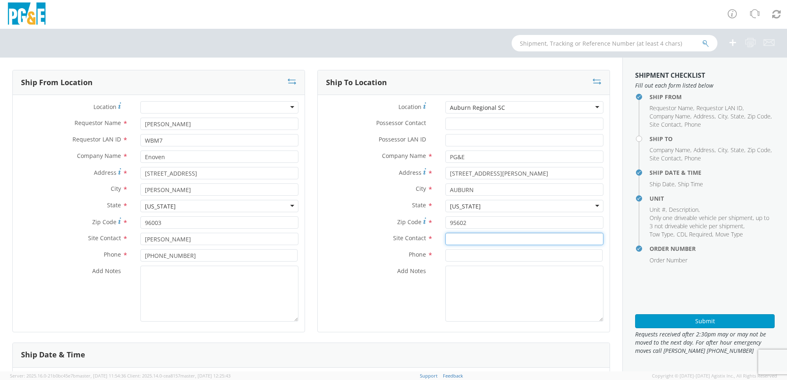
click at [452, 239] on input "text" at bounding box center [524, 239] width 158 height 12
paste input "Dave Turner"
type input "Dave Turner"
click at [446, 256] on input at bounding box center [523, 255] width 157 height 12
paste input "530-906-7667"
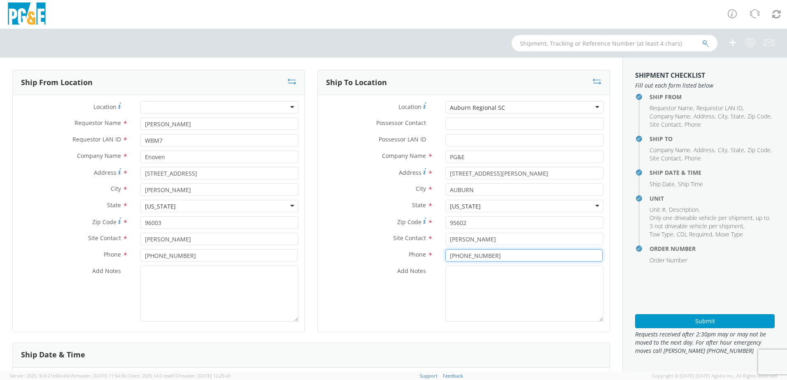
type input "530-906-7667"
click at [449, 277] on textarea "Add Notes *" at bounding box center [524, 294] width 158 height 56
click at [492, 272] on textarea "ALT CONTACT:" at bounding box center [524, 294] width 158 height 56
paste textarea "NICK AYLES @ 916-607-4846"
drag, startPoint x: 487, startPoint y: 279, endPoint x: 495, endPoint y: 278, distance: 7.9
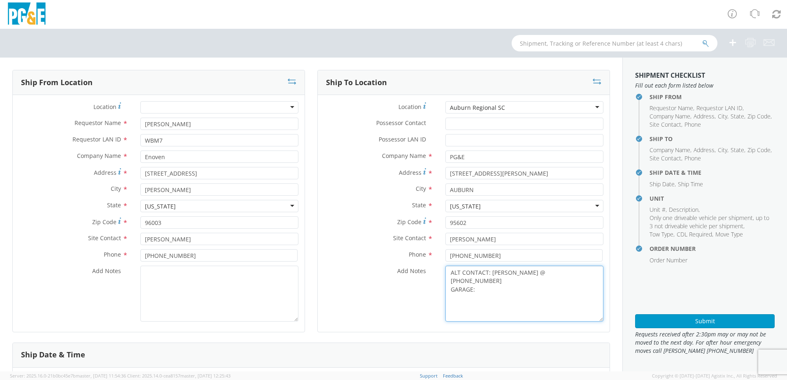
click at [487, 279] on textarea "ALT CONTACT: NICK AYLES @ 916-607-4846 GARAGE:" at bounding box center [524, 294] width 158 height 56
paste textarea "530-889-3102"
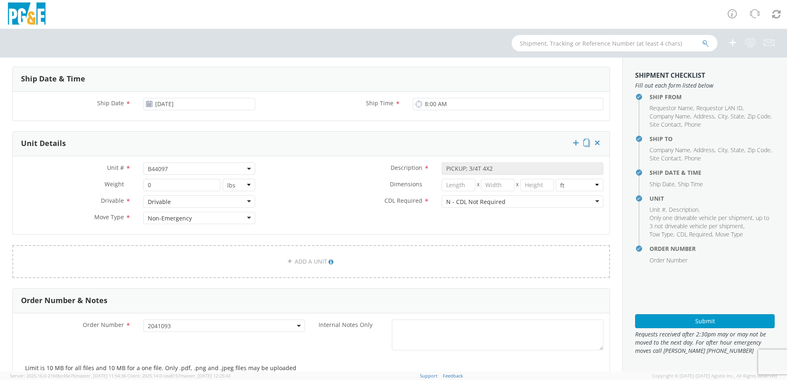
scroll to position [288, 0]
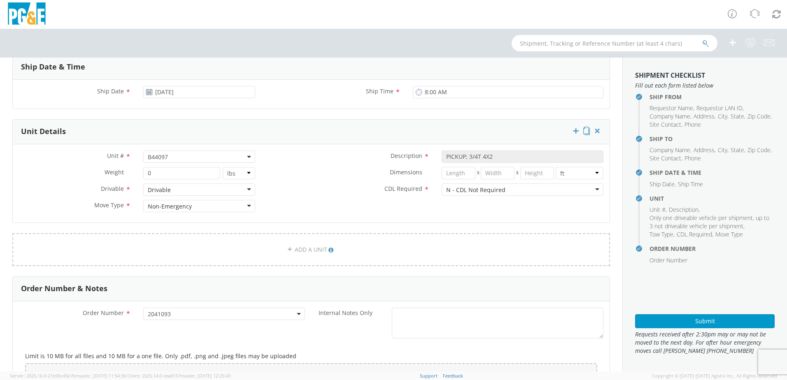
type textarea "ALT CONTACT: NICK AYLES @ 916-607-4846 GARAGE: 530-889-3102"
click at [187, 157] on span "B44097" at bounding box center [199, 157] width 103 height 8
click at [165, 168] on input "search" at bounding box center [198, 170] width 107 height 12
paste input "B44126"
type input "B44126"
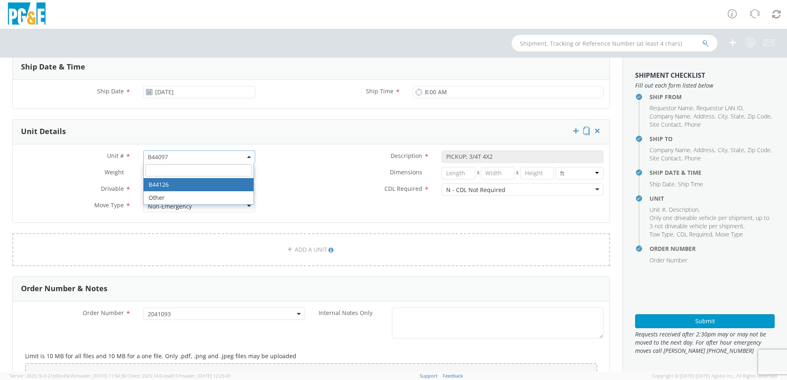
select select "B44126"
select select "? string: ?"
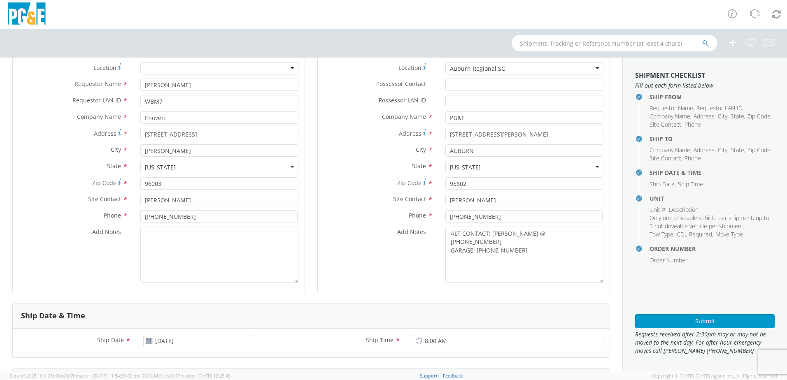
scroll to position [247, 0]
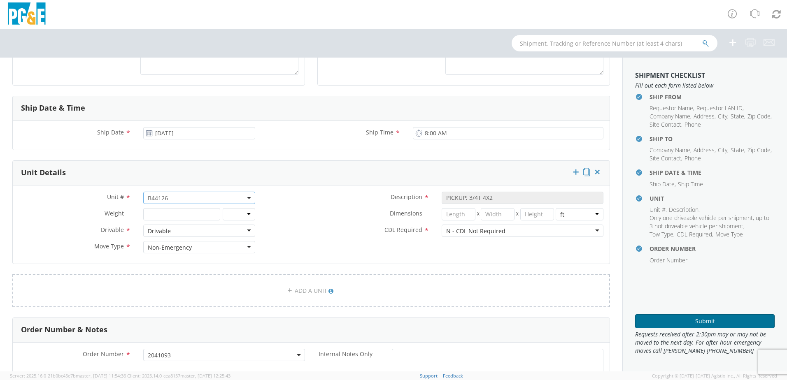
click at [702, 322] on button "Submit" at bounding box center [705, 321] width 140 height 14
